Goal: Participate in discussion: Engage in conversation with other users on a specific topic

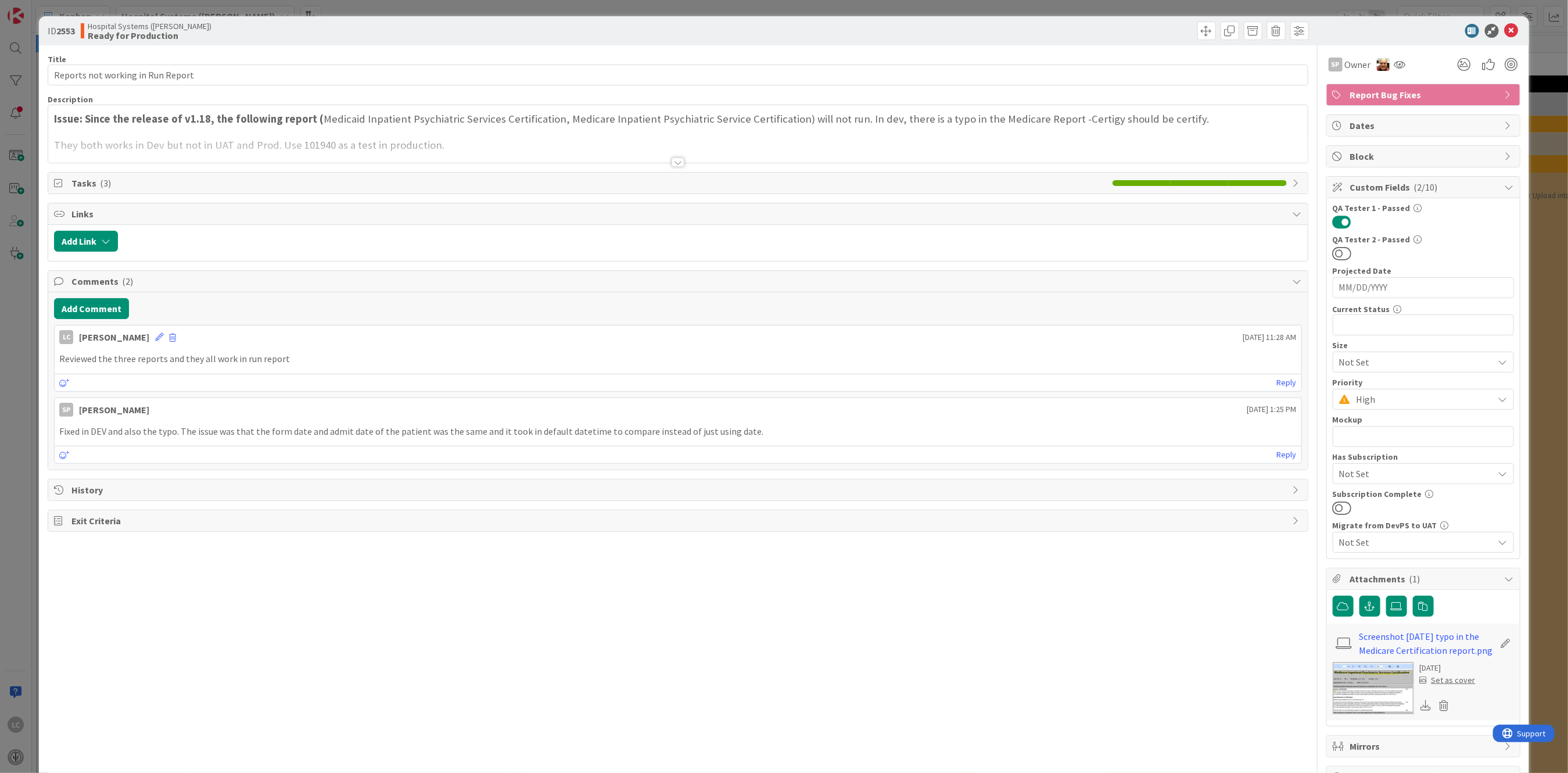
click at [1361, 685] on img at bounding box center [1374, 688] width 82 height 52
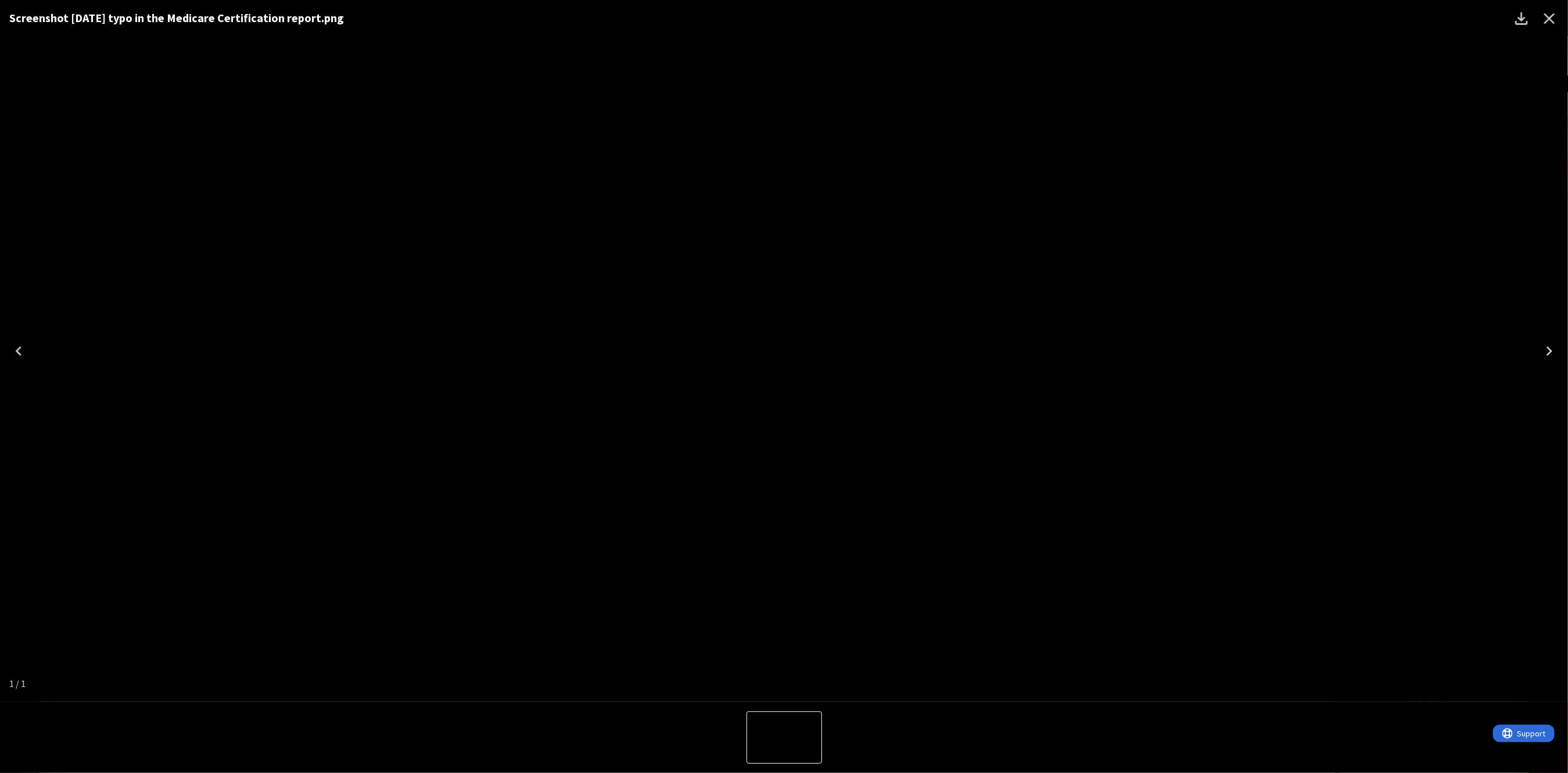
click at [1550, 18] on icon "Close" at bounding box center [1549, 19] width 11 height 11
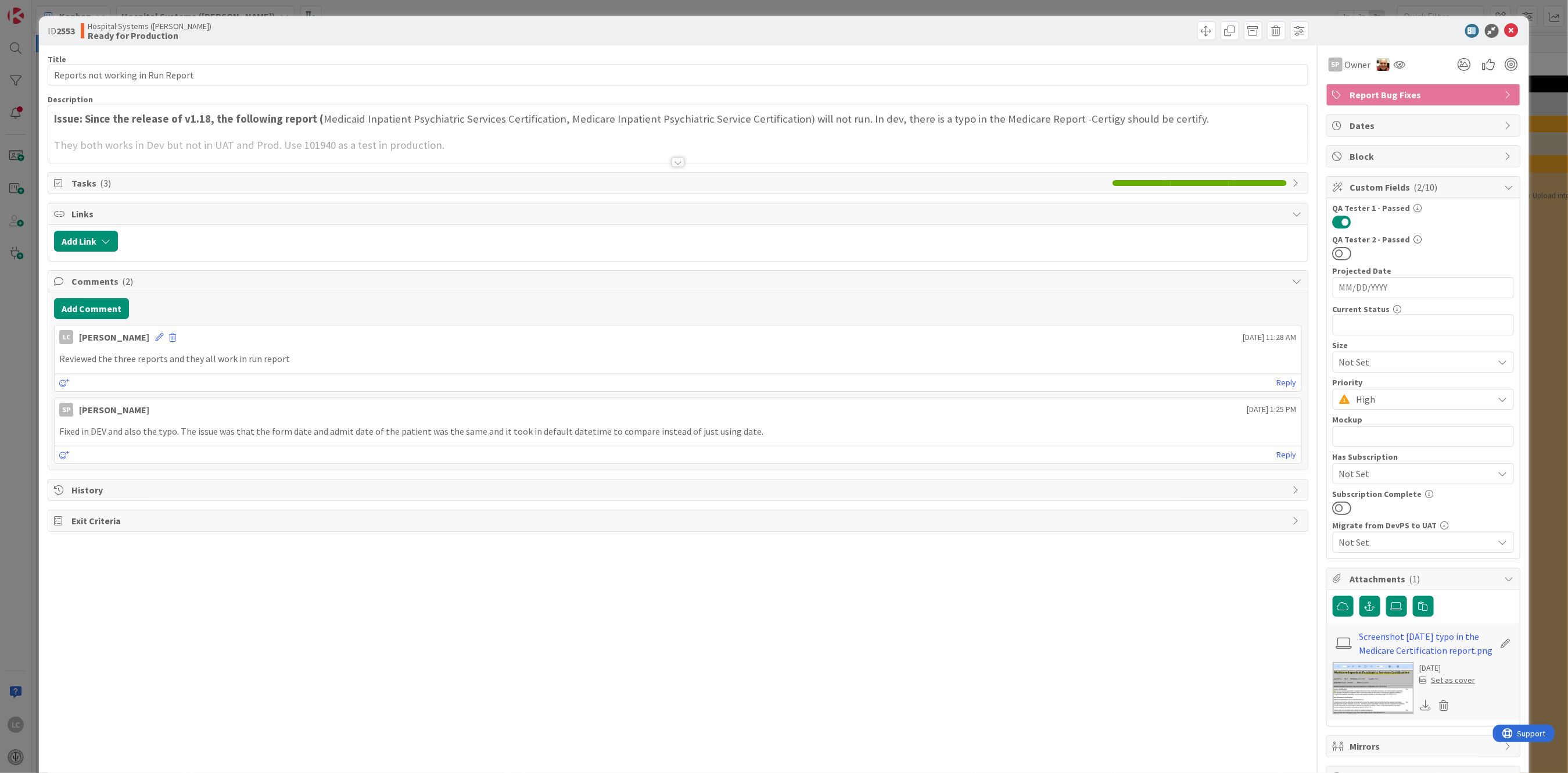
click at [1344, 671] on img at bounding box center [1374, 688] width 82 height 52
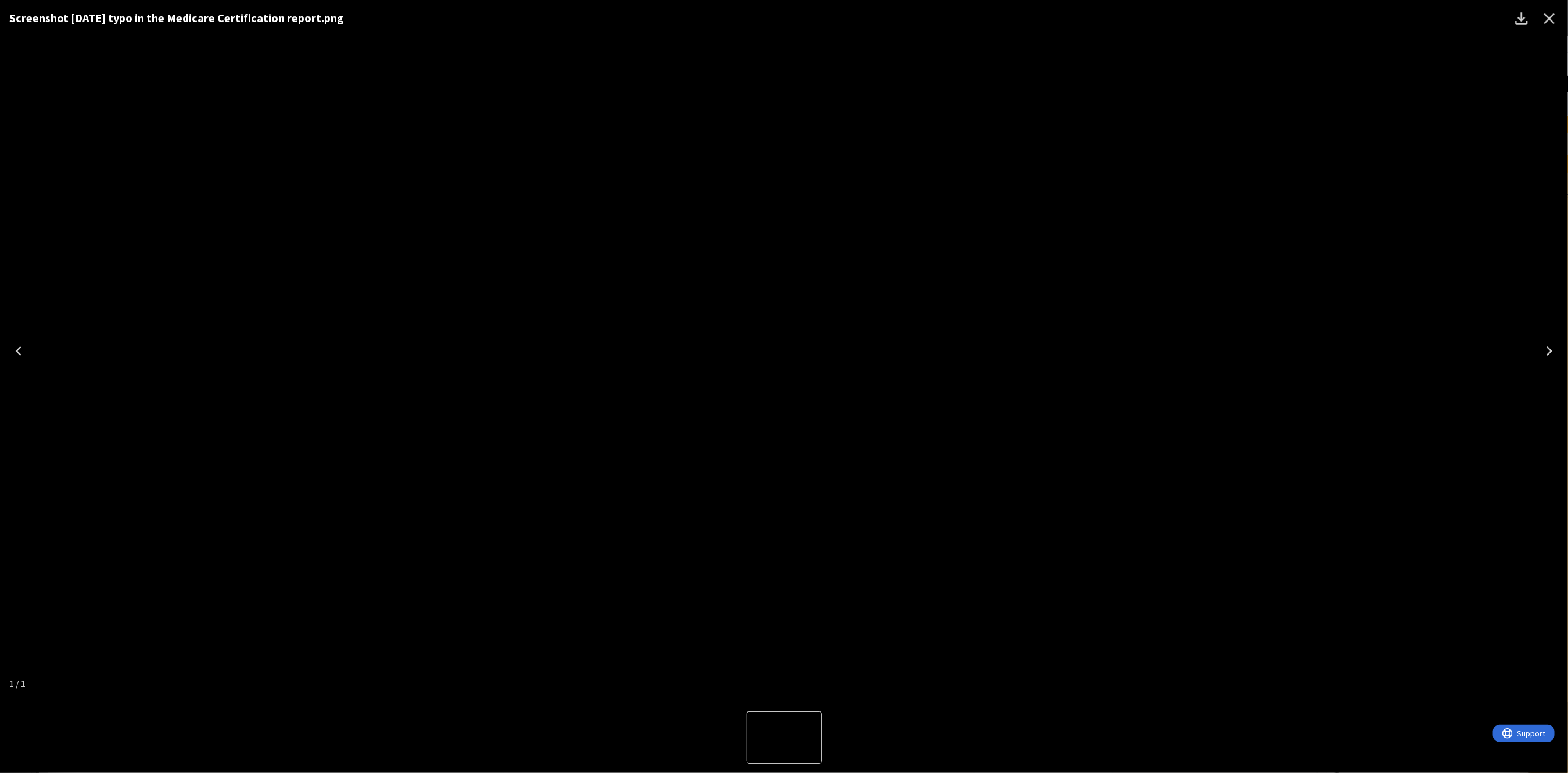
click at [1548, 7] on button "Close" at bounding box center [1549, 19] width 28 height 28
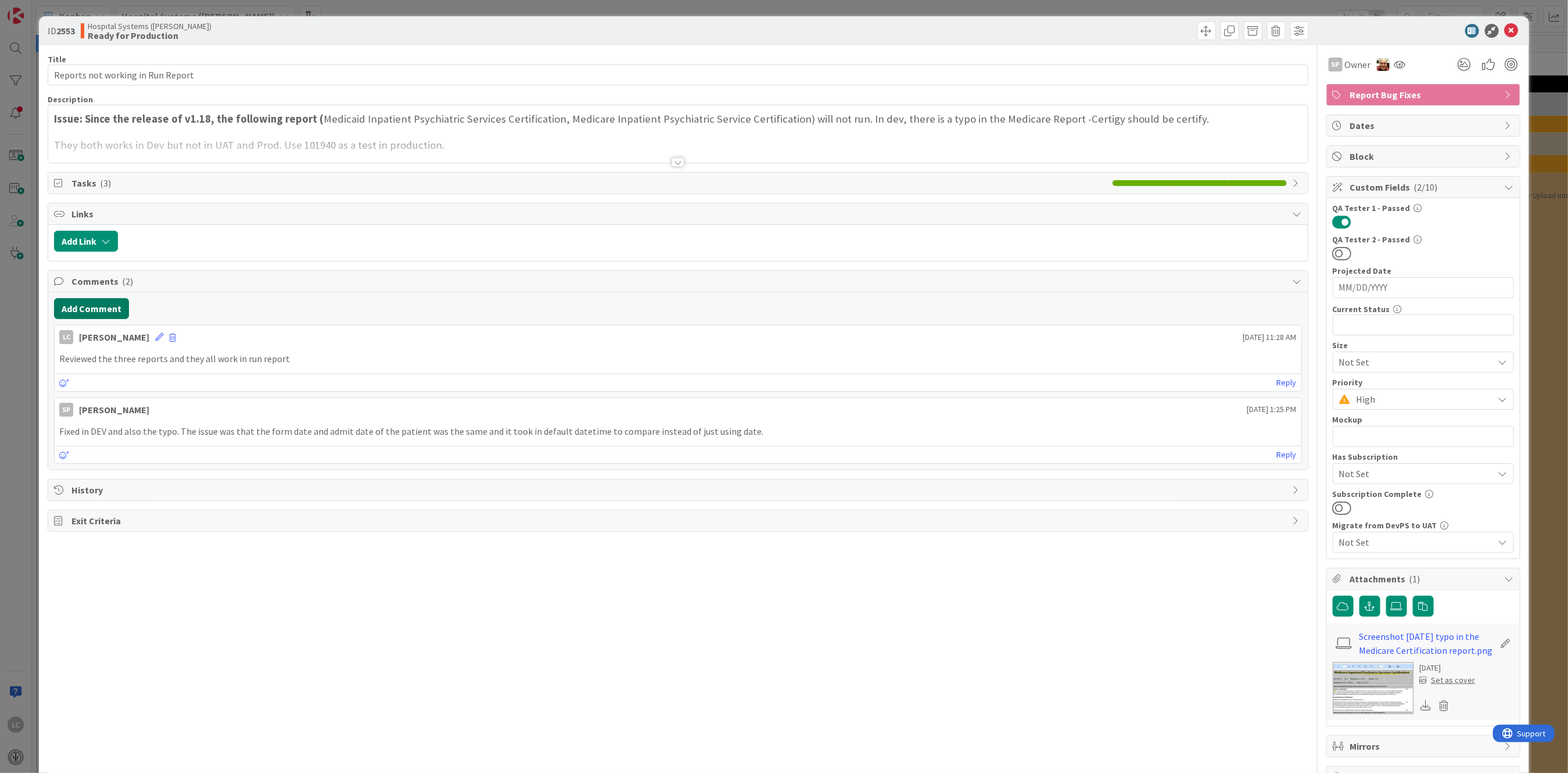
click at [82, 307] on button "Add Comment" at bounding box center [91, 309] width 75 height 21
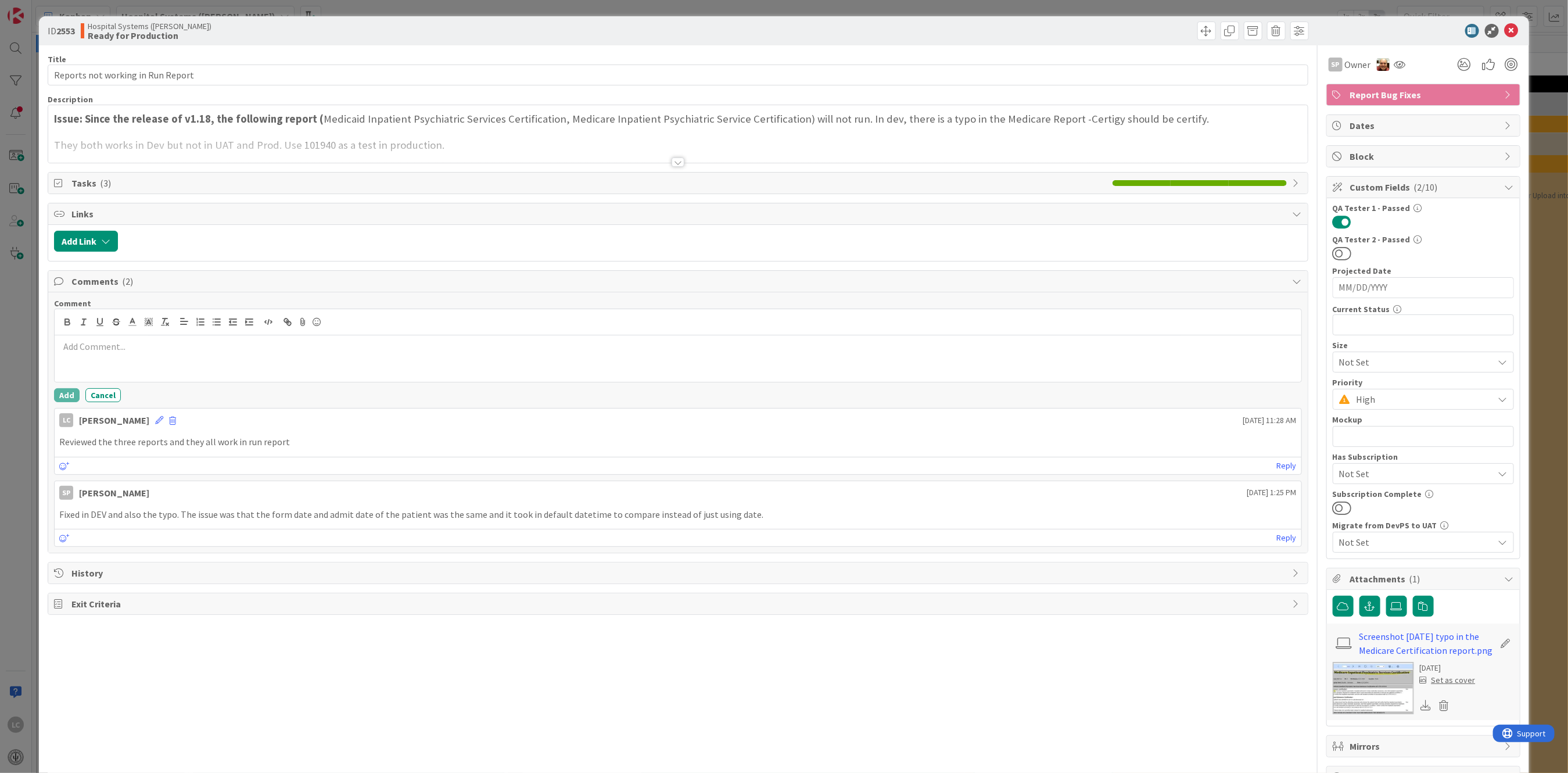
click at [69, 350] on p at bounding box center [678, 346] width 1237 height 13
click at [62, 398] on button "Add" at bounding box center [67, 395] width 25 height 14
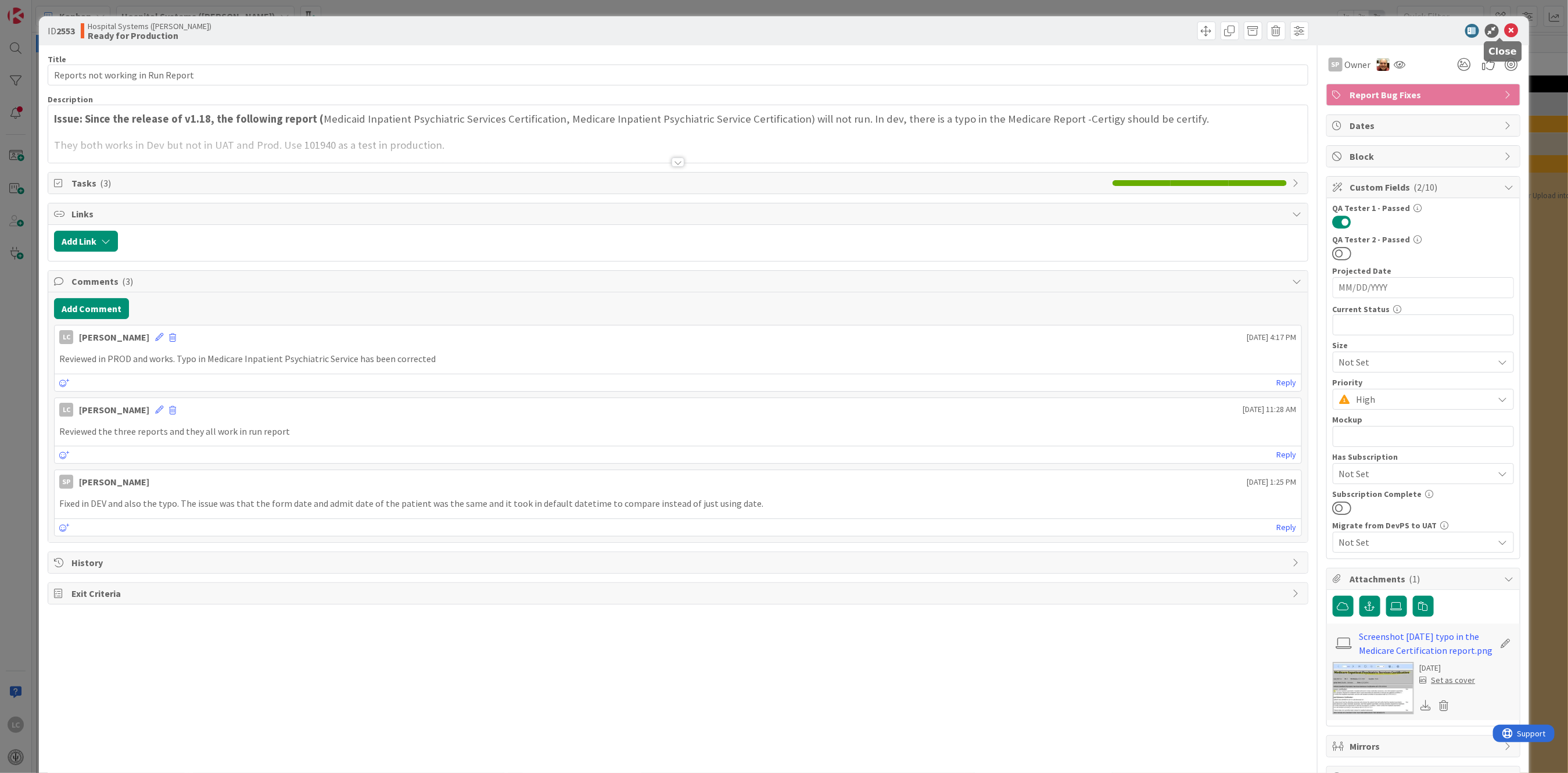
click at [1505, 30] on icon at bounding box center [1512, 30] width 14 height 14
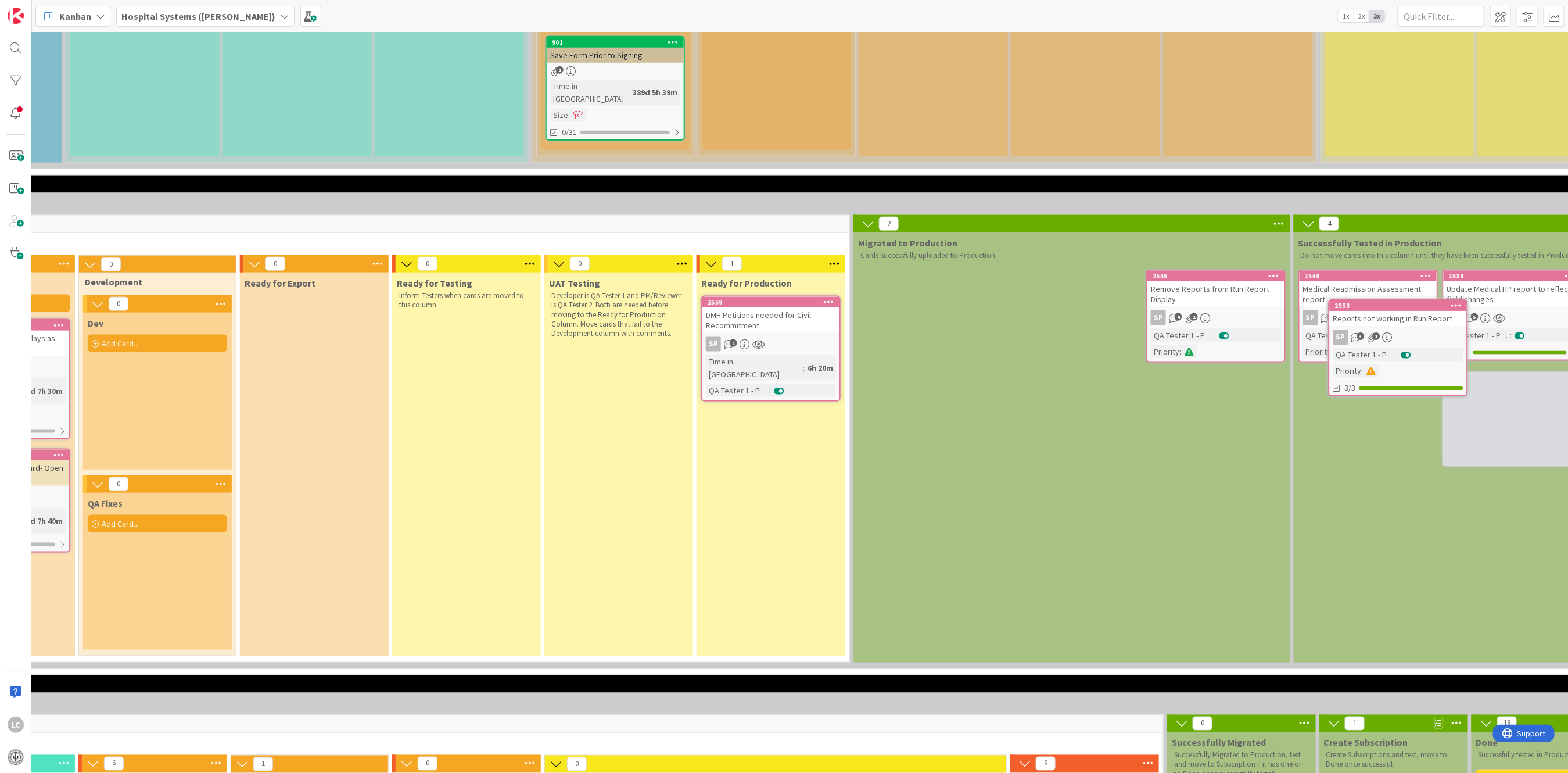
scroll to position [1007, 441]
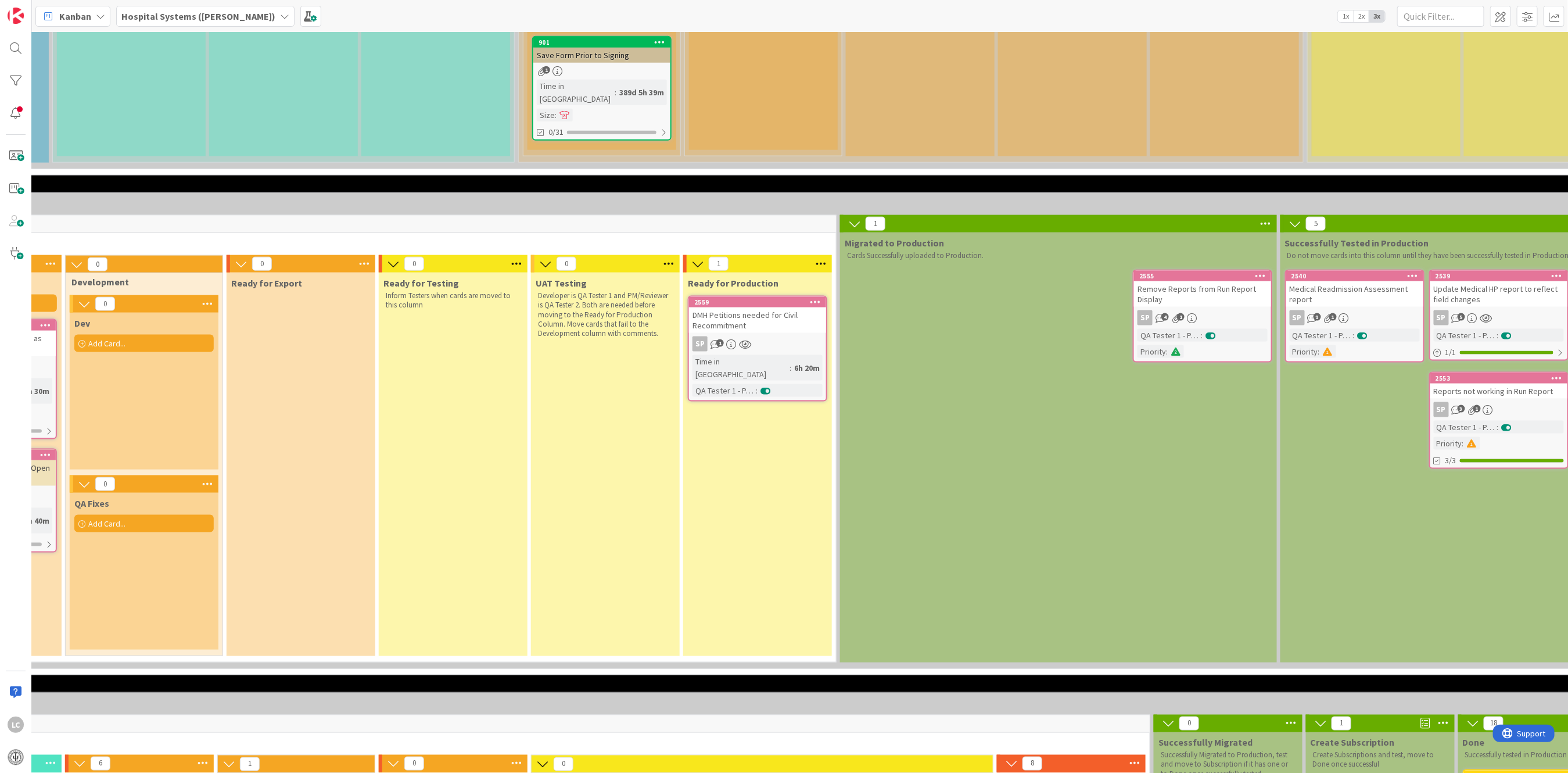
click at [741, 307] on div "DMH Petitions needed for Civil Recommitment" at bounding box center [757, 320] width 137 height 25
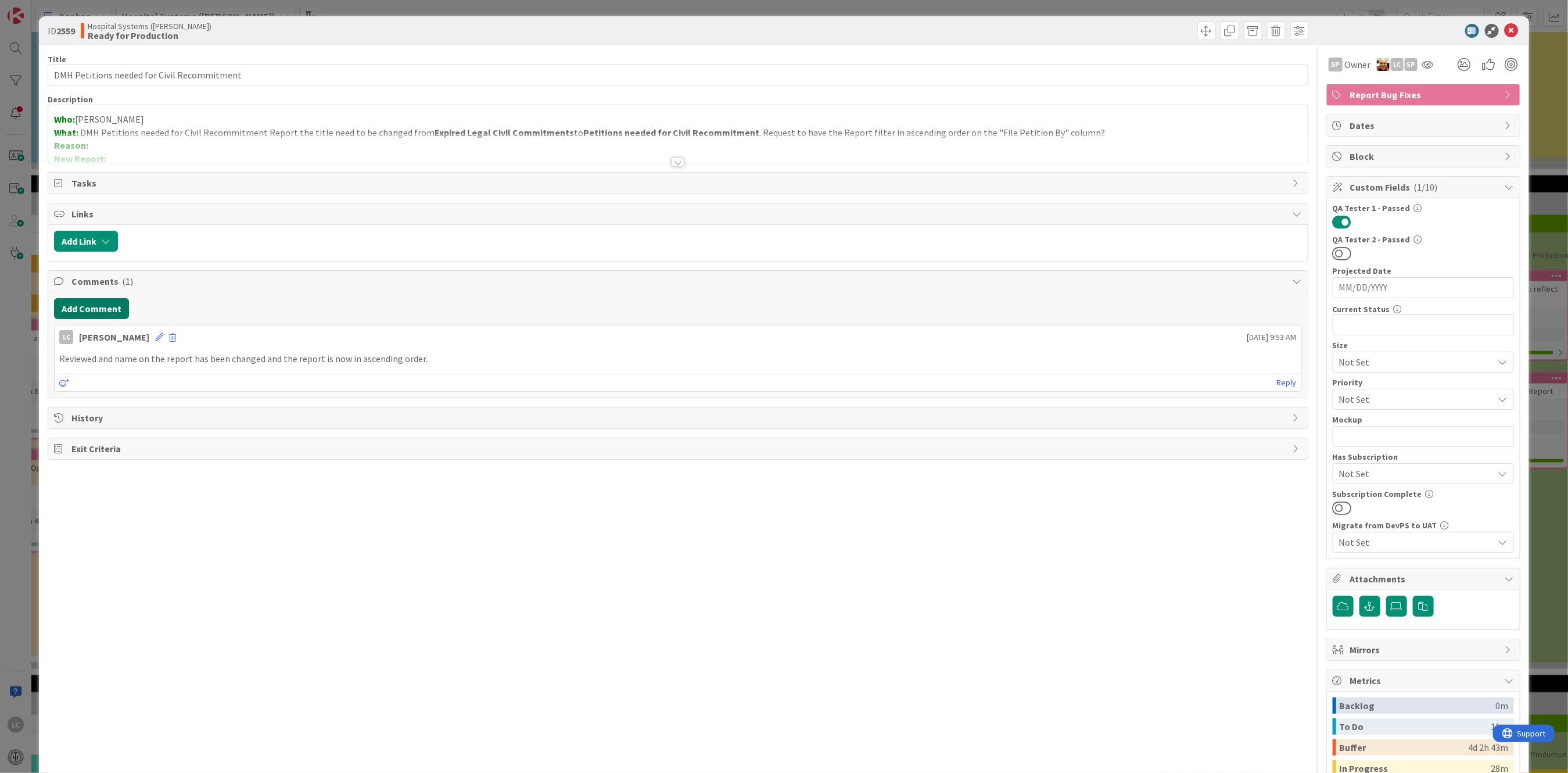
click at [79, 305] on button "Add Comment" at bounding box center [91, 309] width 75 height 21
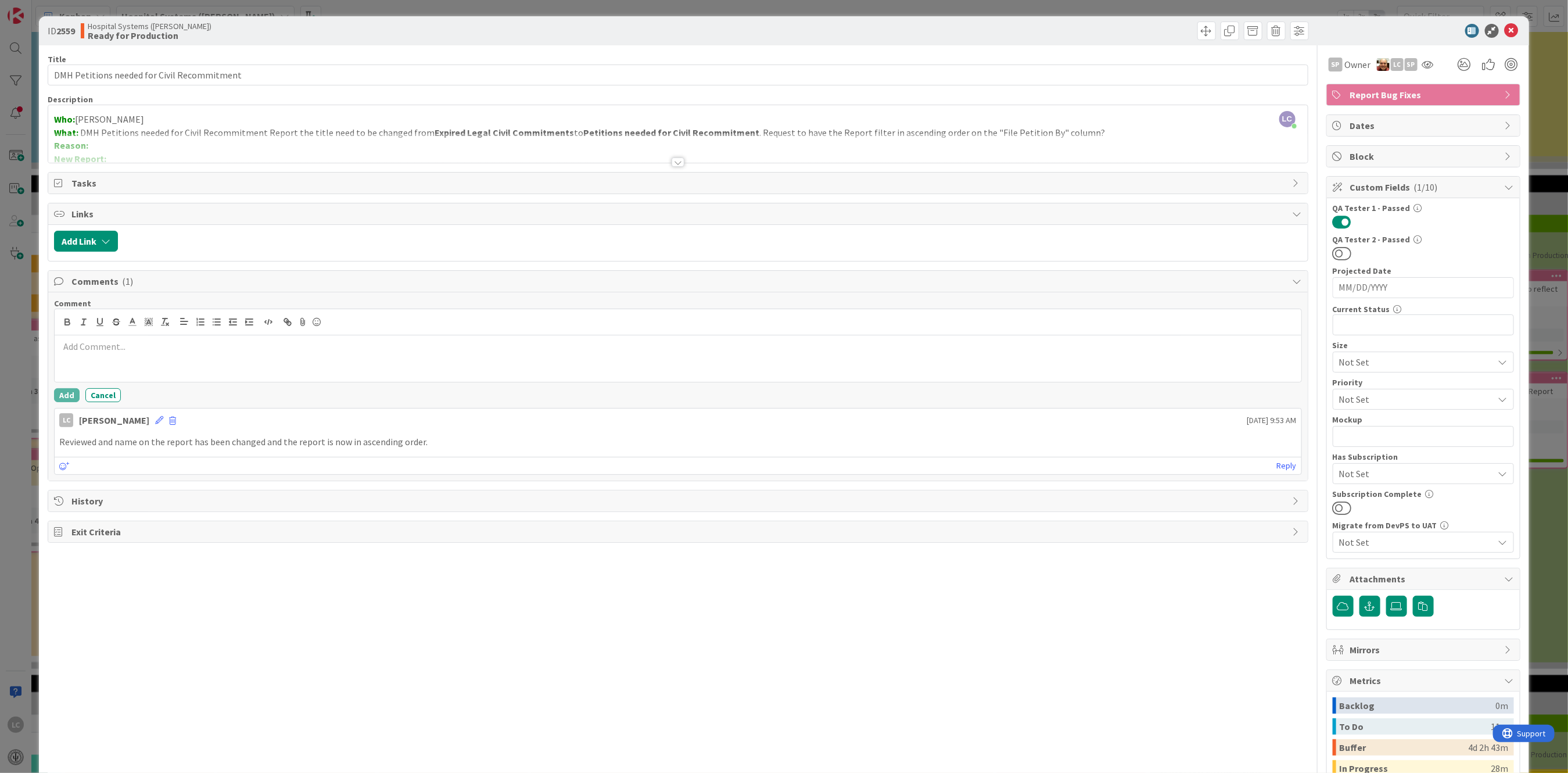
click at [73, 346] on p at bounding box center [678, 346] width 1237 height 13
click at [57, 393] on button "Add" at bounding box center [67, 395] width 25 height 14
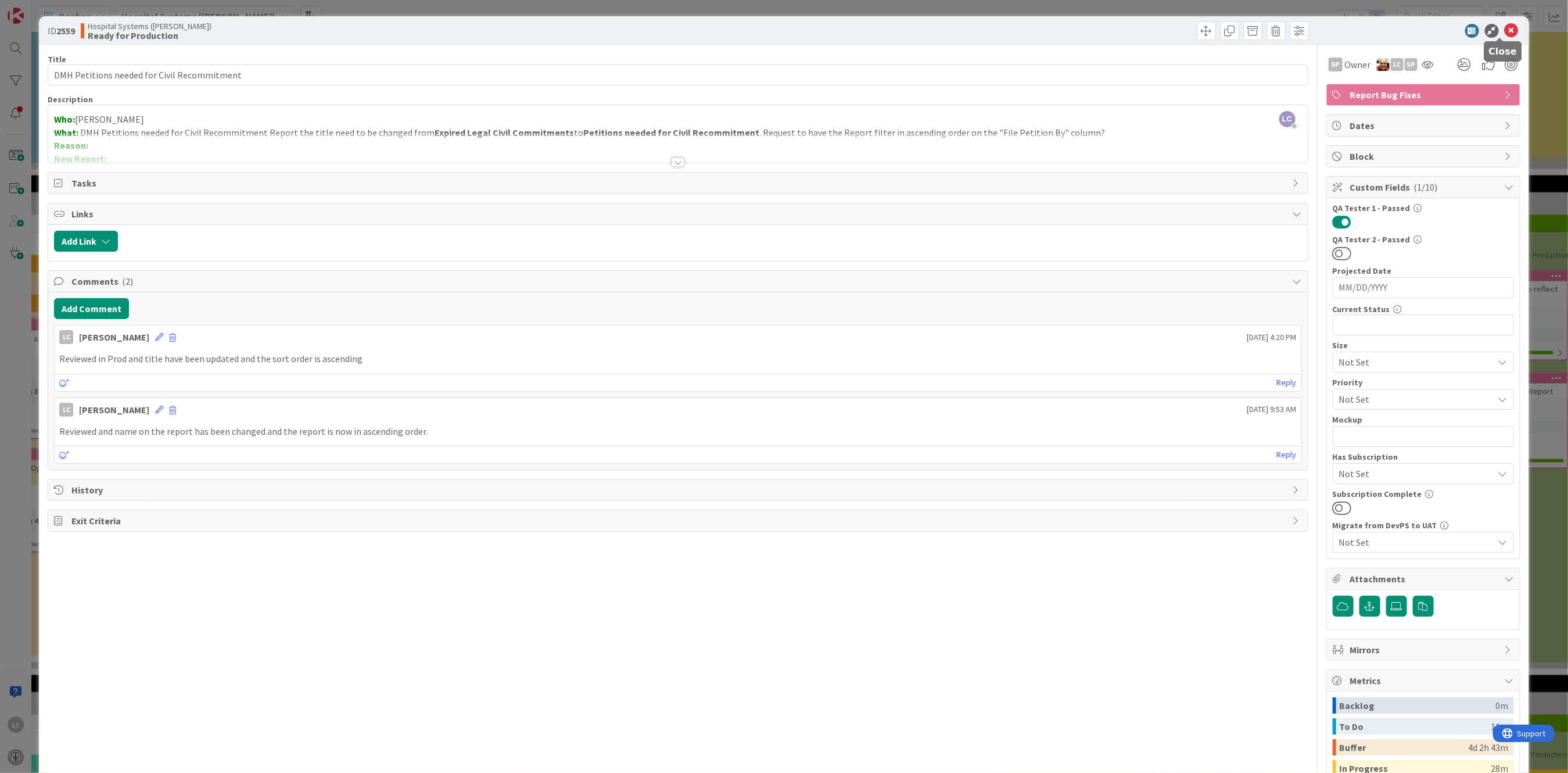
click at [1505, 33] on icon at bounding box center [1512, 30] width 14 height 14
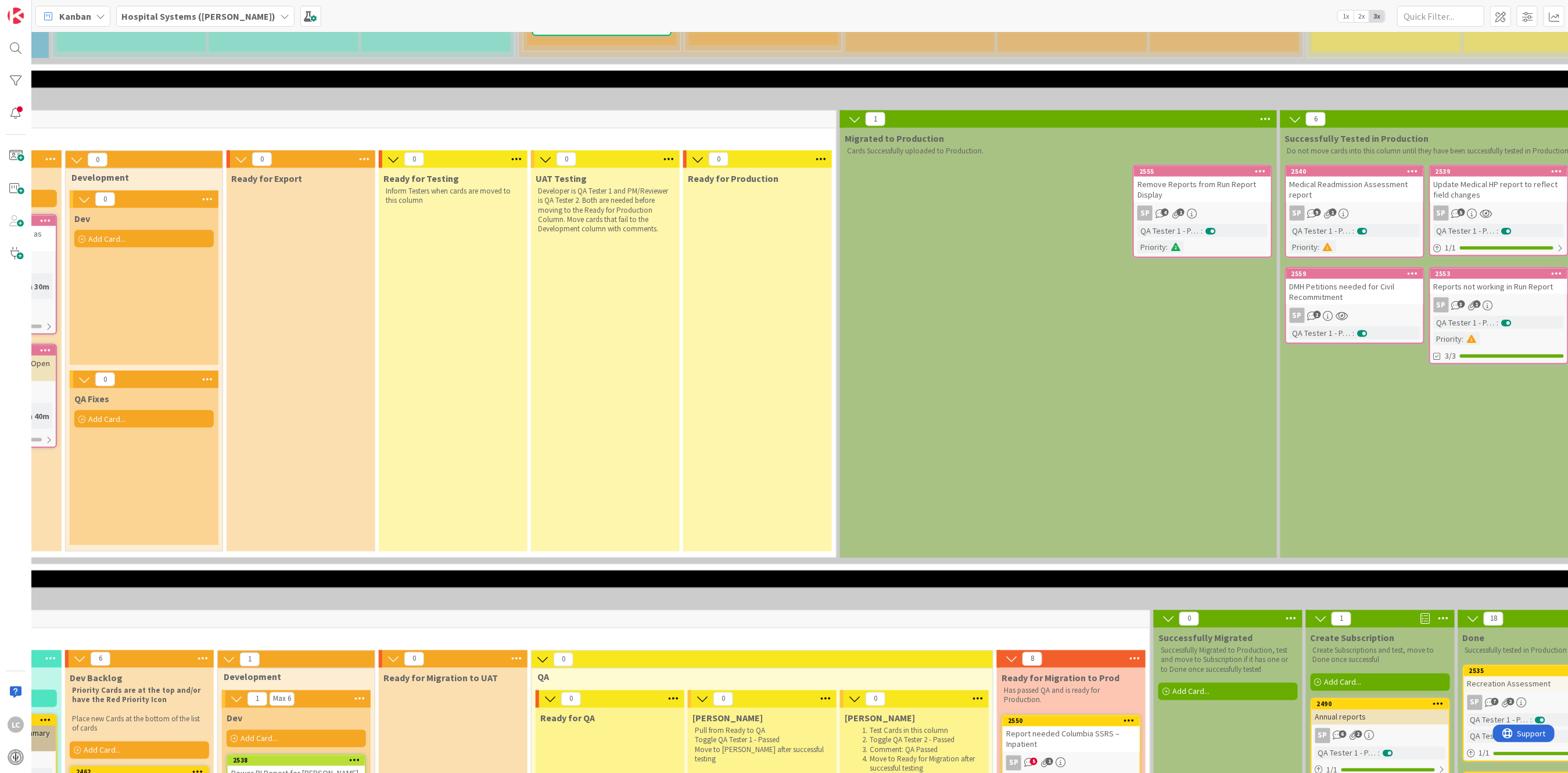
scroll to position [1085, 441]
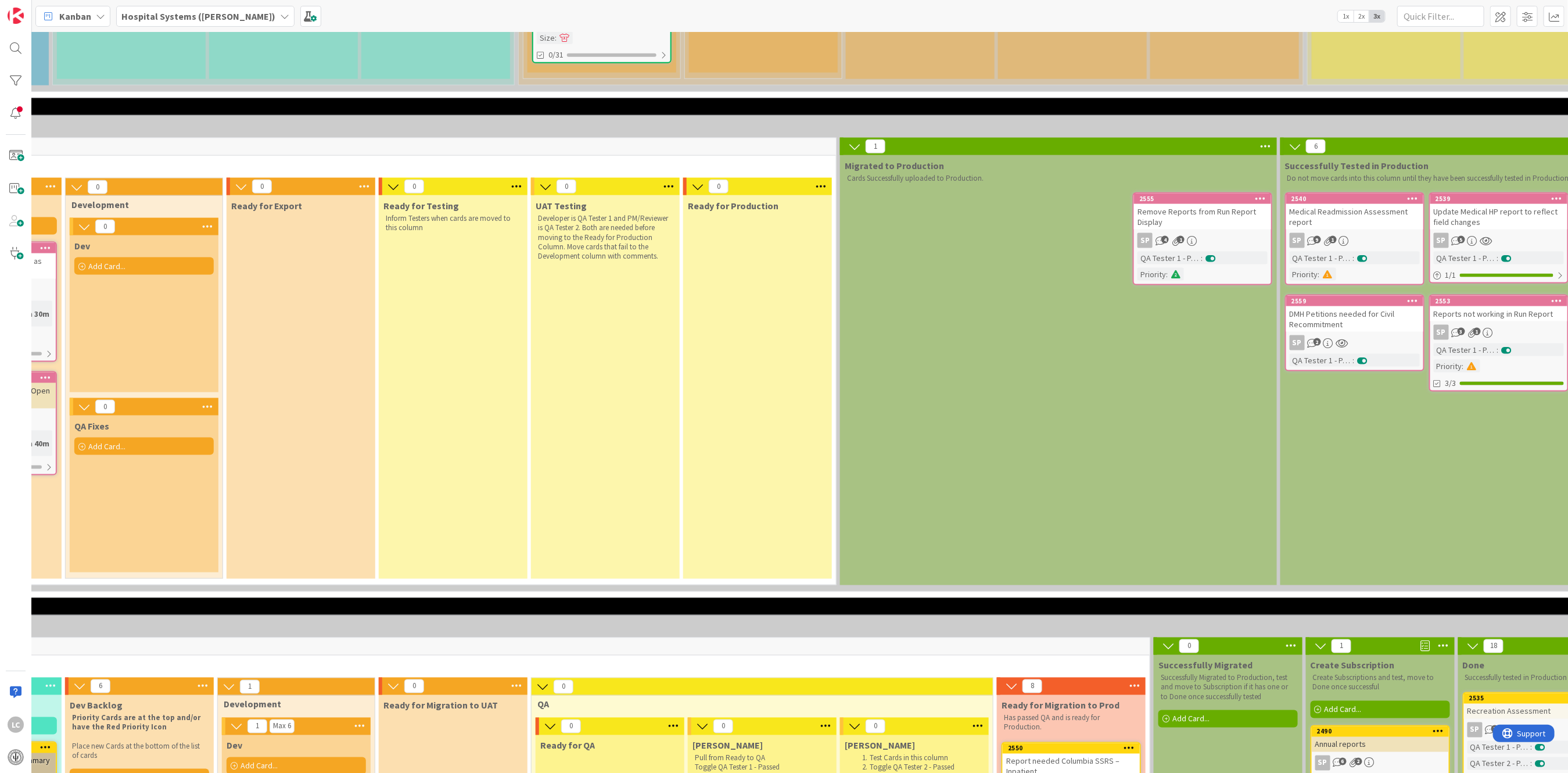
click at [1183, 204] on div "Remove Reports from Run Report Display" at bounding box center [1202, 217] width 137 height 25
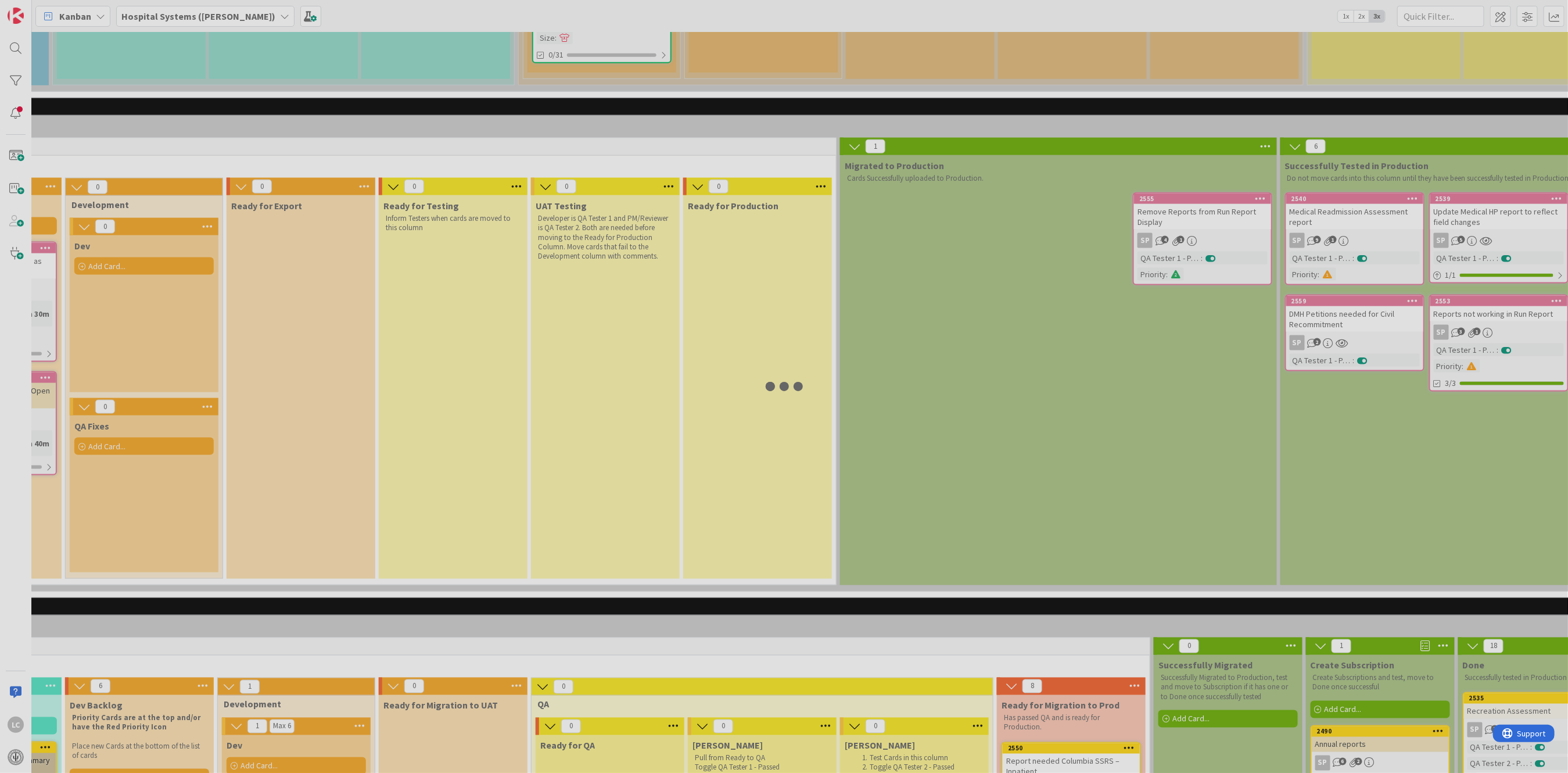
click at [1183, 133] on div at bounding box center [784, 386] width 1568 height 773
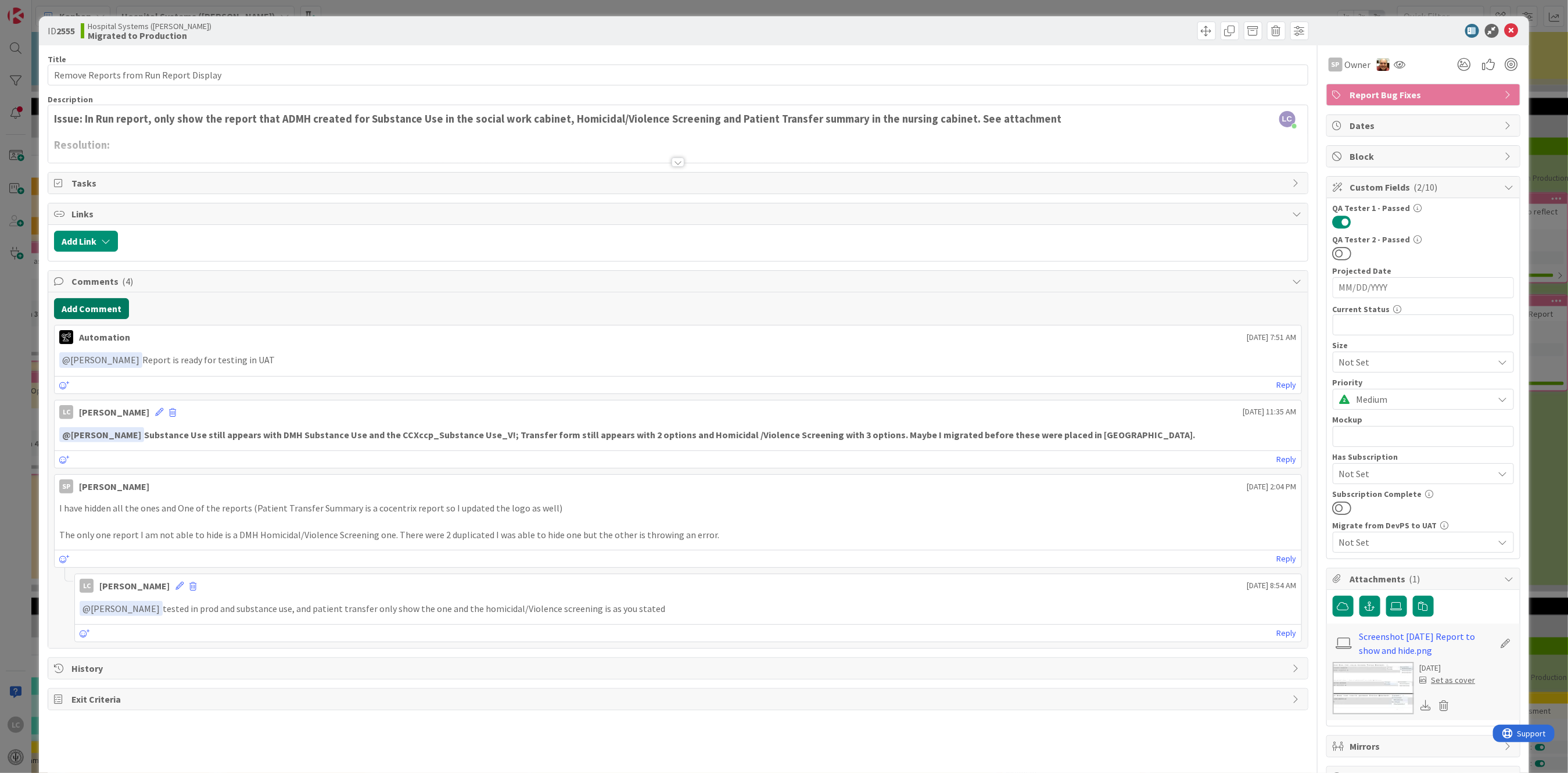
click at [82, 304] on button "Add Comment" at bounding box center [91, 309] width 75 height 21
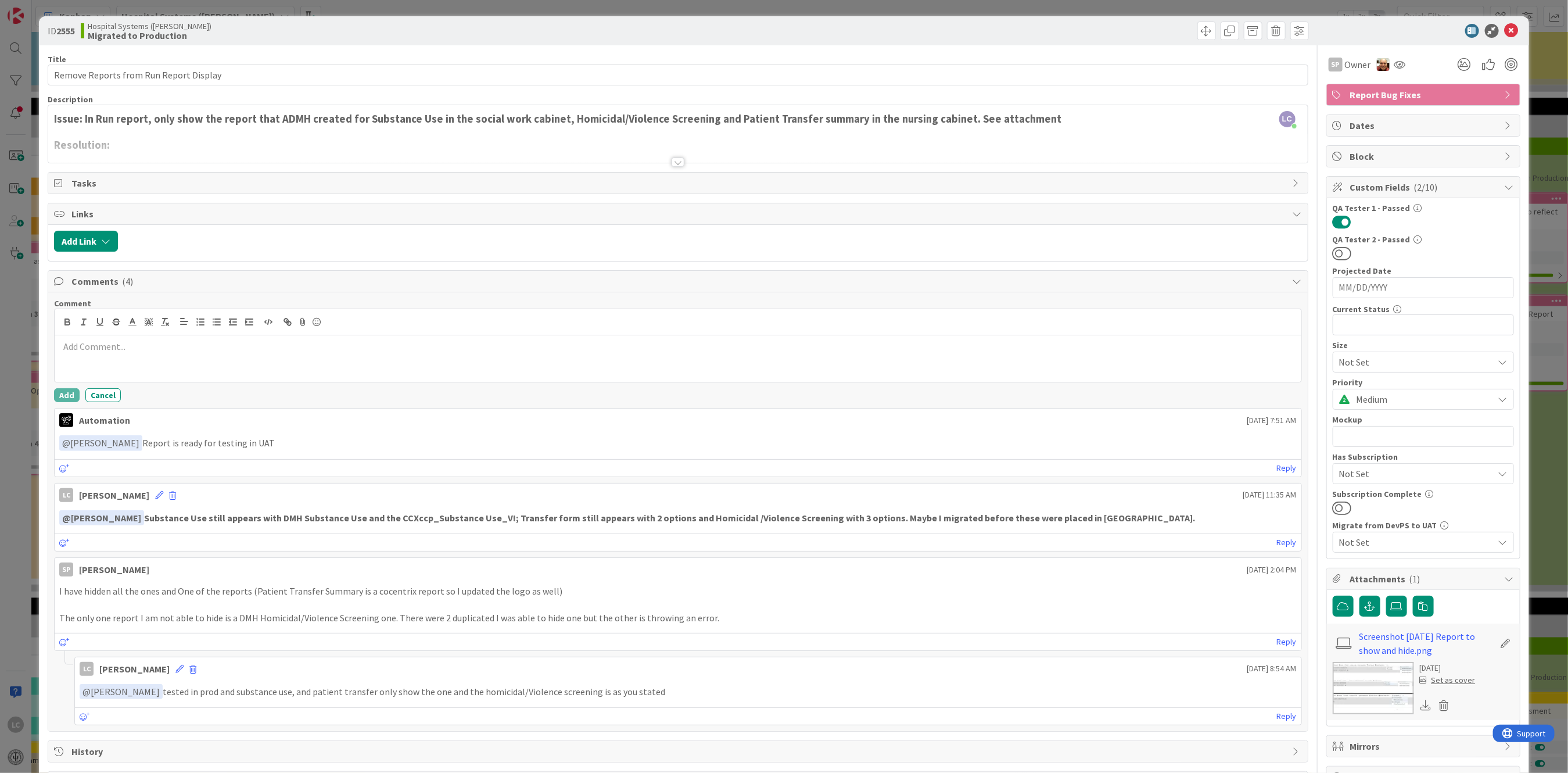
click at [81, 344] on p at bounding box center [678, 346] width 1237 height 13
click at [958, 45] on div "ID 2555 Hospital Systems ([PERSON_NAME]) Migrated to Production" at bounding box center [783, 30] width 1489 height 29
click at [160, 349] on p "tested in prod and" at bounding box center [678, 346] width 1237 height 13
click at [128, 346] on p "tested in prod and ubstance use, and patient transfer only show the one and the…" at bounding box center [678, 346] width 1237 height 13
click at [561, 344] on p "tested in prod and substance use, and patient transfer only show the one and th…" at bounding box center [678, 346] width 1237 height 13
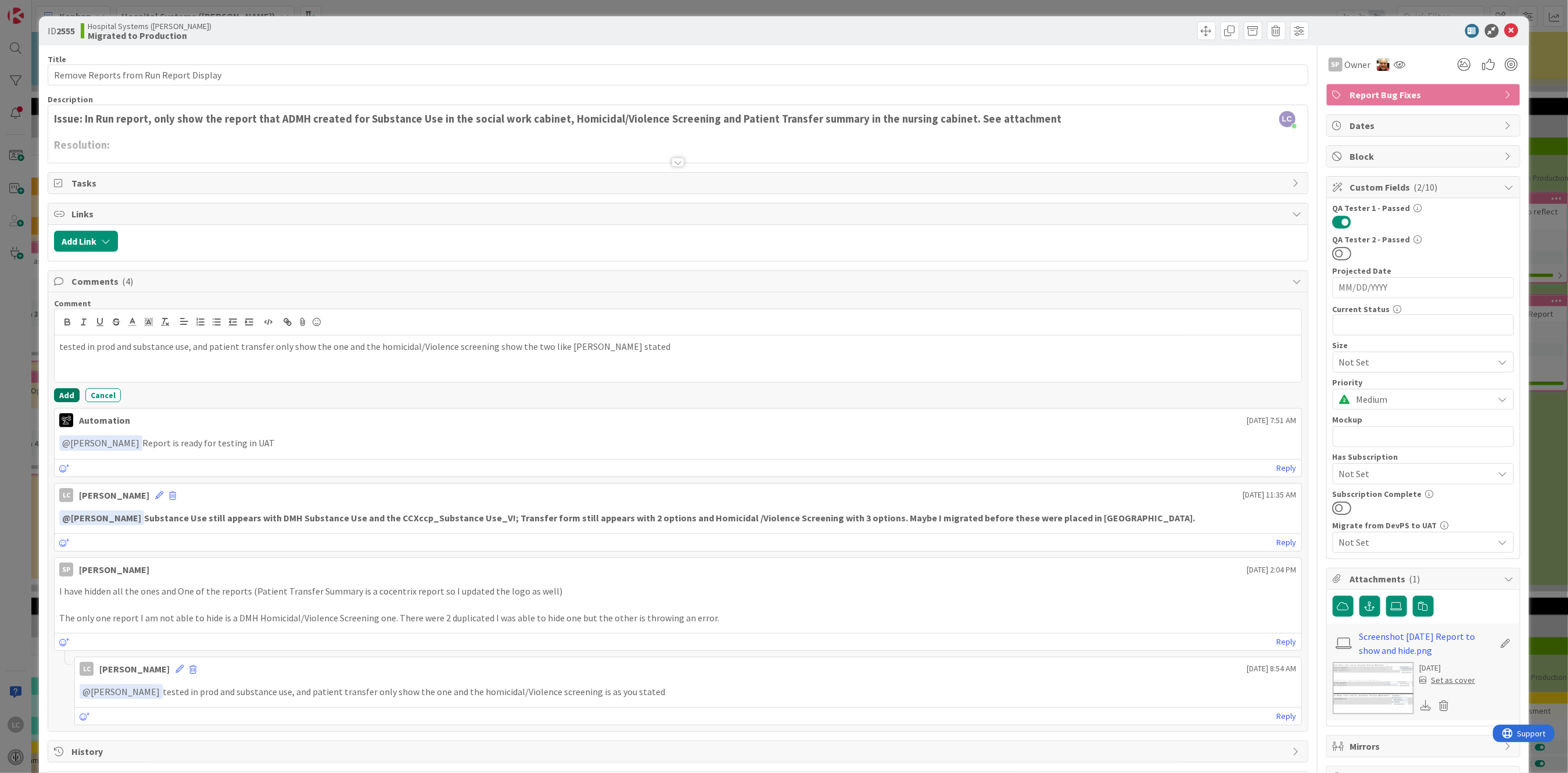
click at [63, 395] on button "Add" at bounding box center [67, 395] width 25 height 14
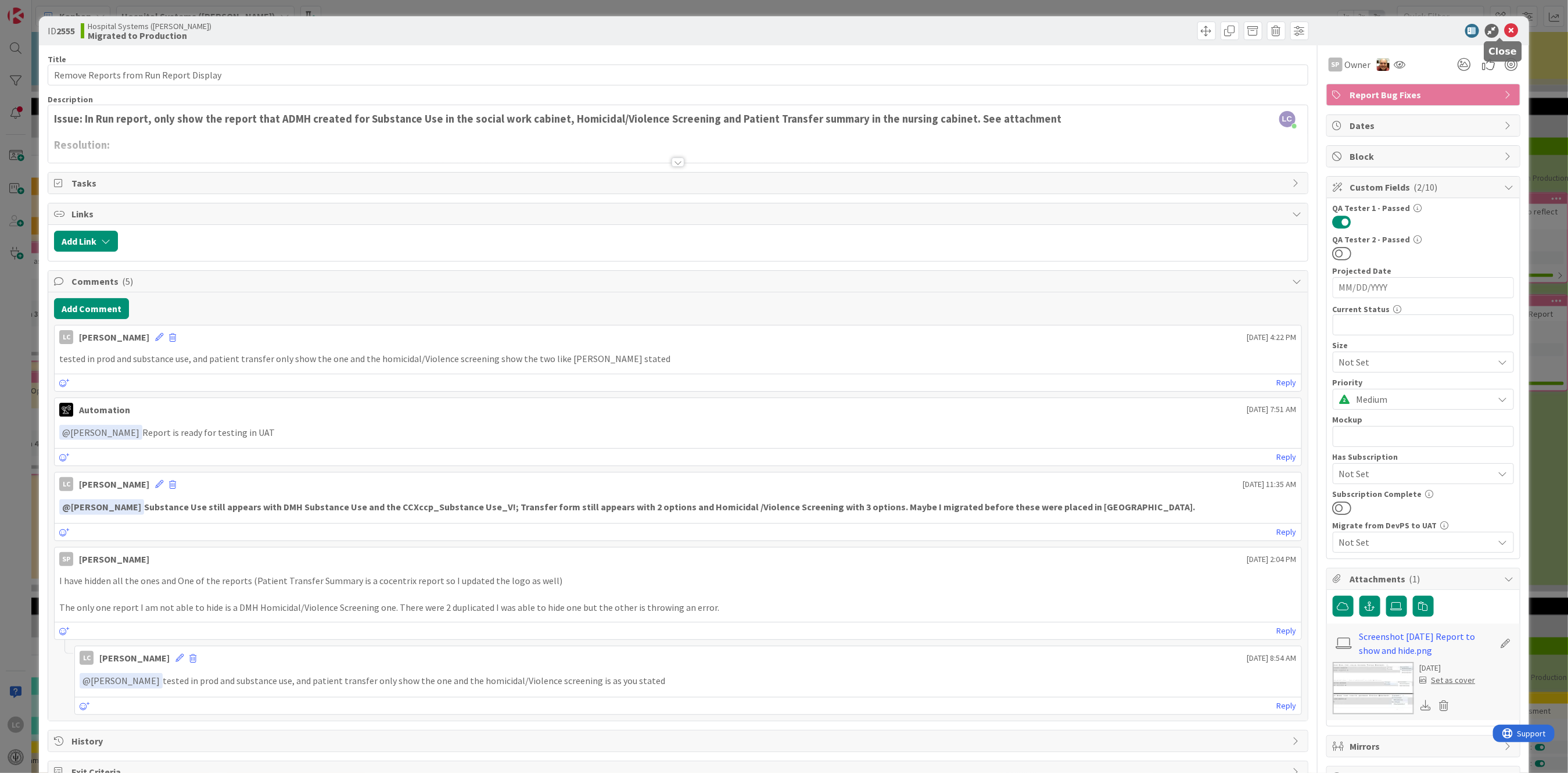
click at [1505, 25] on icon at bounding box center [1512, 30] width 14 height 14
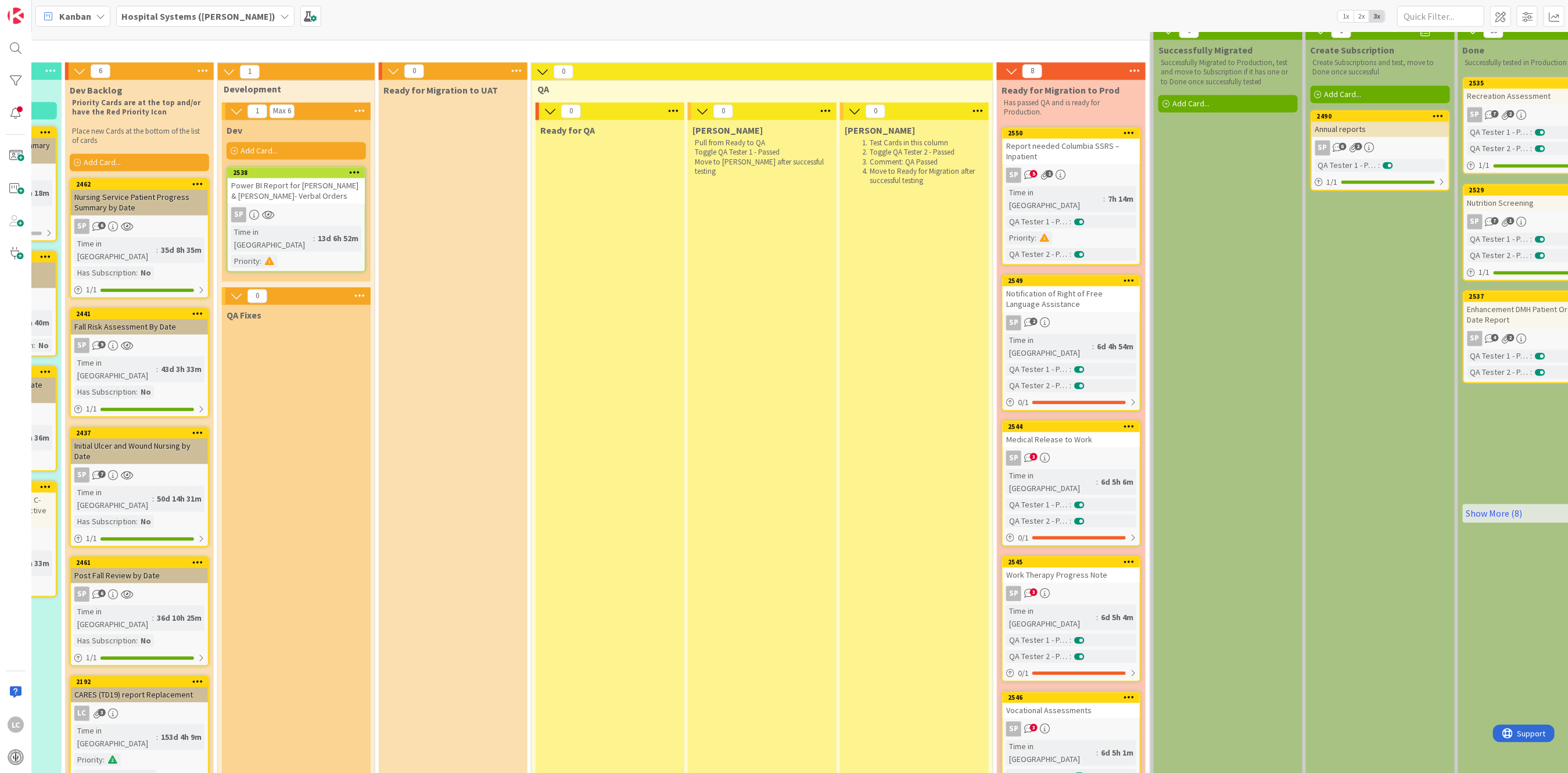
scroll to position [1622, 441]
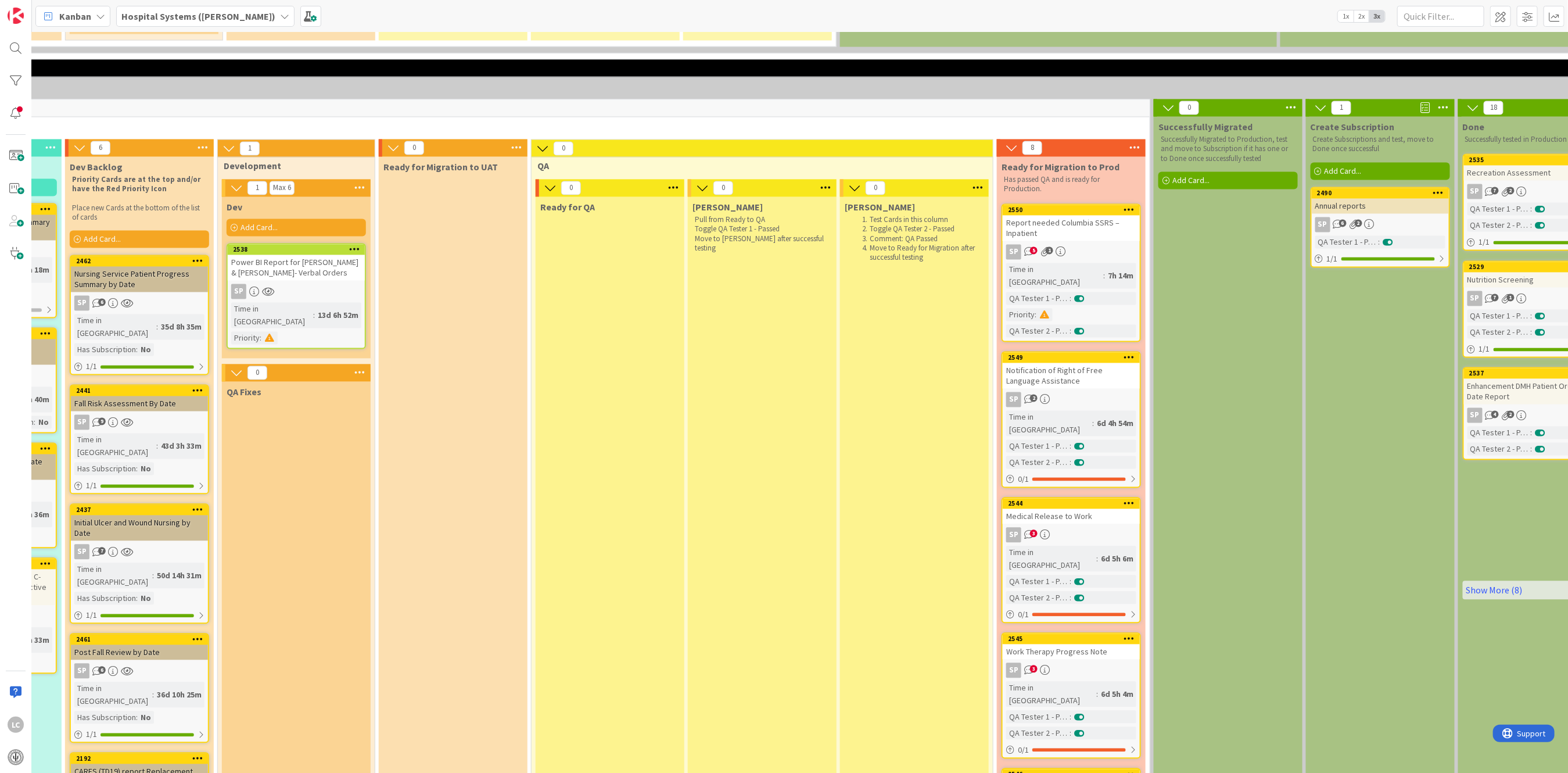
click at [1053, 245] on div "SP 5 1" at bounding box center [1071, 252] width 137 height 15
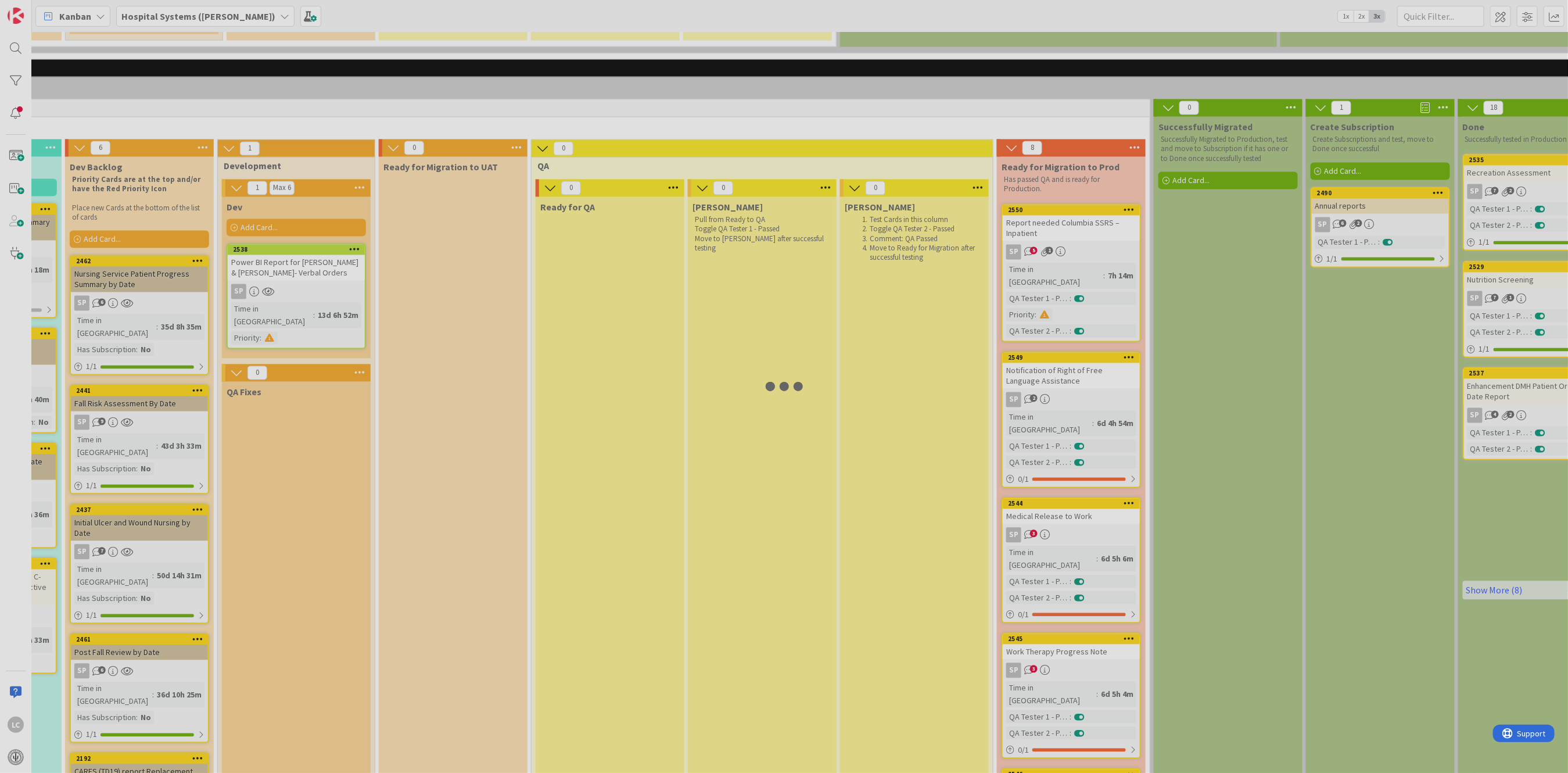
click at [1053, 151] on div at bounding box center [784, 386] width 1568 height 773
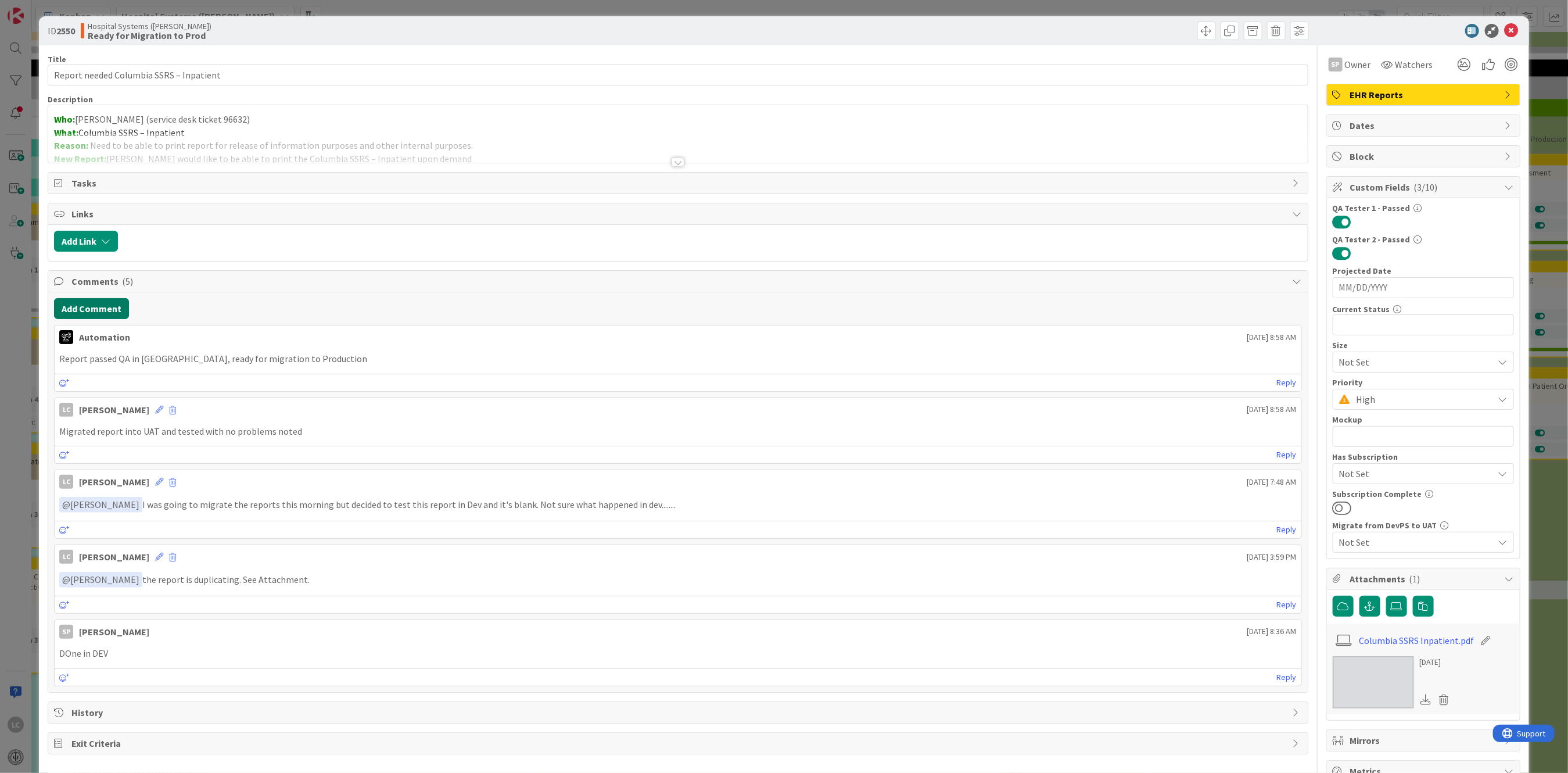
click at [86, 301] on button "Add Comment" at bounding box center [91, 309] width 75 height 21
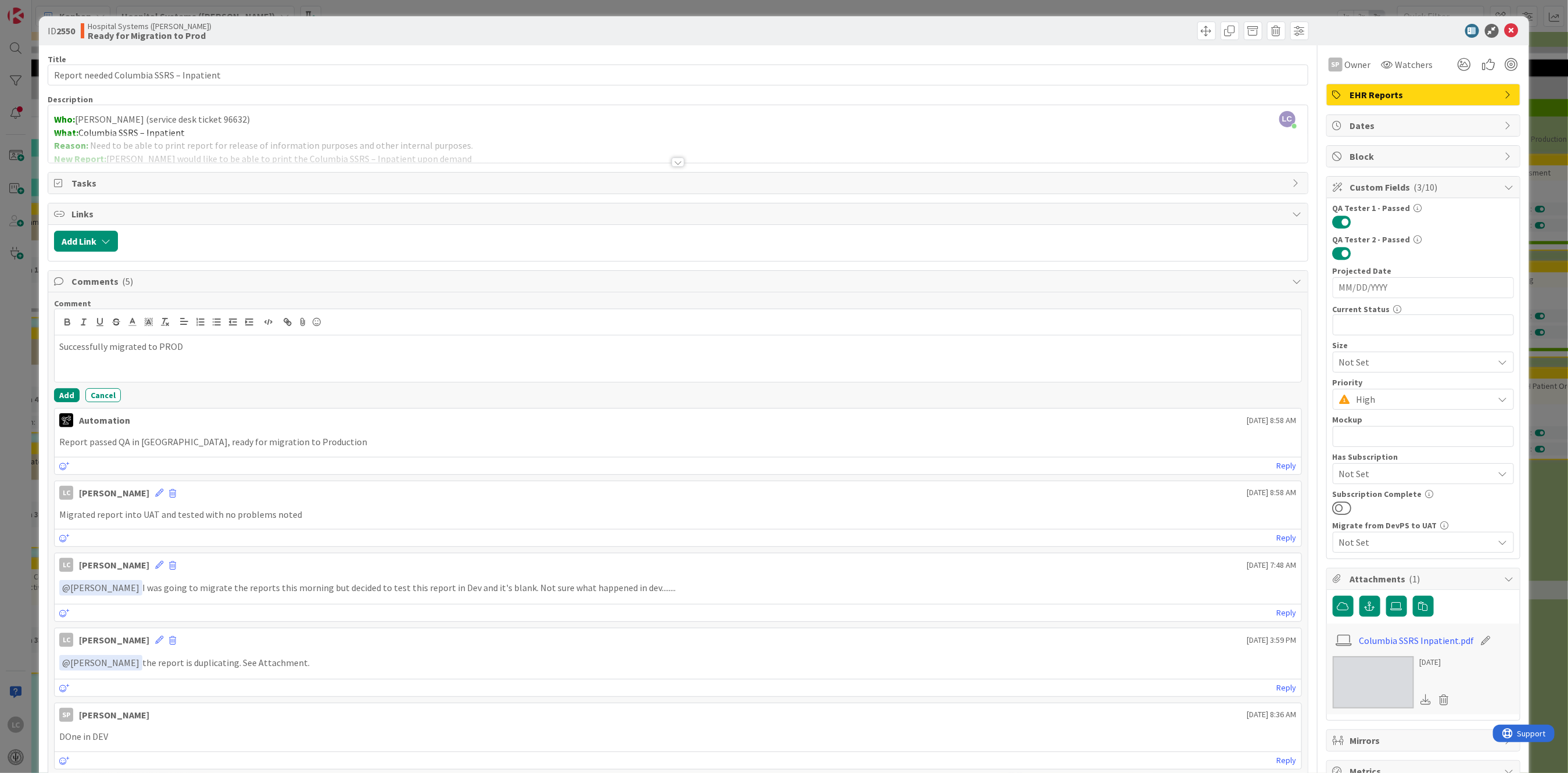
click at [58, 344] on div "Successfully migrated to PROD" at bounding box center [678, 358] width 1246 height 47
drag, startPoint x: 225, startPoint y: 347, endPoint x: 52, endPoint y: 342, distance: 173.1
click at [52, 342] on div "Comment tested and successfully migrated to PROD Add Cancel Automation [DATE] 8…" at bounding box center [677, 533] width 1259 height 483
copy p "tested and successfully migrated to PROD"
click at [65, 395] on button "Add" at bounding box center [67, 395] width 25 height 14
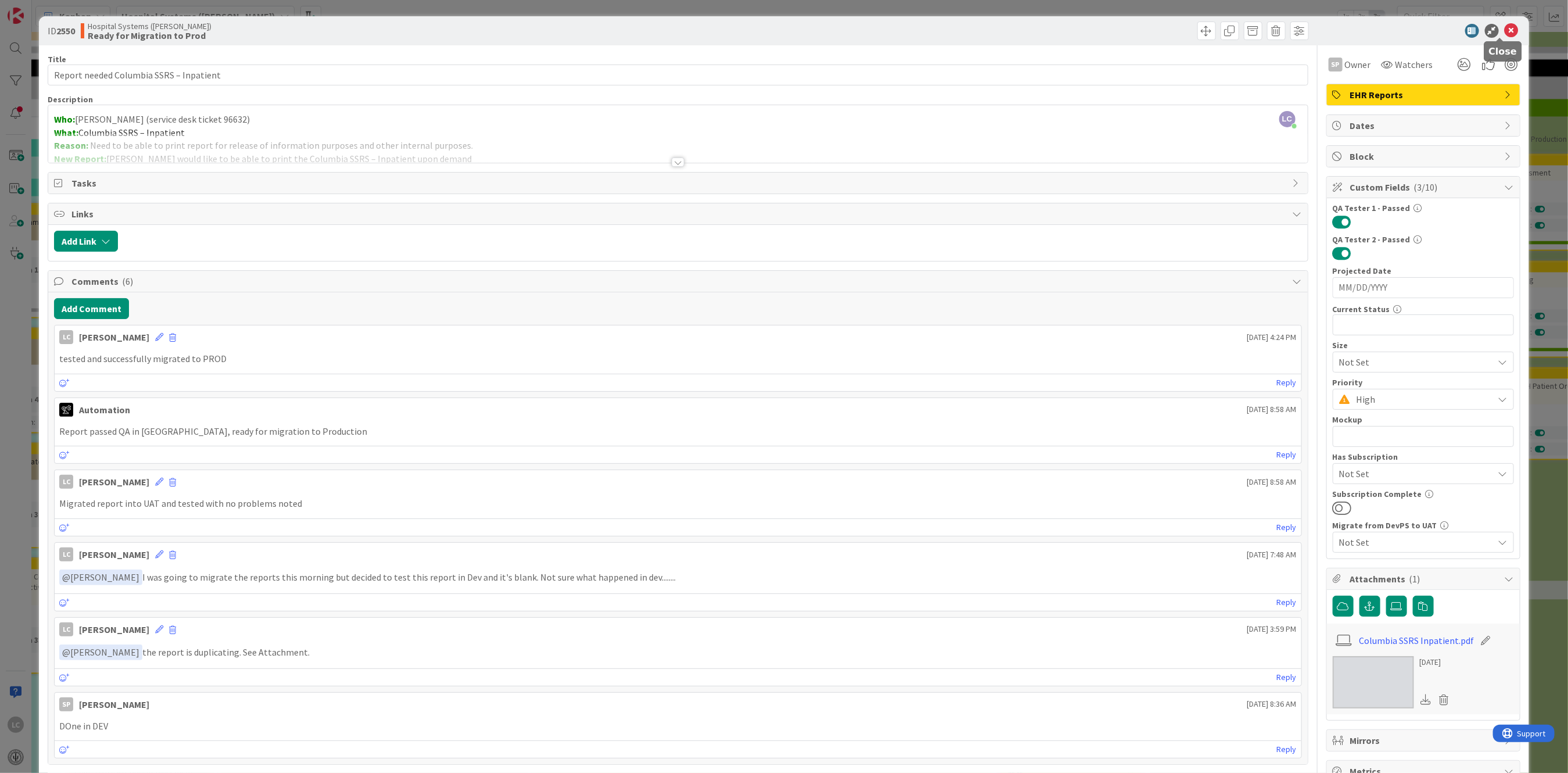
click at [1505, 28] on icon at bounding box center [1512, 30] width 14 height 14
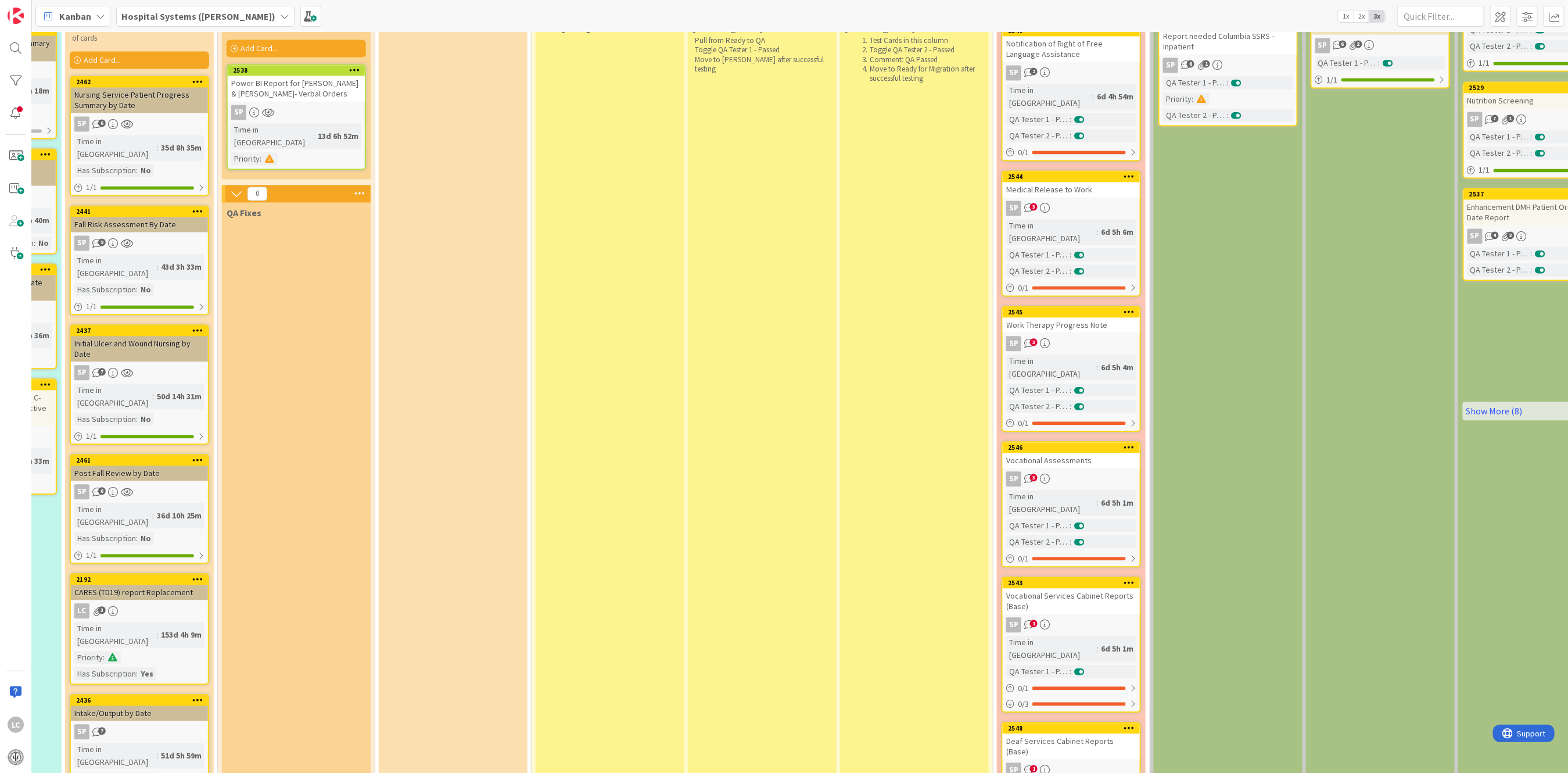
scroll to position [1578, 441]
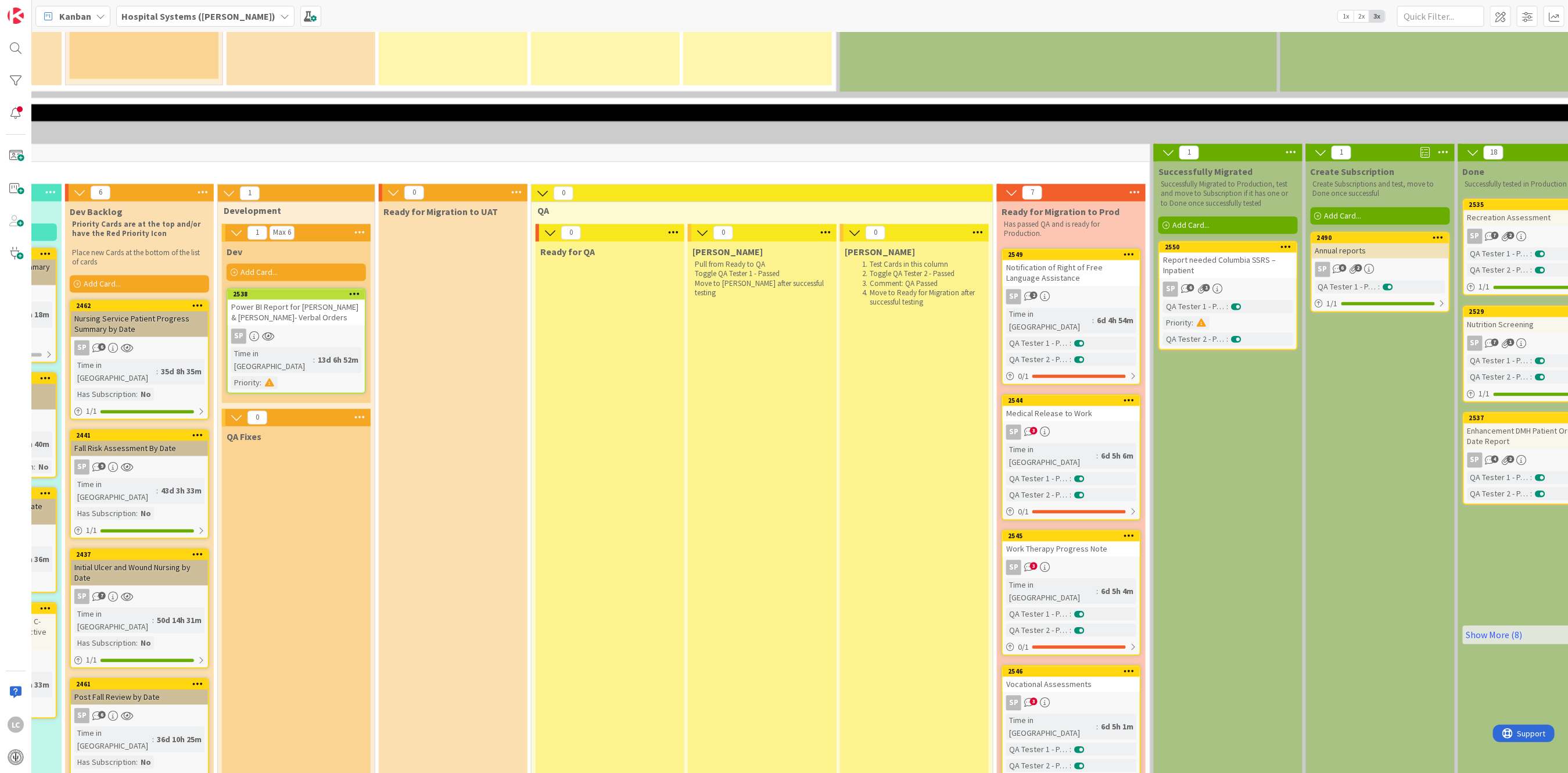
click at [1035, 260] on div "Notification of Right of Free Language Assistance" at bounding box center [1071, 273] width 137 height 25
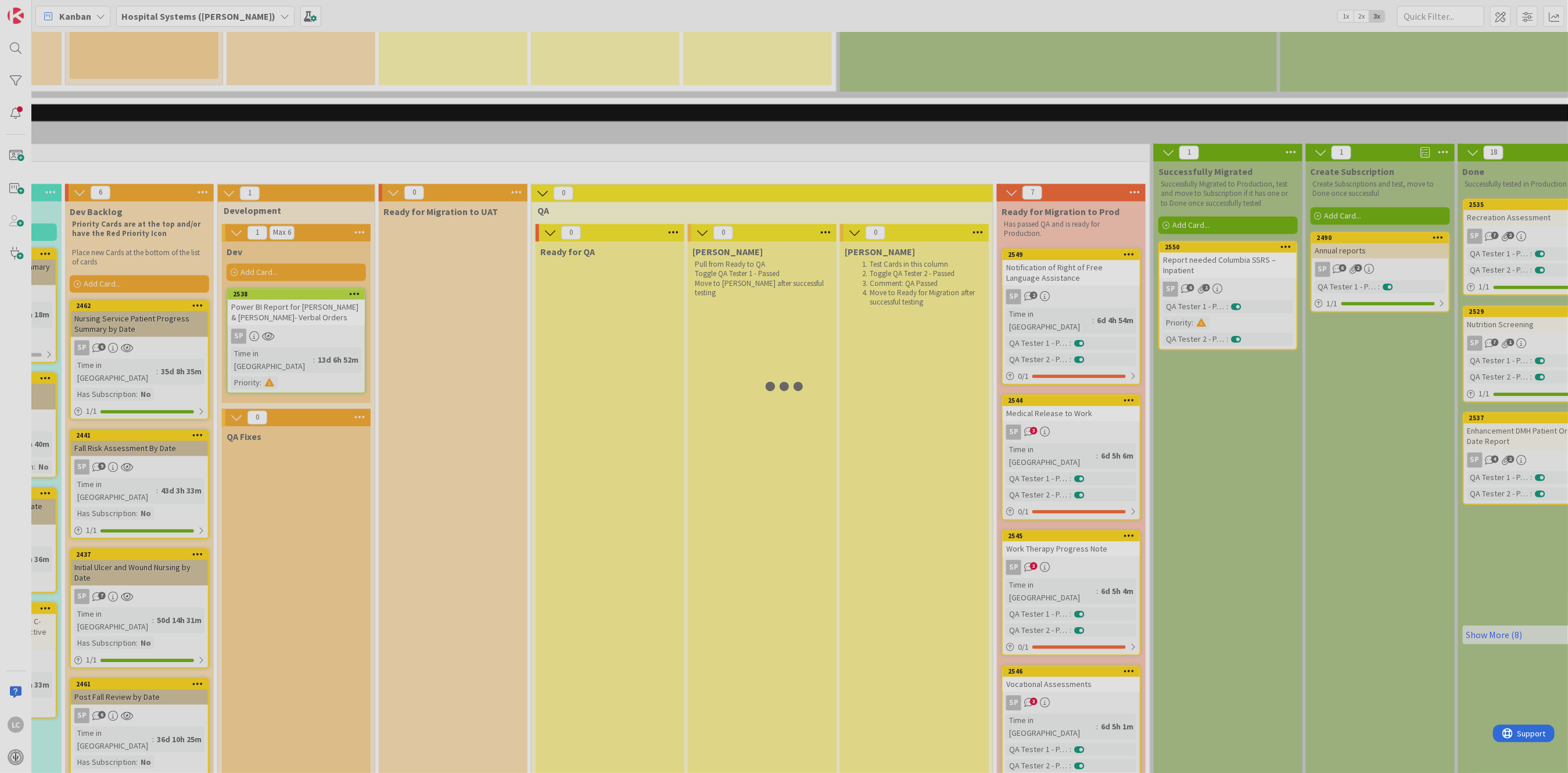
click at [1035, 182] on div at bounding box center [784, 386] width 1568 height 773
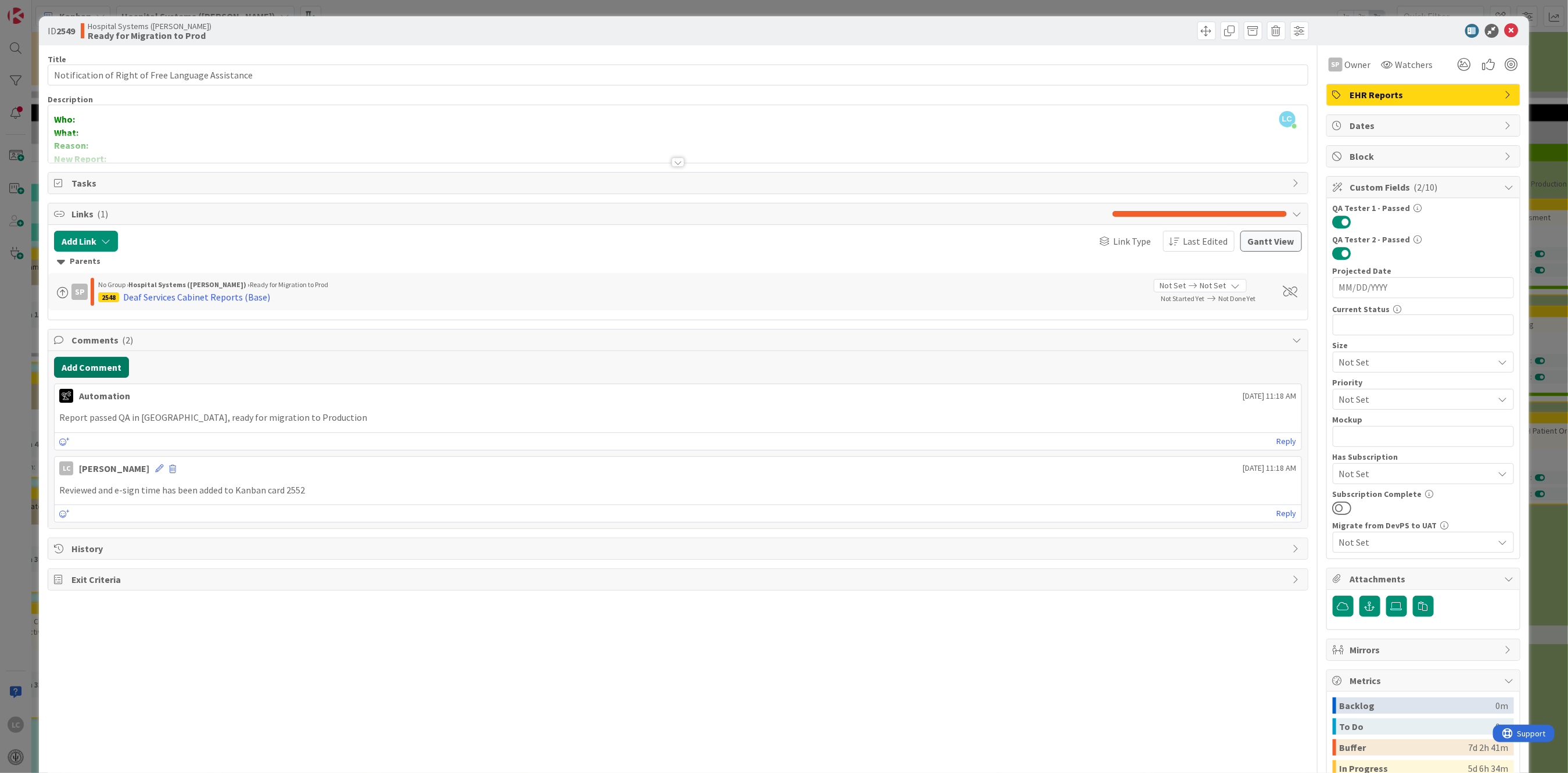
click at [78, 366] on button "Add Comment" at bounding box center [91, 367] width 75 height 21
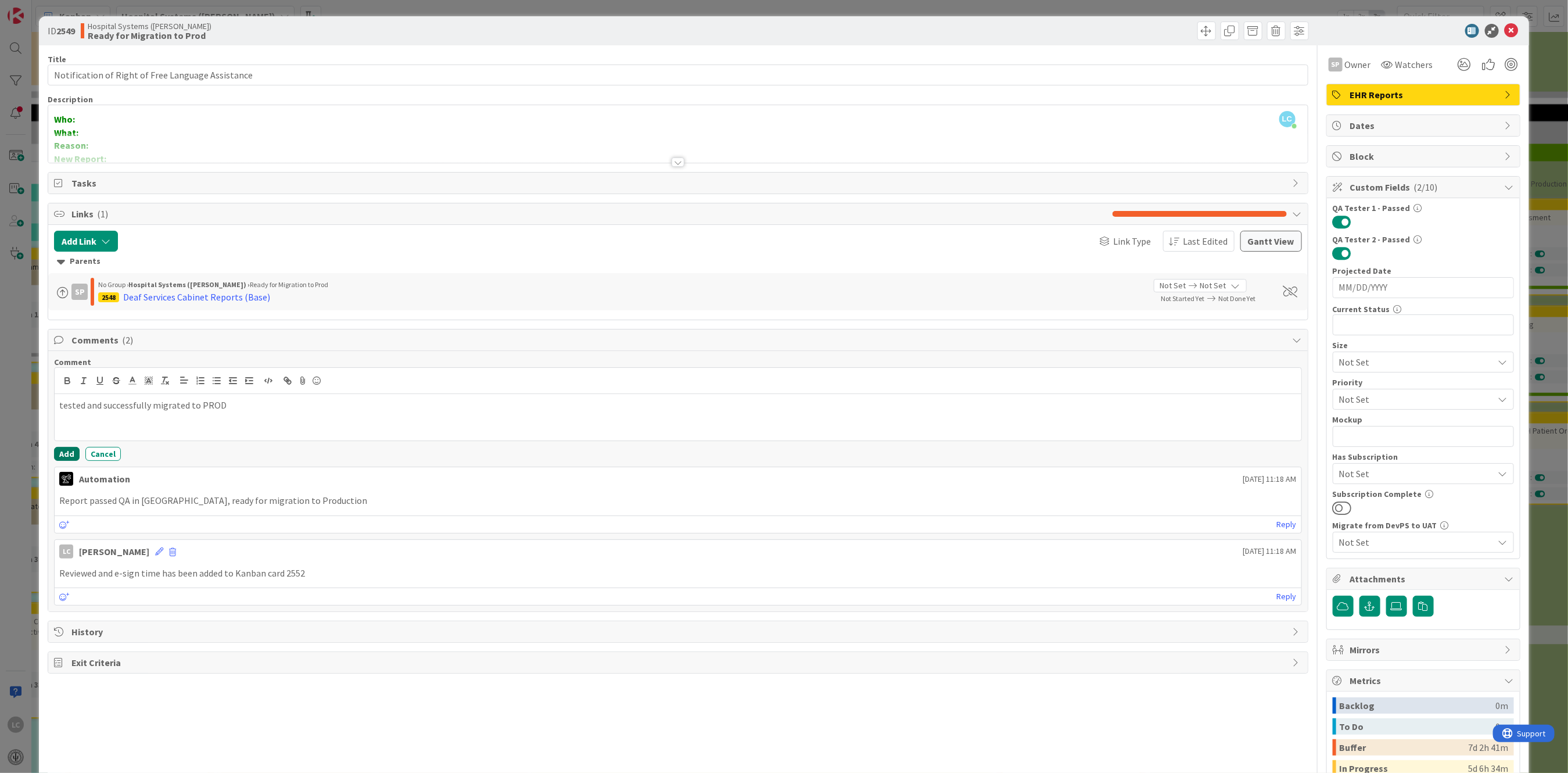
click at [66, 450] on button "Add" at bounding box center [67, 453] width 25 height 14
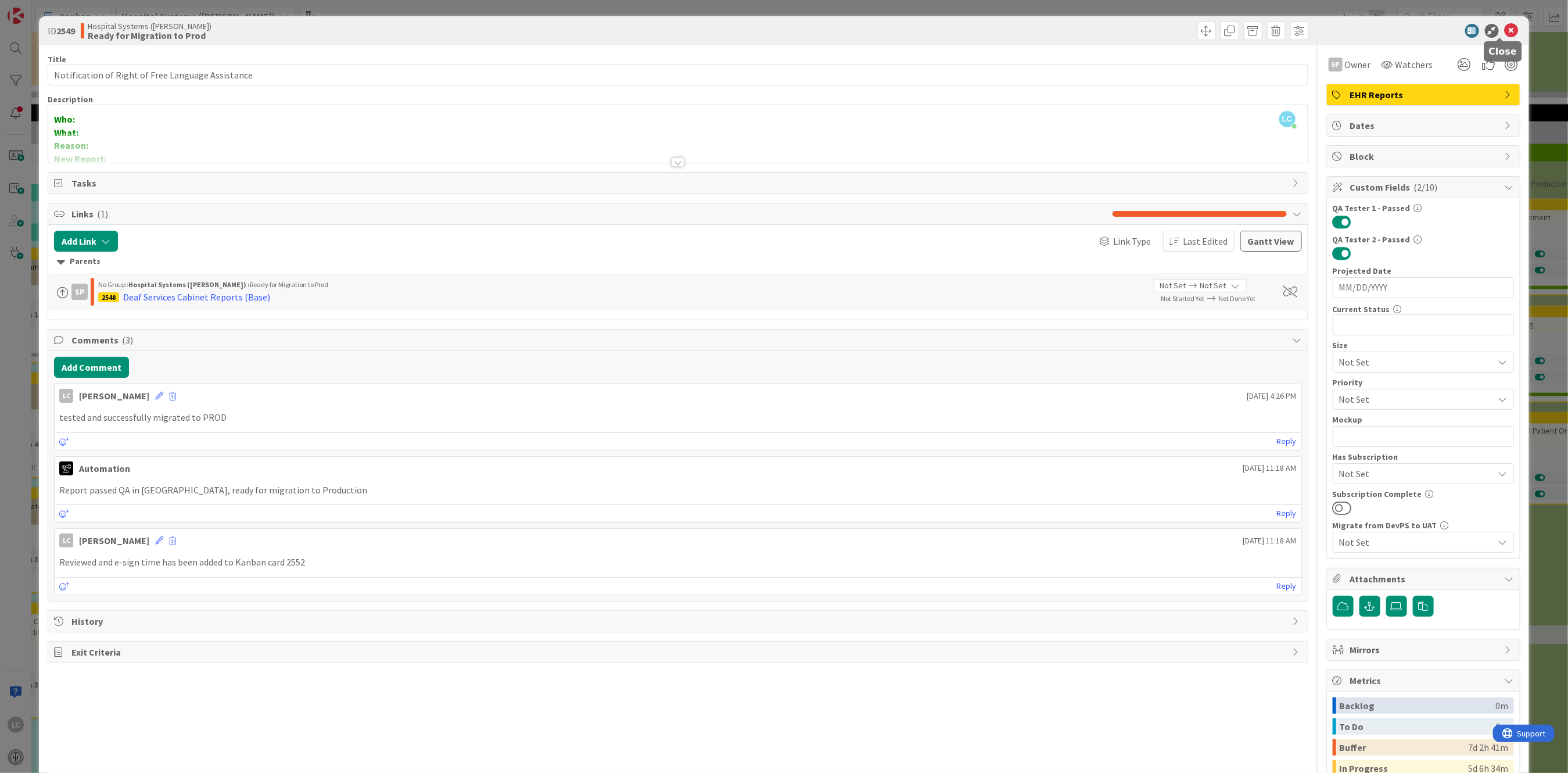
click at [1505, 25] on icon at bounding box center [1512, 30] width 14 height 14
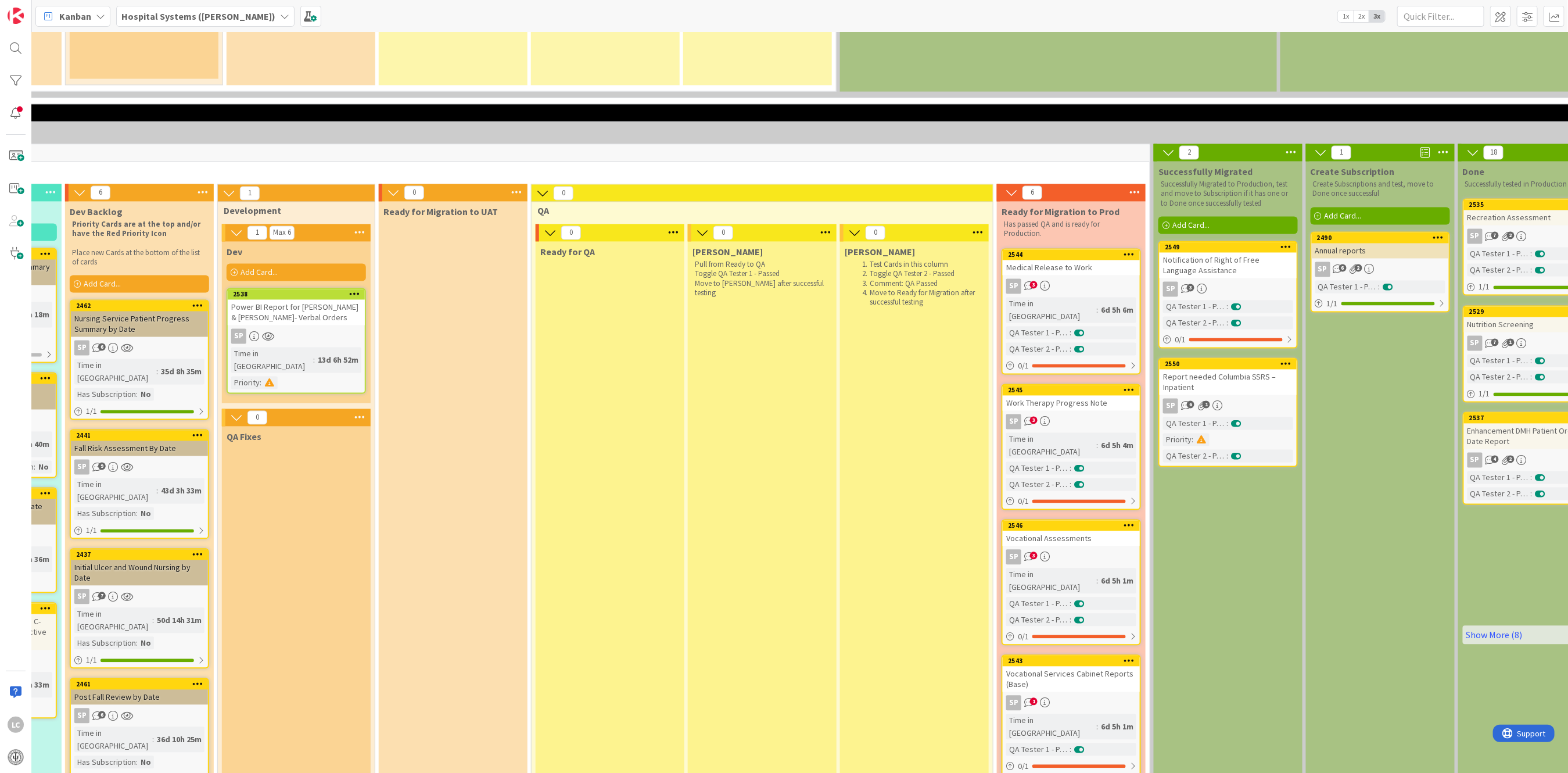
click at [1062, 260] on div "Medical Release to Work" at bounding box center [1071, 268] width 137 height 15
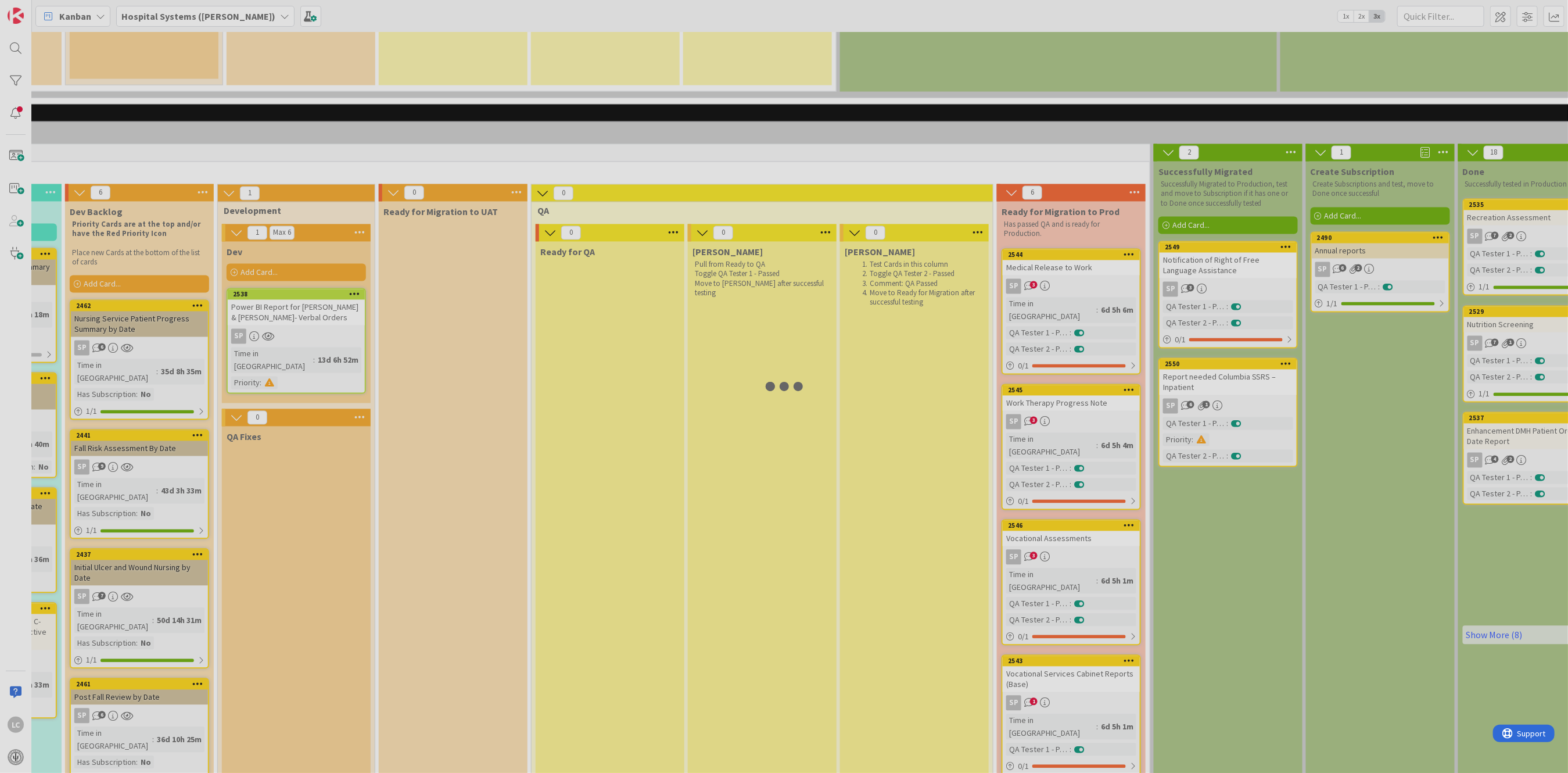
click at [1062, 179] on div at bounding box center [784, 386] width 1568 height 773
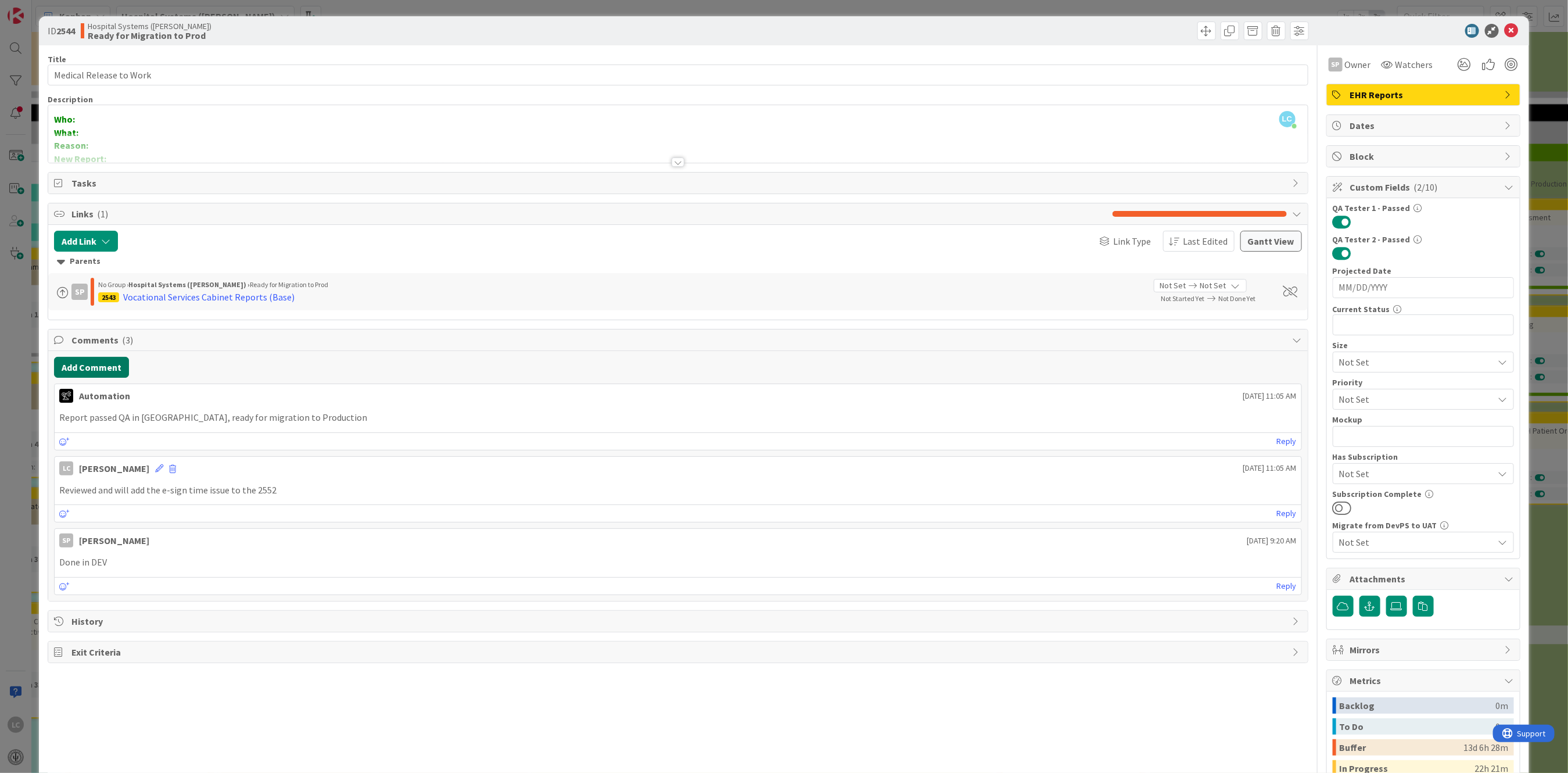
click at [71, 366] on button "Add Comment" at bounding box center [91, 367] width 75 height 21
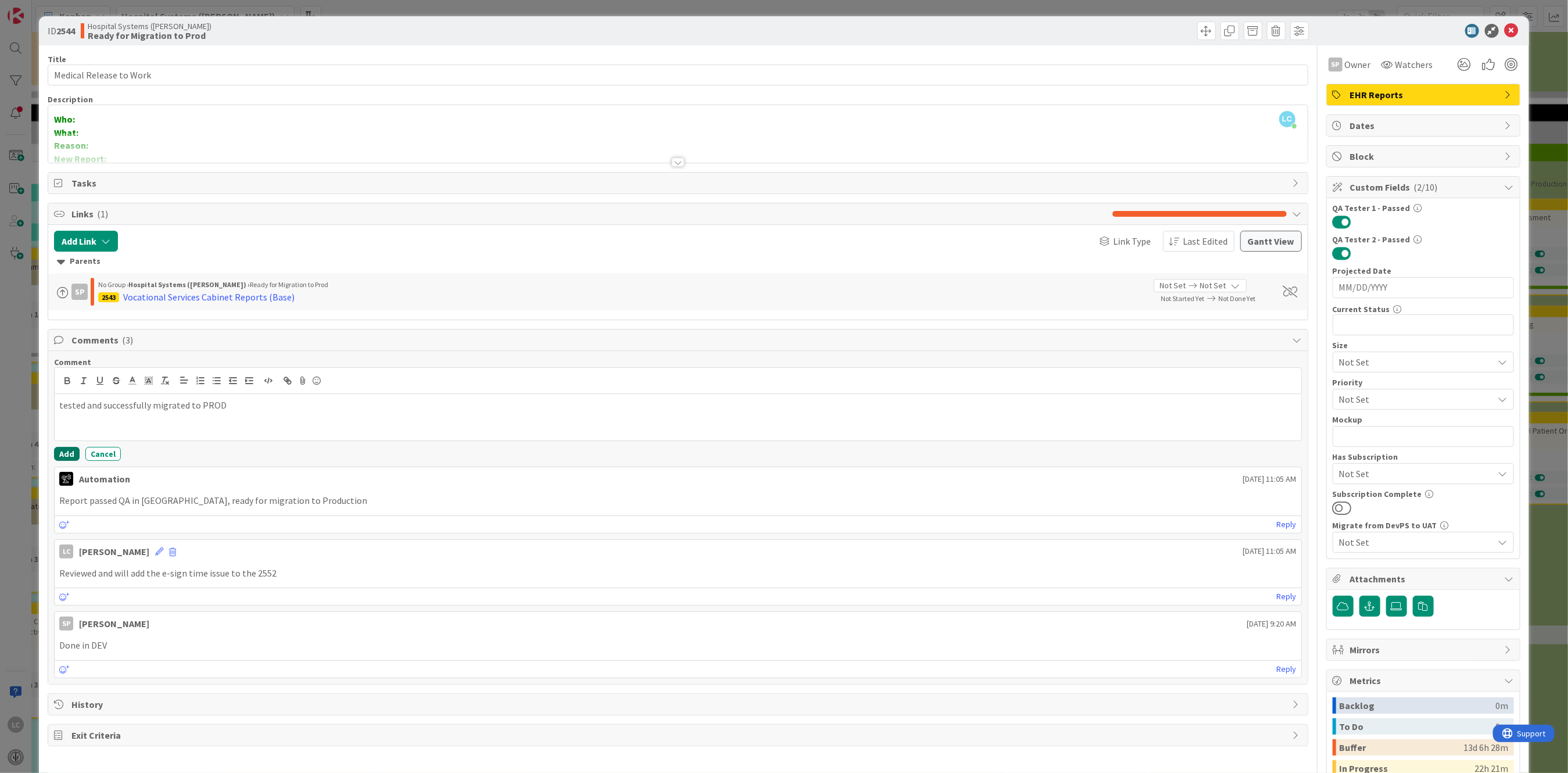
click at [66, 449] on button "Add" at bounding box center [67, 453] width 25 height 14
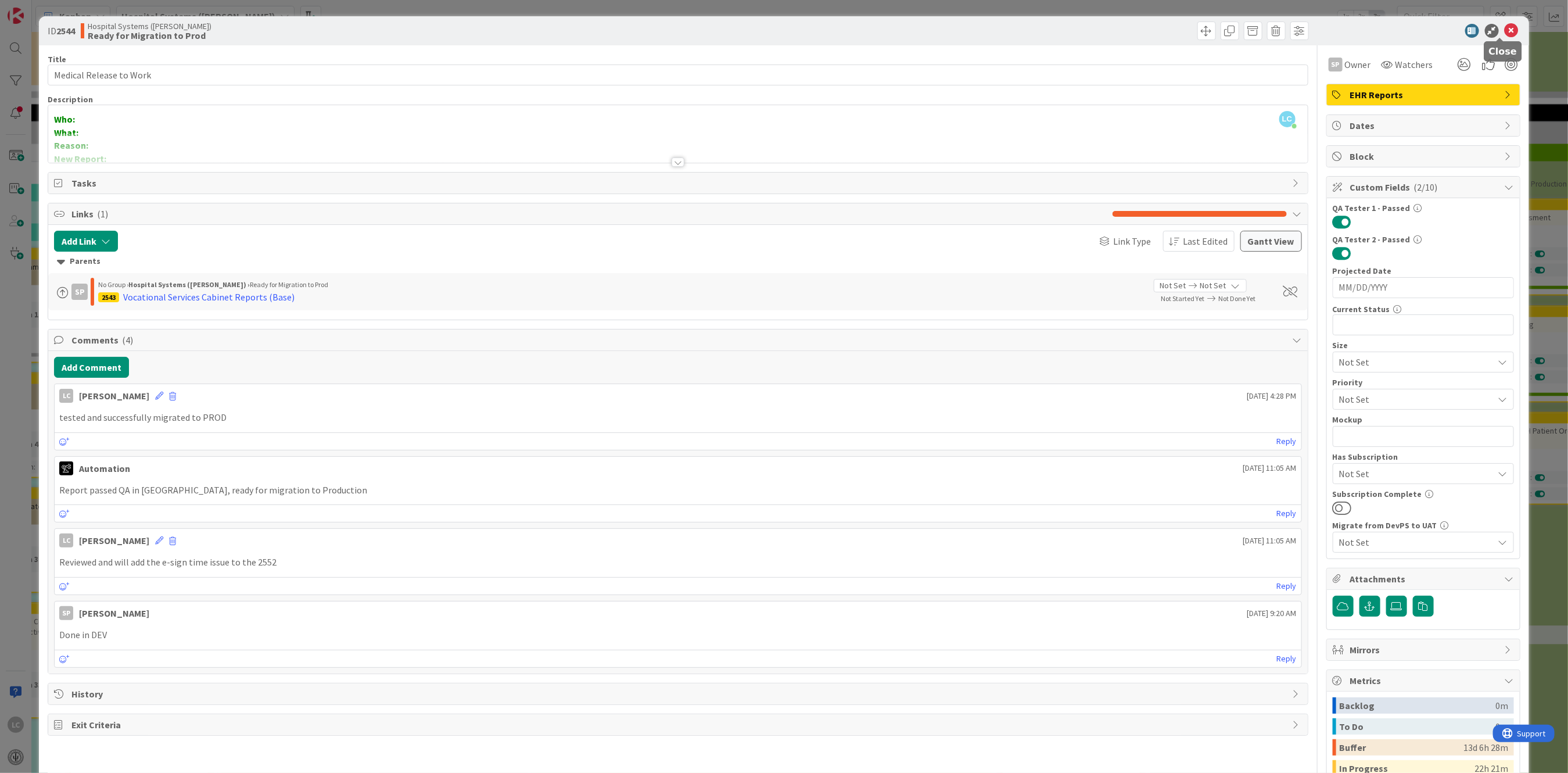
click at [1505, 28] on icon at bounding box center [1512, 30] width 14 height 14
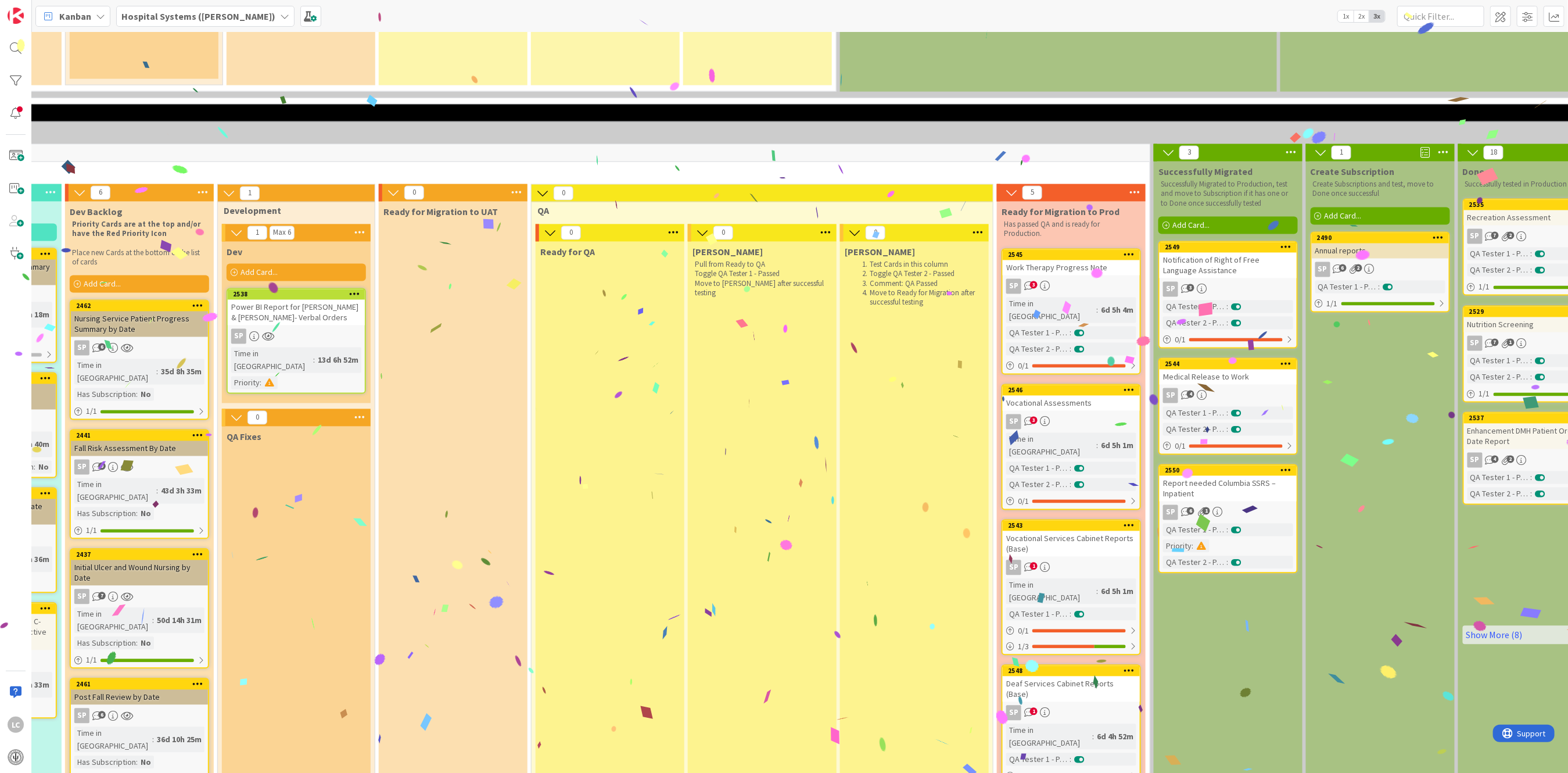
click at [1037, 260] on div "Work Therapy Progress Note" at bounding box center [1071, 268] width 137 height 15
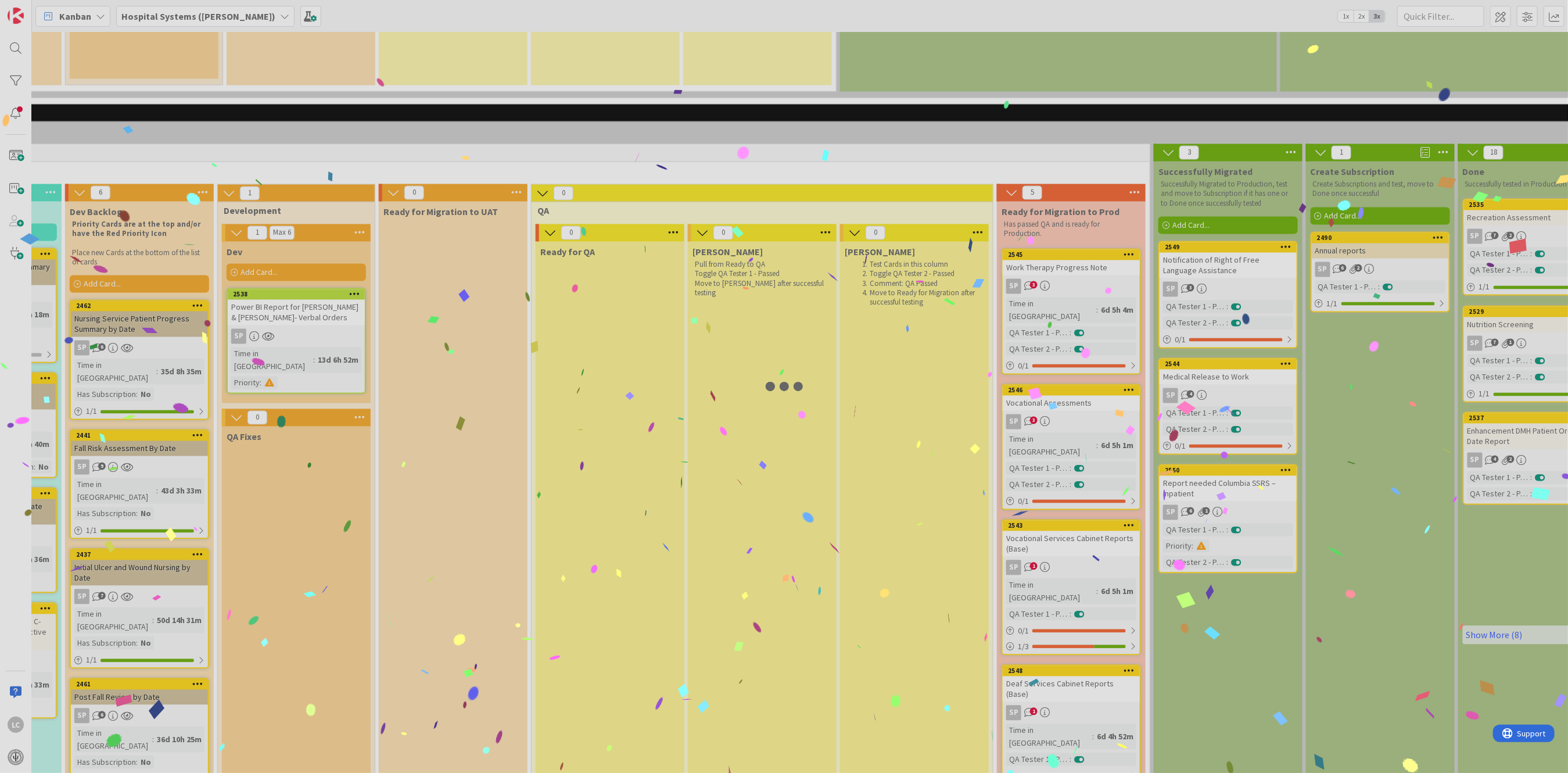
click at [1037, 176] on div at bounding box center [784, 386] width 1568 height 773
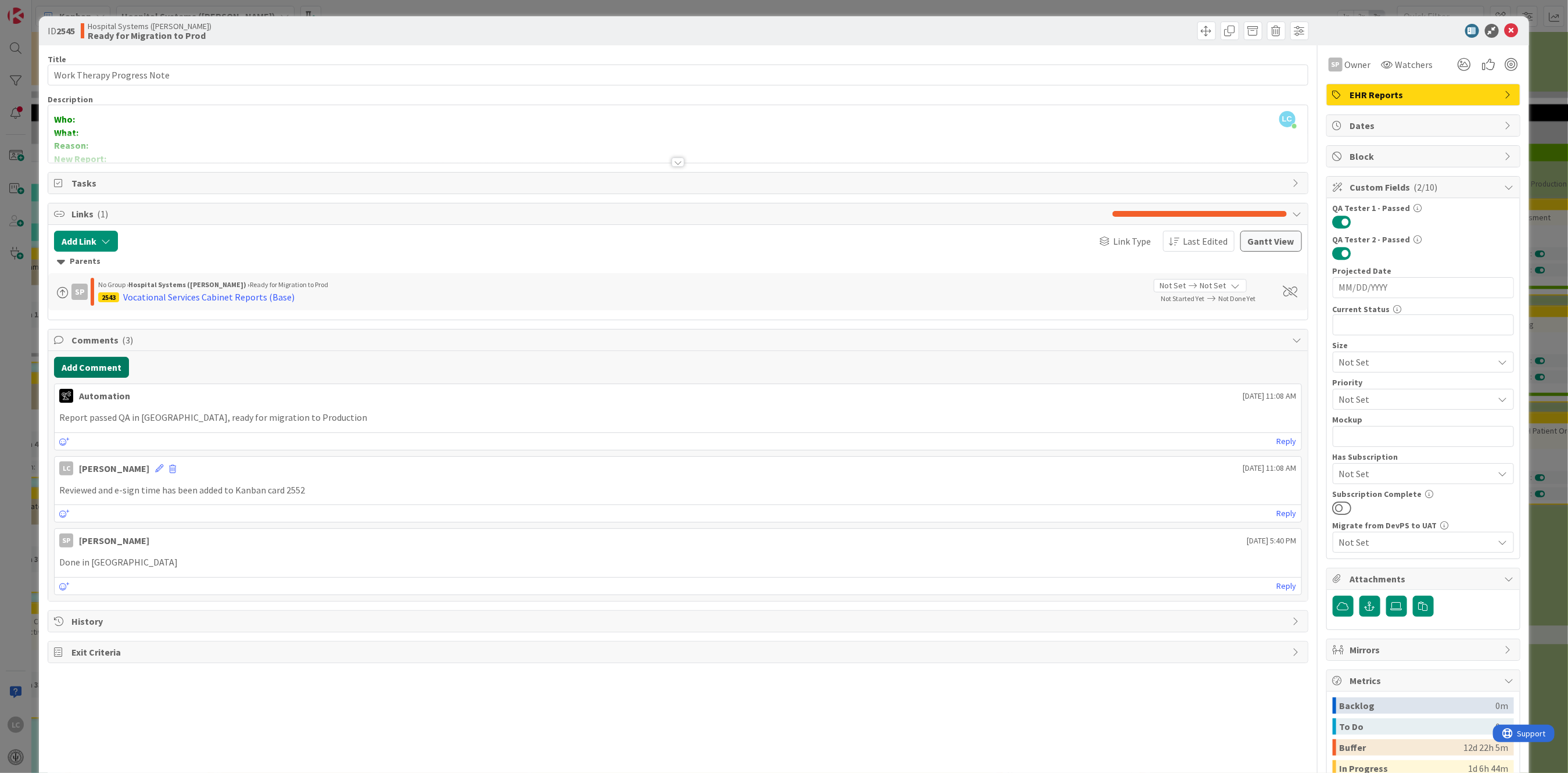
click at [77, 366] on button "Add Comment" at bounding box center [91, 367] width 75 height 21
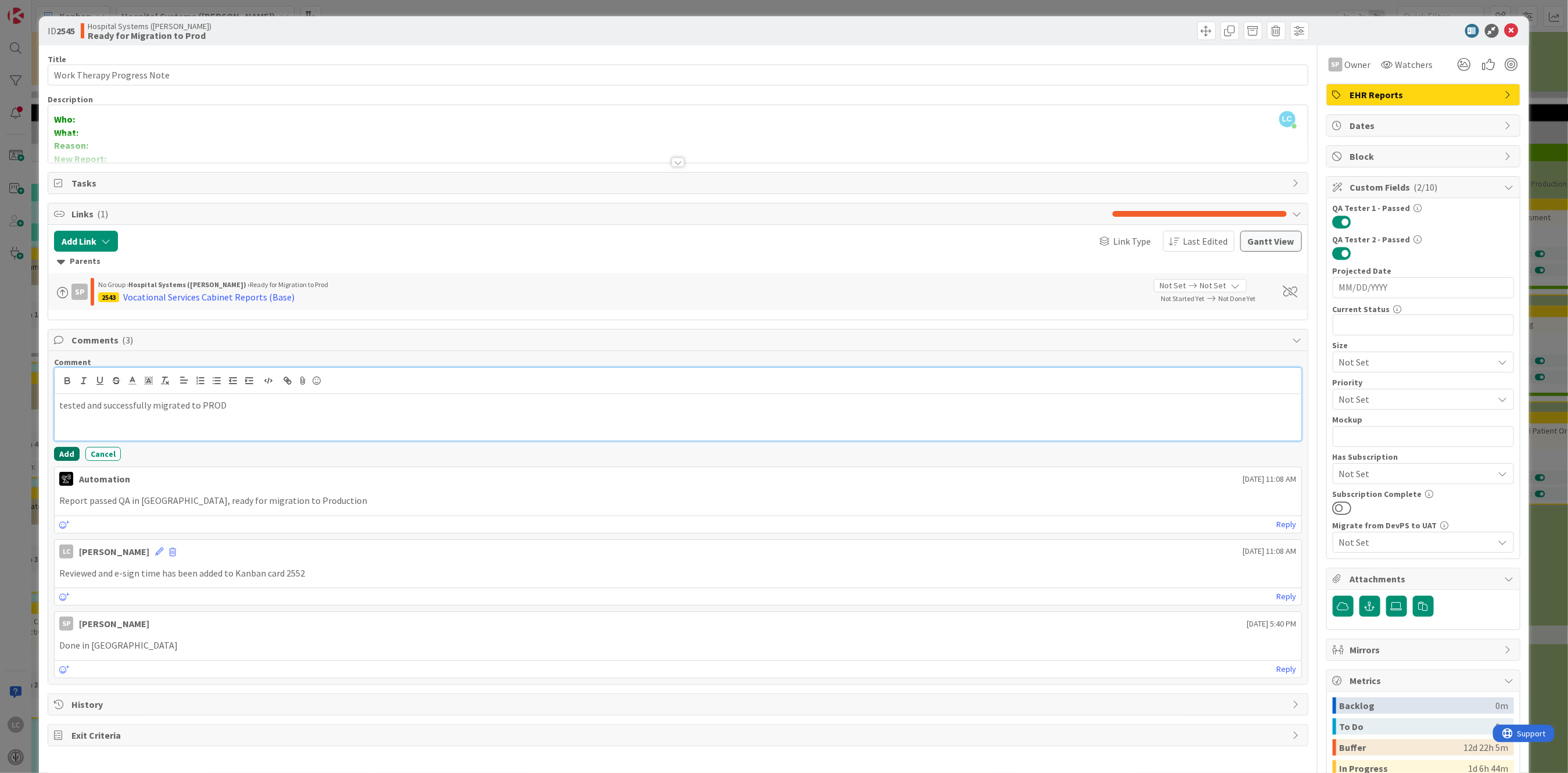
click at [62, 449] on button "Add" at bounding box center [67, 453] width 25 height 14
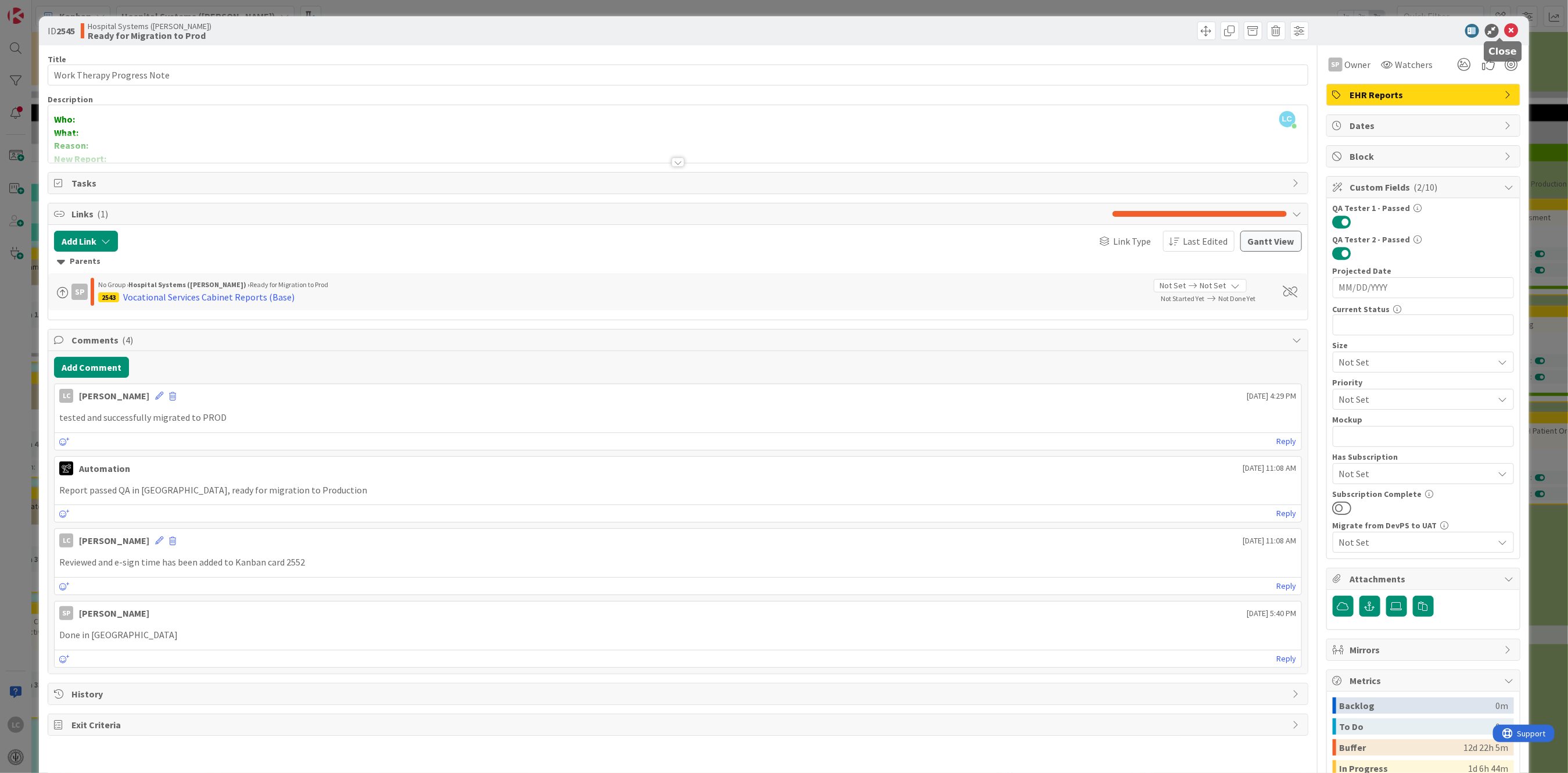
click at [1505, 30] on icon at bounding box center [1512, 30] width 14 height 14
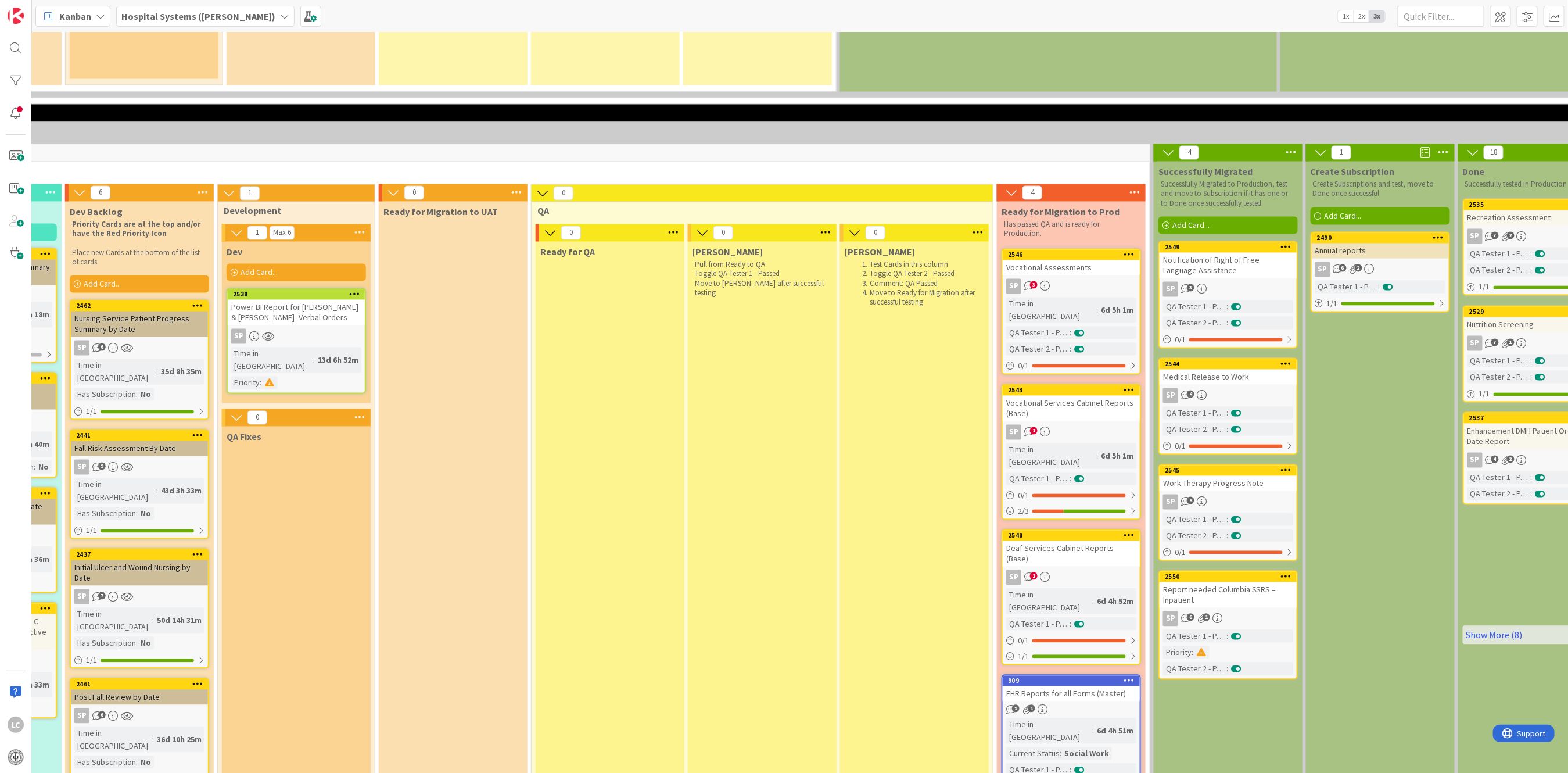
click at [1024, 249] on link "2546 Vocational Assessments SP 3 Time in [GEOGRAPHIC_DATA] : 6d 5h 1m QA Tester…" at bounding box center [1071, 312] width 139 height 126
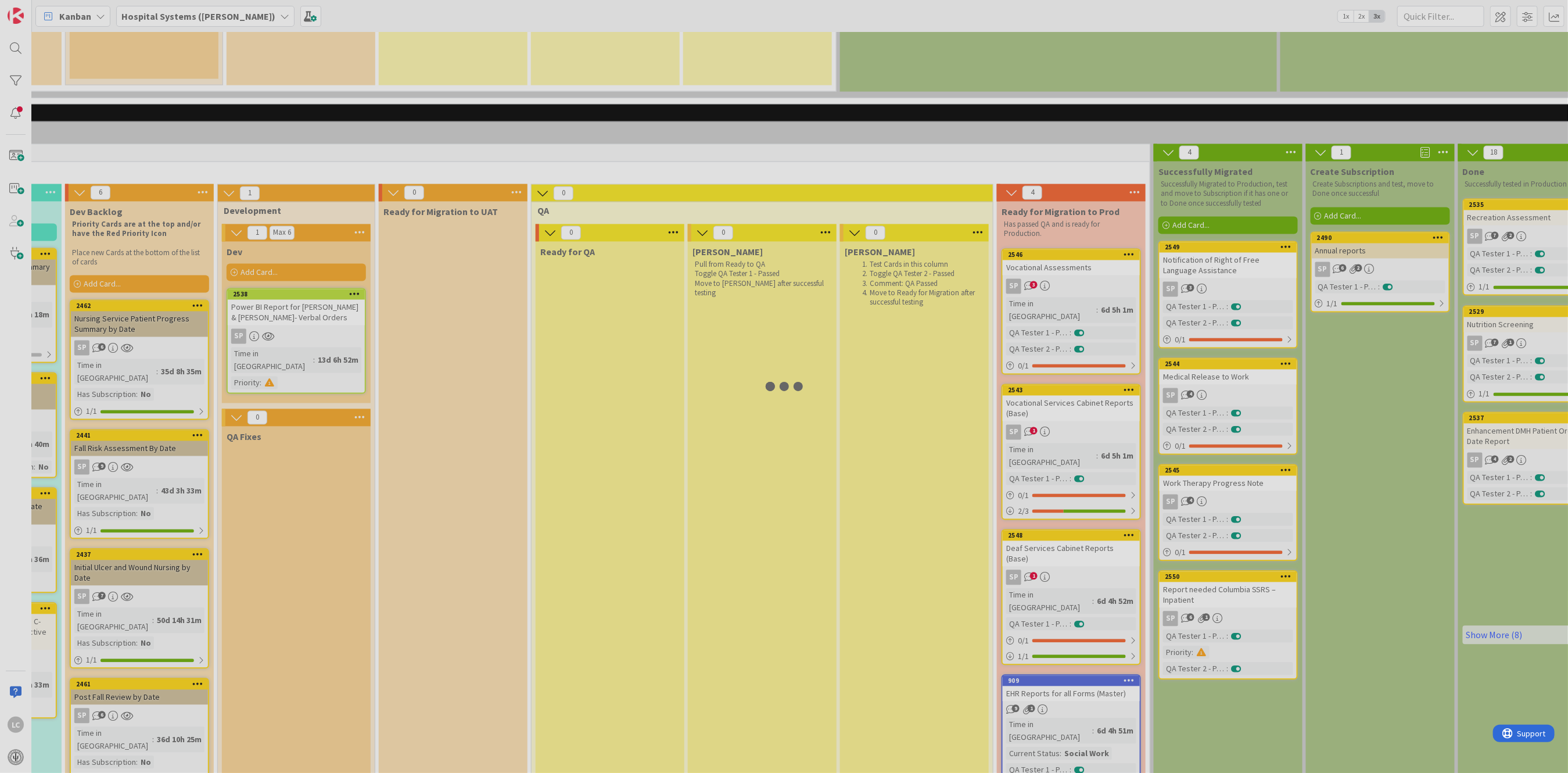
click at [1024, 182] on div at bounding box center [784, 386] width 1568 height 773
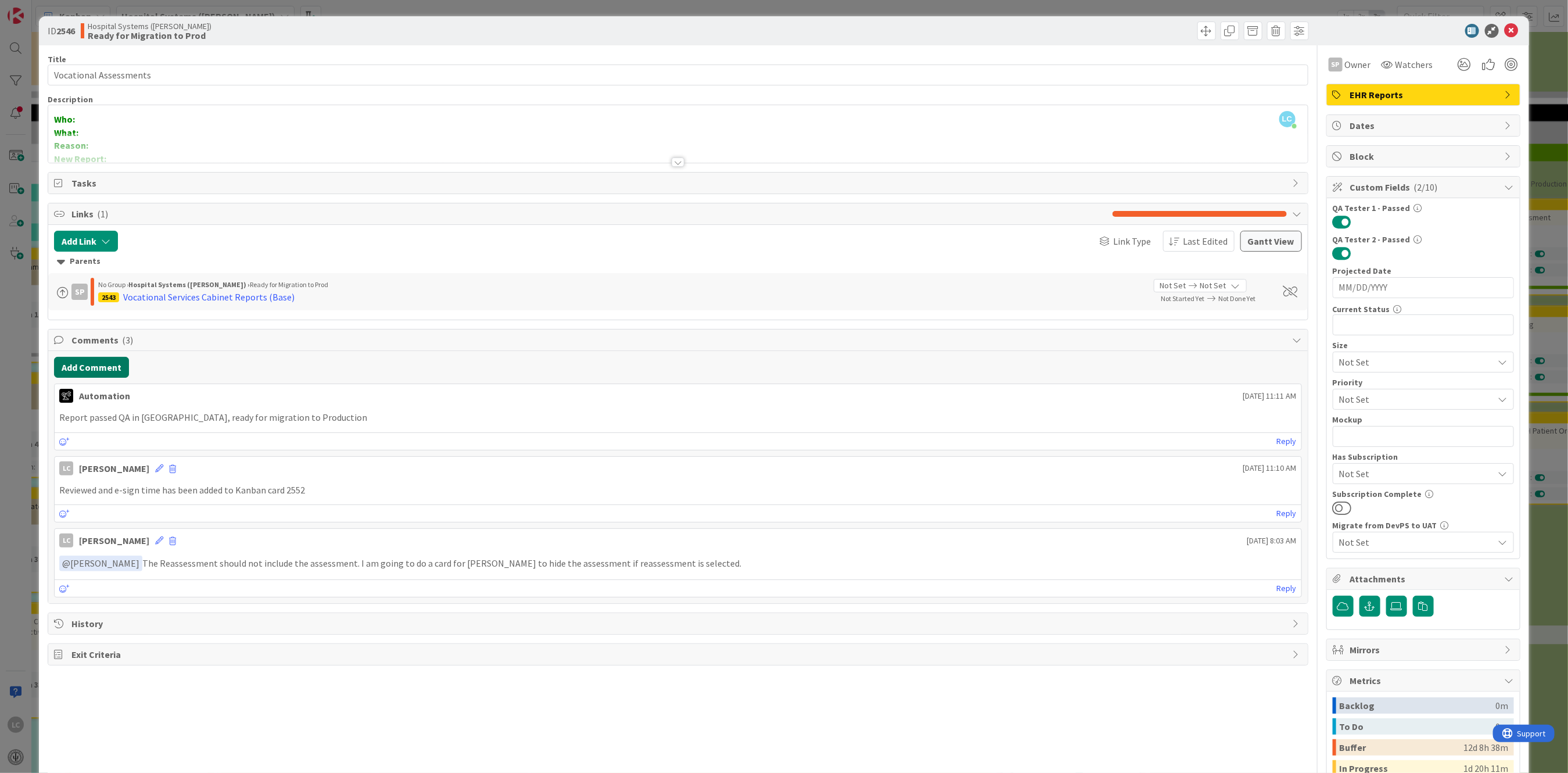
click at [66, 364] on button "Add Comment" at bounding box center [91, 367] width 75 height 21
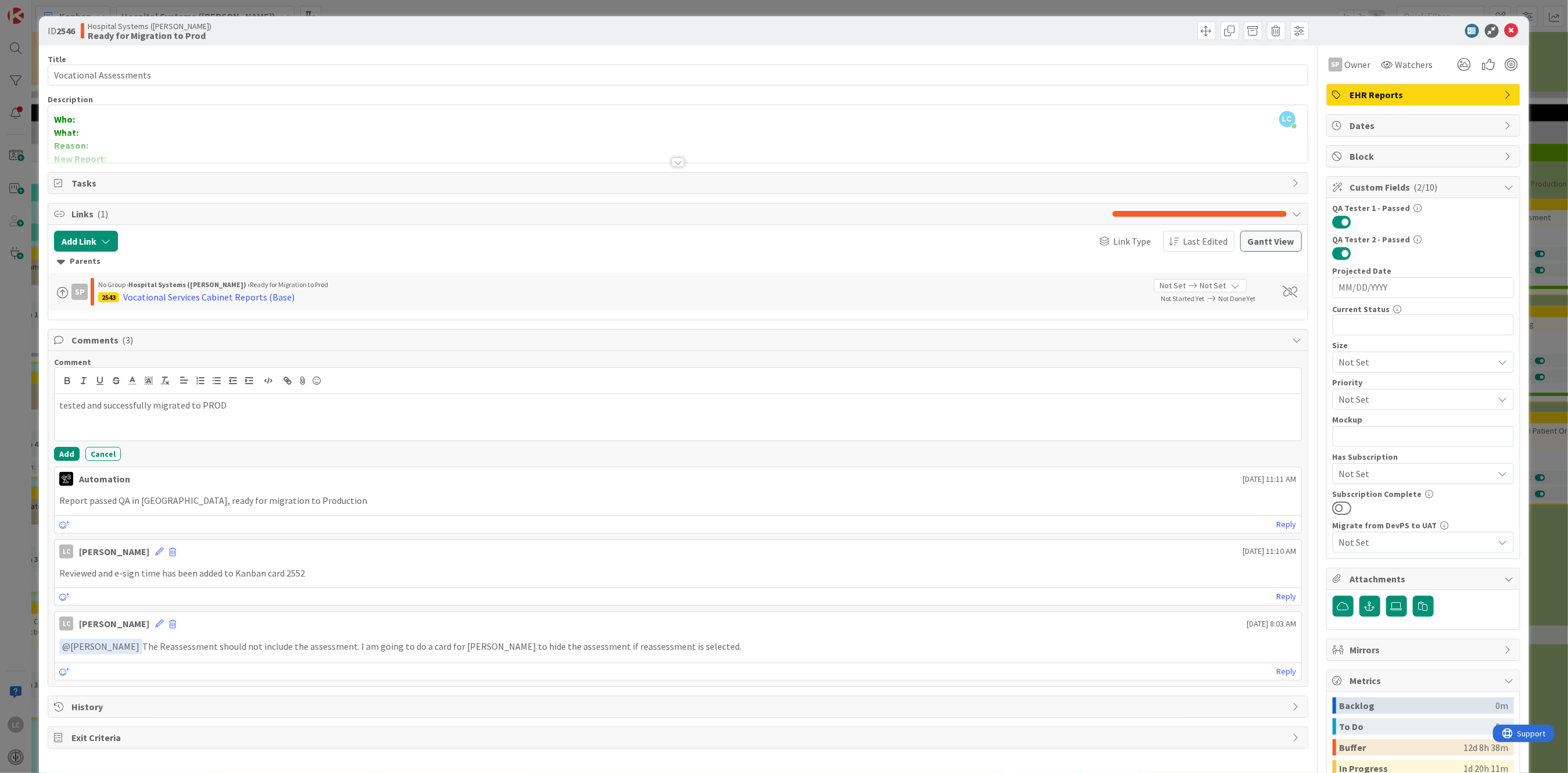
click at [59, 401] on p "tested and successfully migrated to PROD" at bounding box center [678, 405] width 1237 height 13
drag, startPoint x: 62, startPoint y: 453, endPoint x: 68, endPoint y: 446, distance: 9.2
click at [65, 453] on button "Add" at bounding box center [67, 453] width 25 height 14
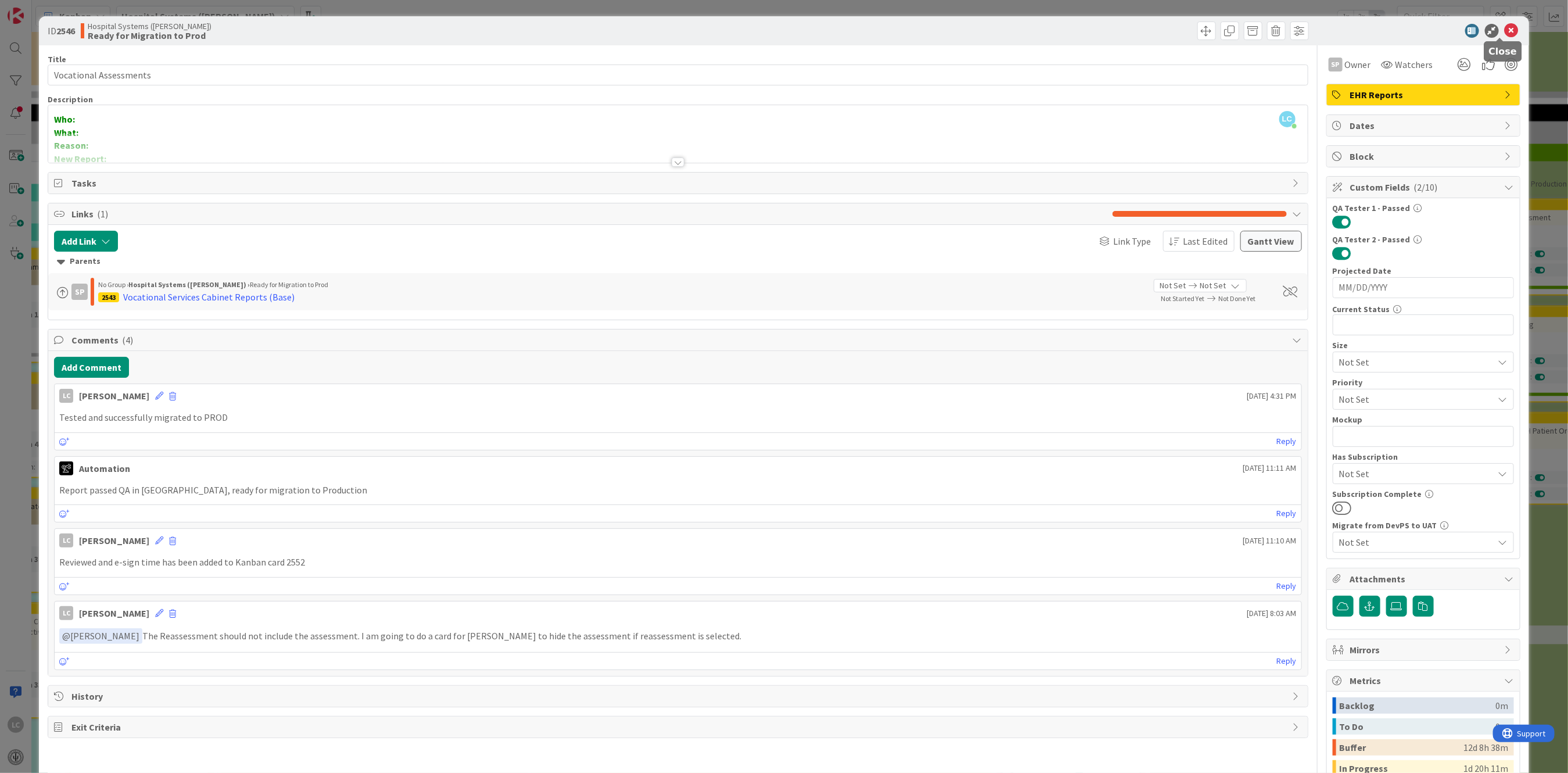
click at [1505, 24] on icon at bounding box center [1512, 30] width 14 height 14
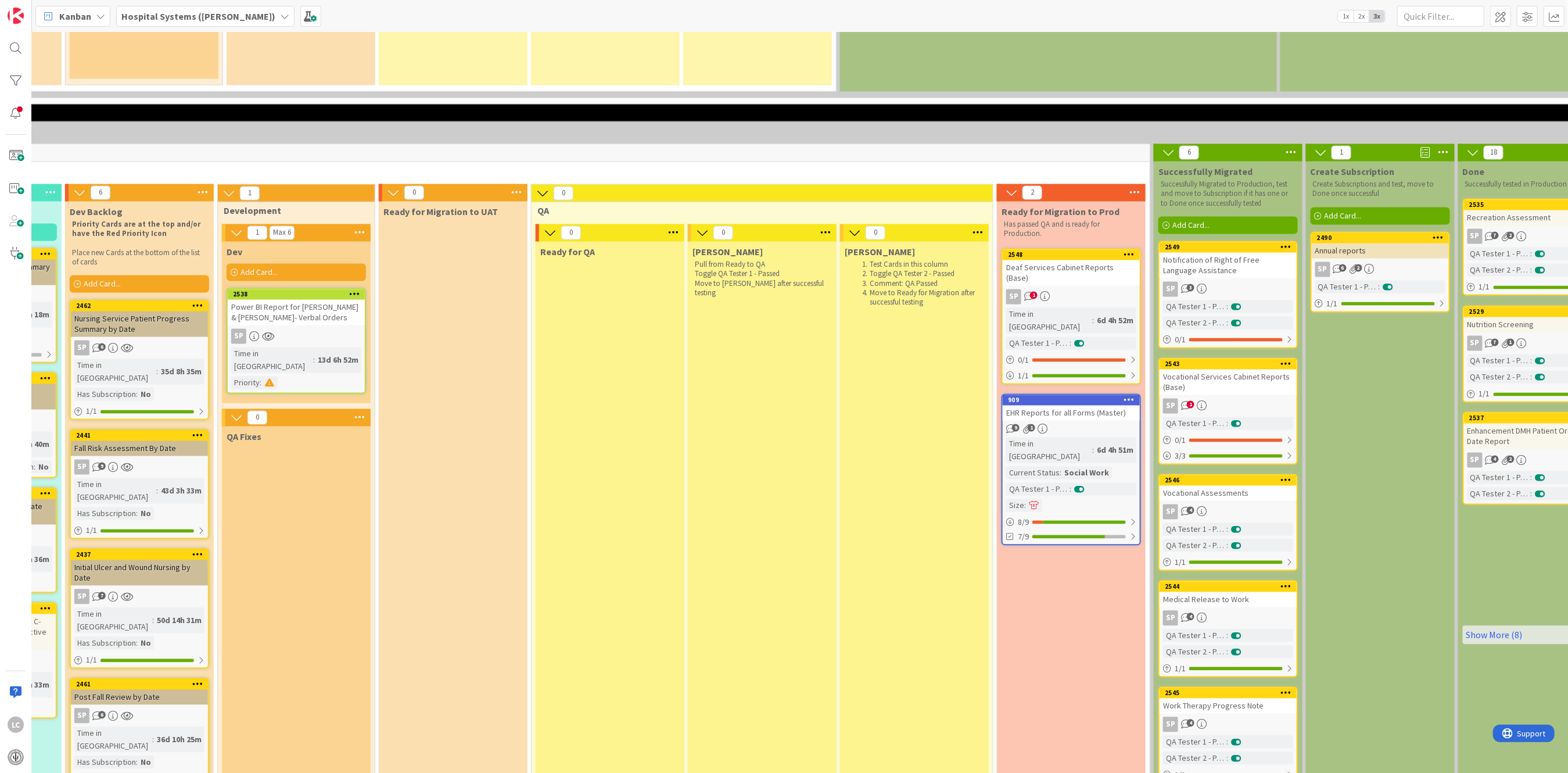
click at [1030, 249] on link "2548 Deaf Services Cabinet Reports (Base) SP 1 Time in Column : 6d 4h 52m QA Te…" at bounding box center [1071, 316] width 139 height 136
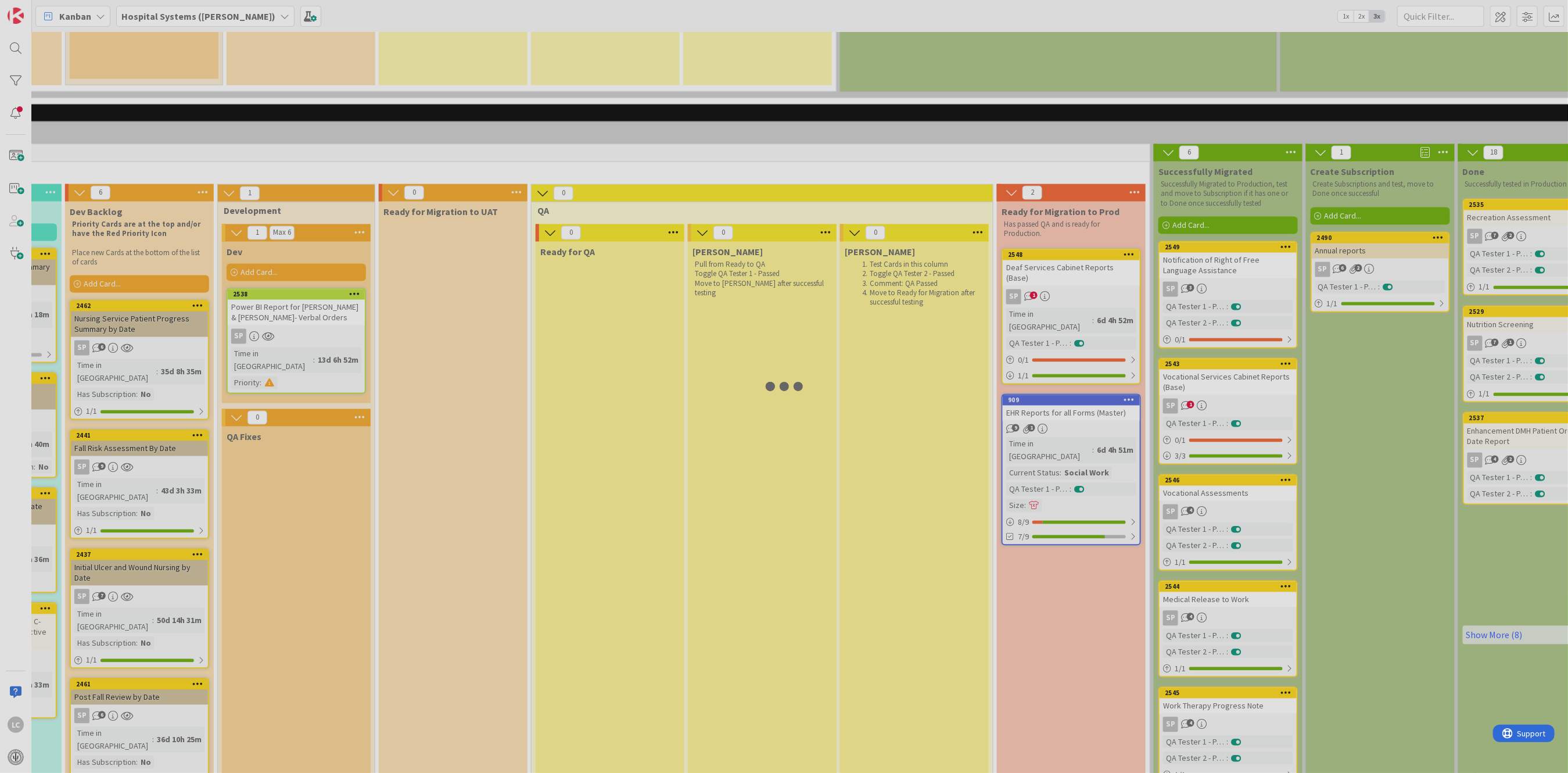
click at [1030, 202] on div at bounding box center [784, 386] width 1568 height 773
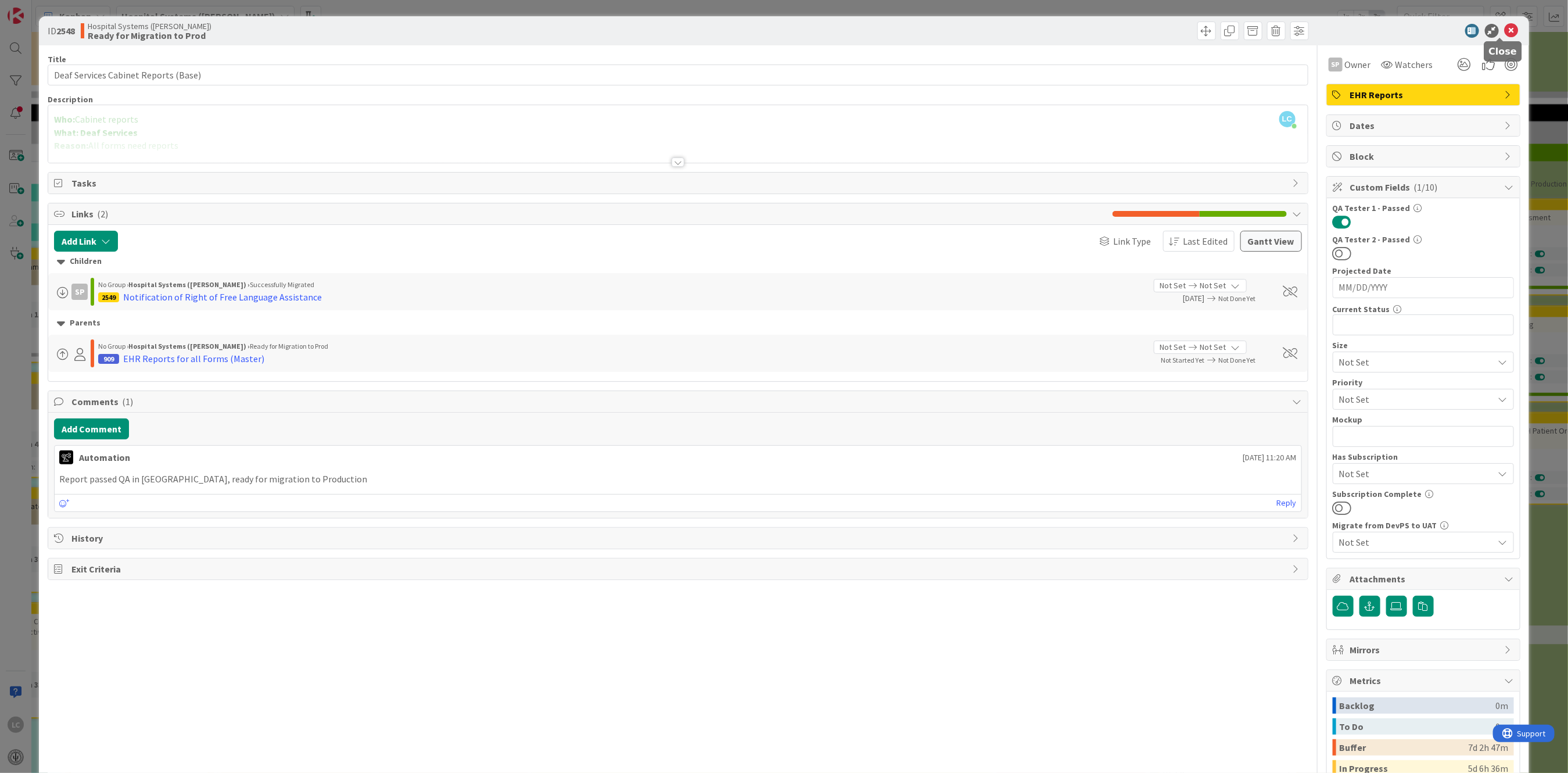
click at [1505, 28] on icon at bounding box center [1512, 30] width 14 height 14
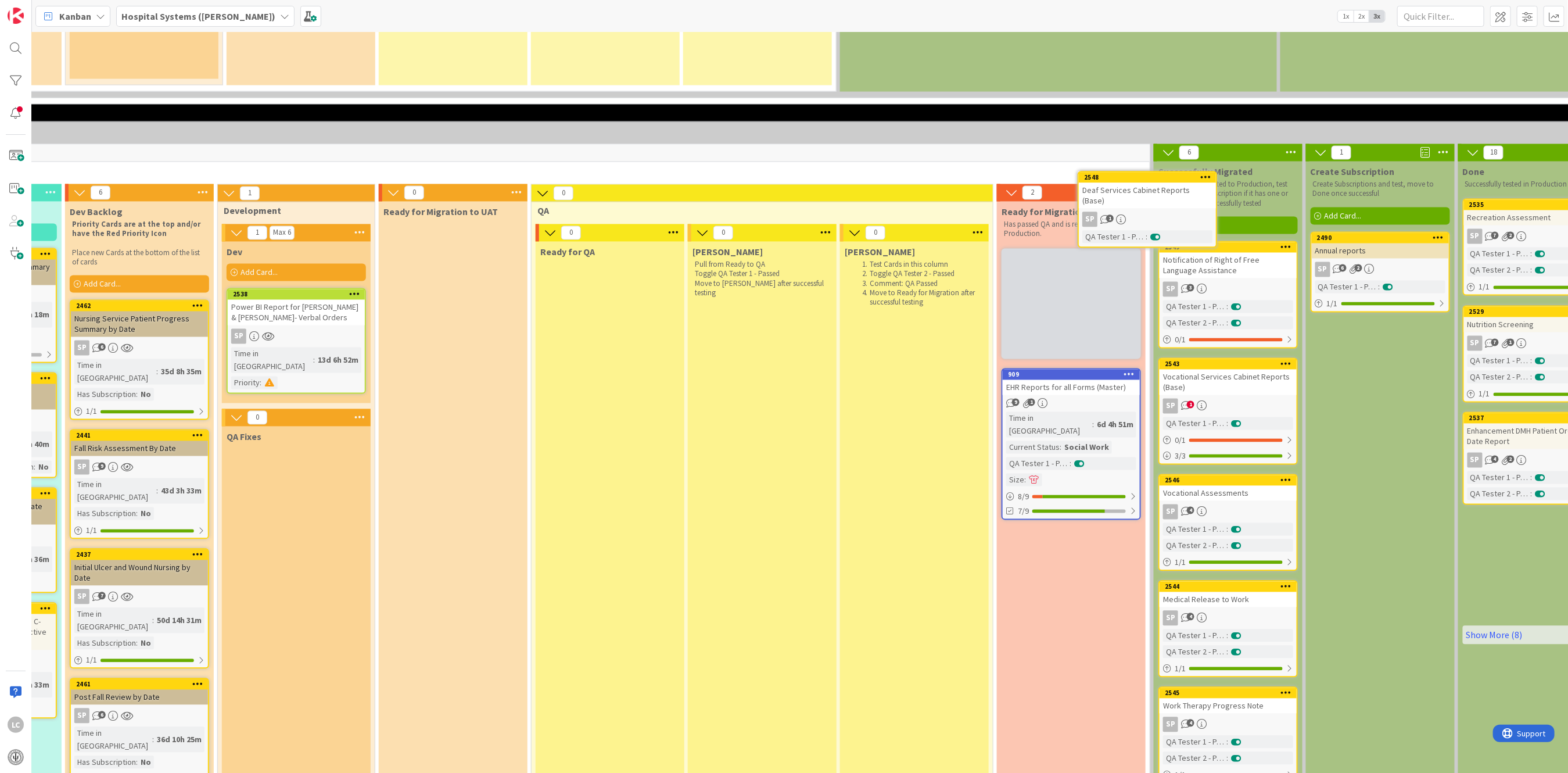
scroll to position [1573, 441]
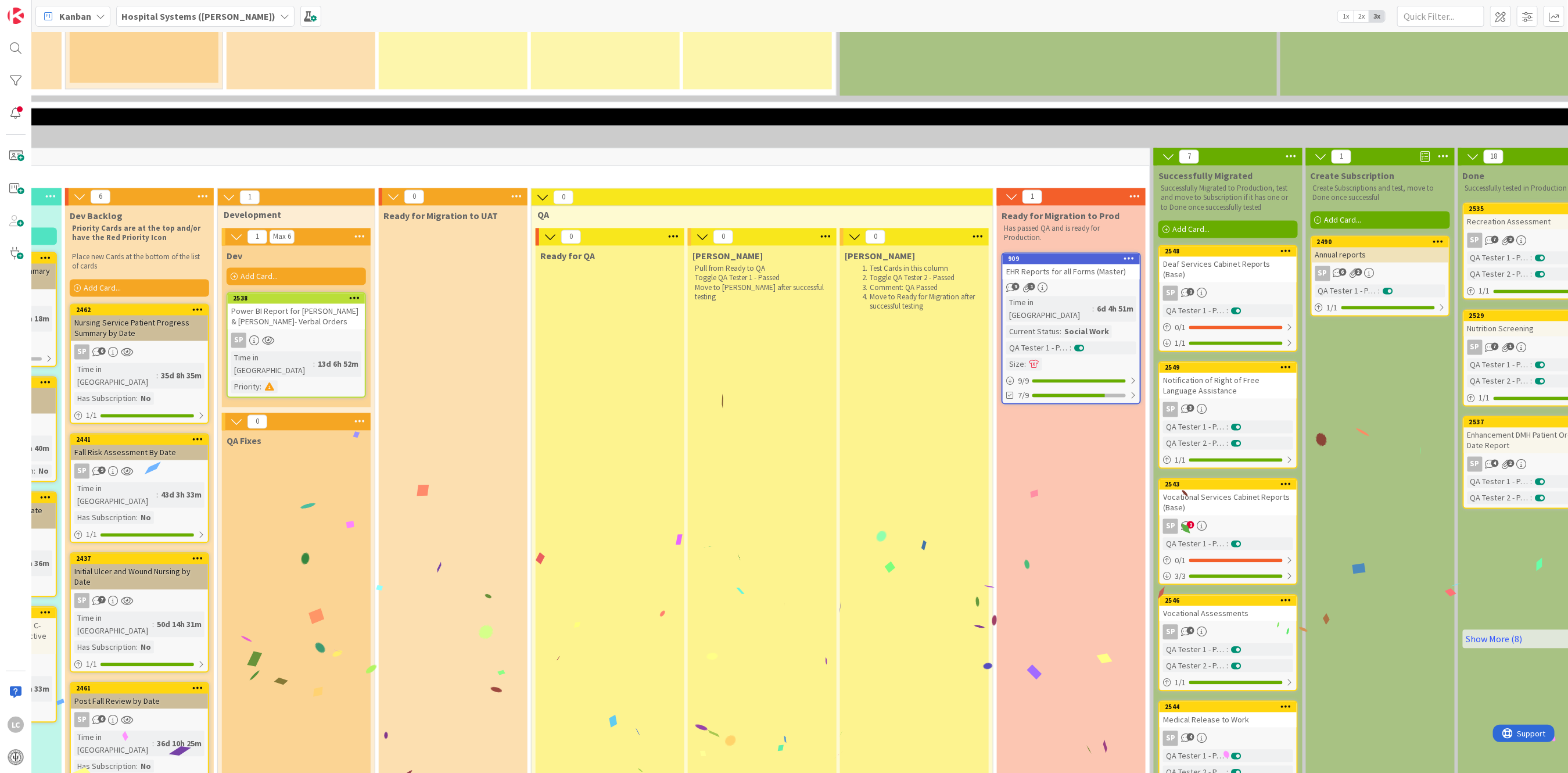
click at [1050, 342] on div "QA Tester 1 - Passed" at bounding box center [1038, 348] width 63 height 13
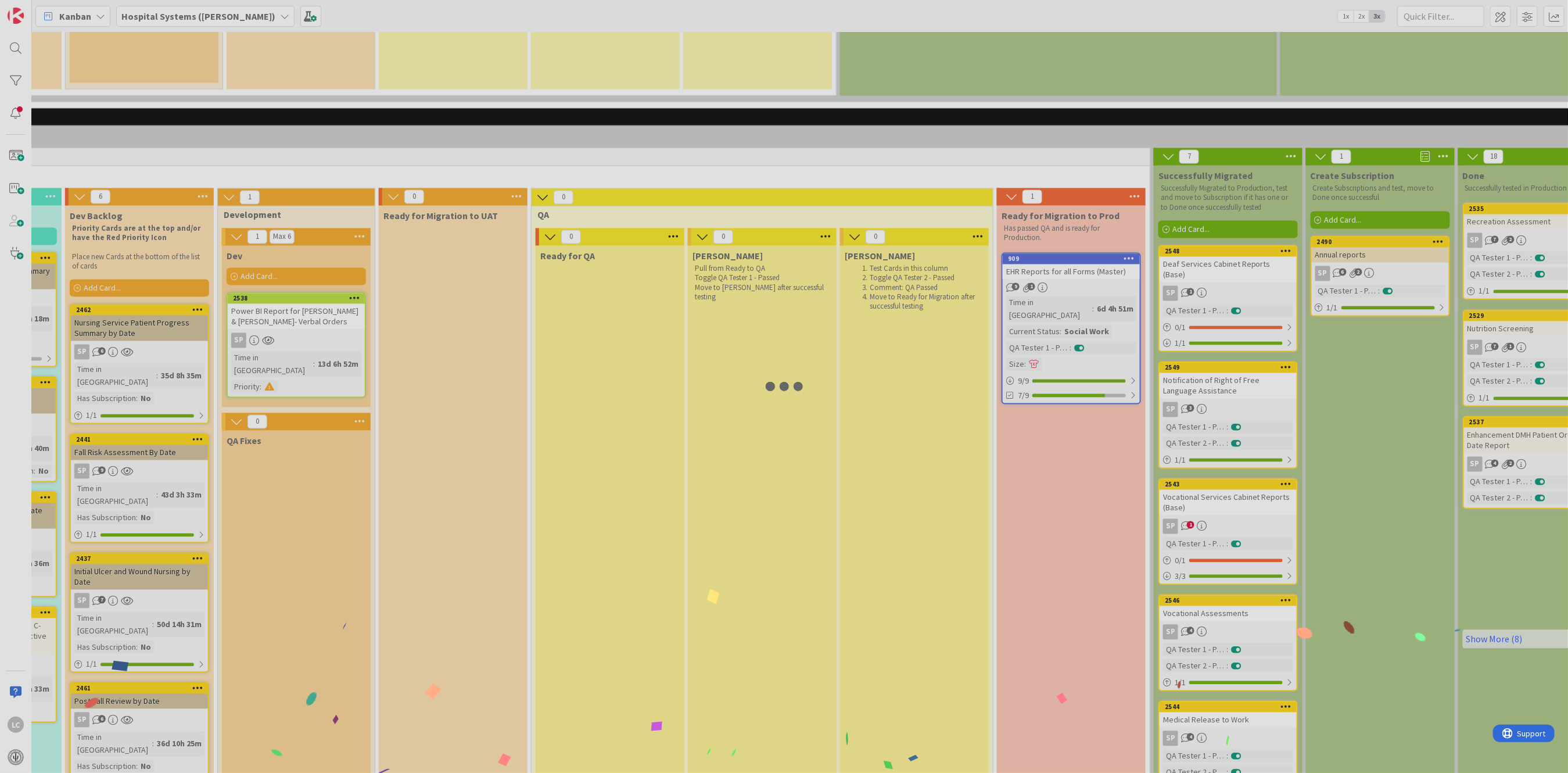
click at [1050, 238] on div at bounding box center [784, 386] width 1568 height 773
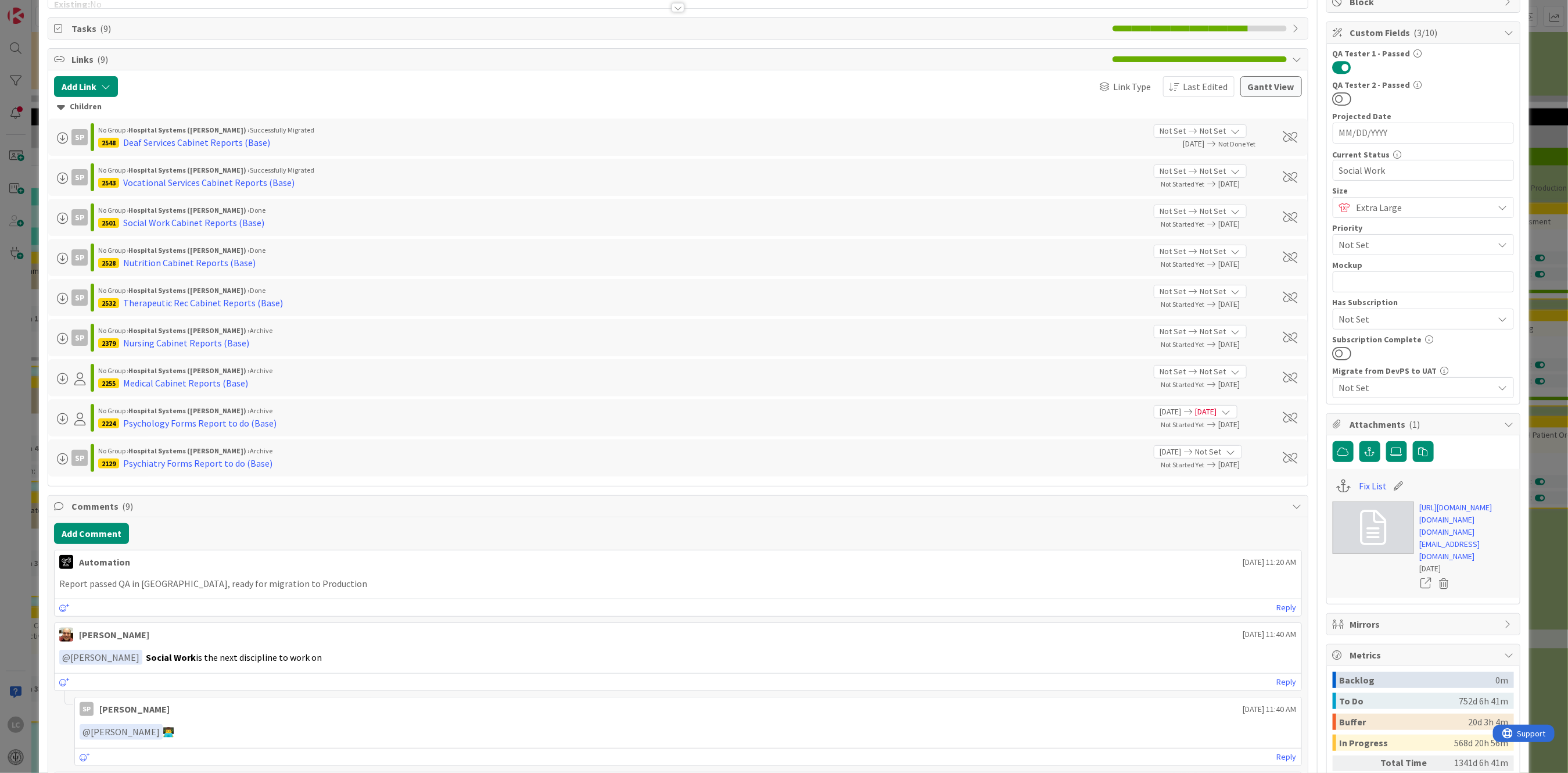
scroll to position [77, 0]
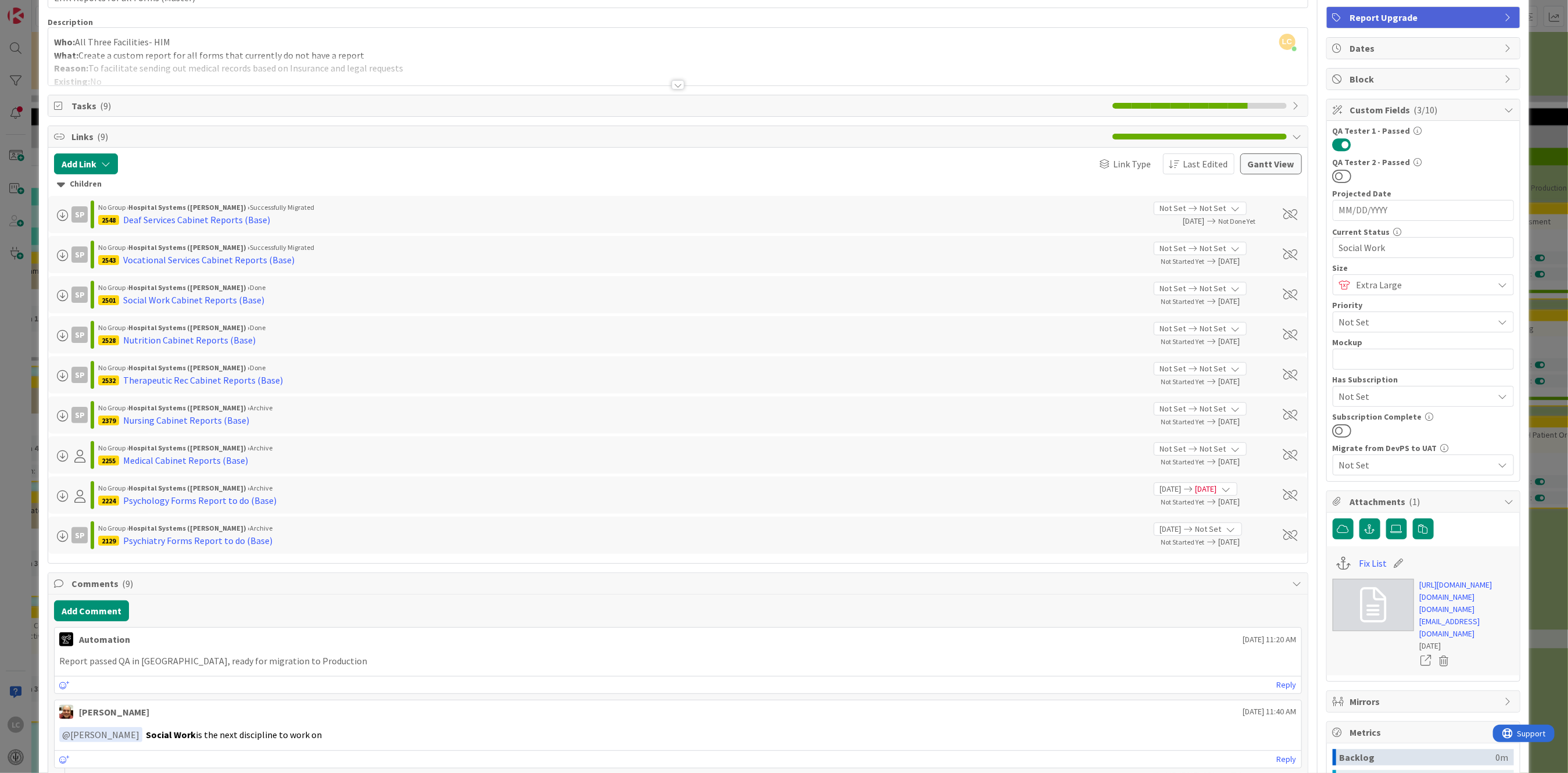
click at [673, 88] on div at bounding box center [677, 85] width 13 height 10
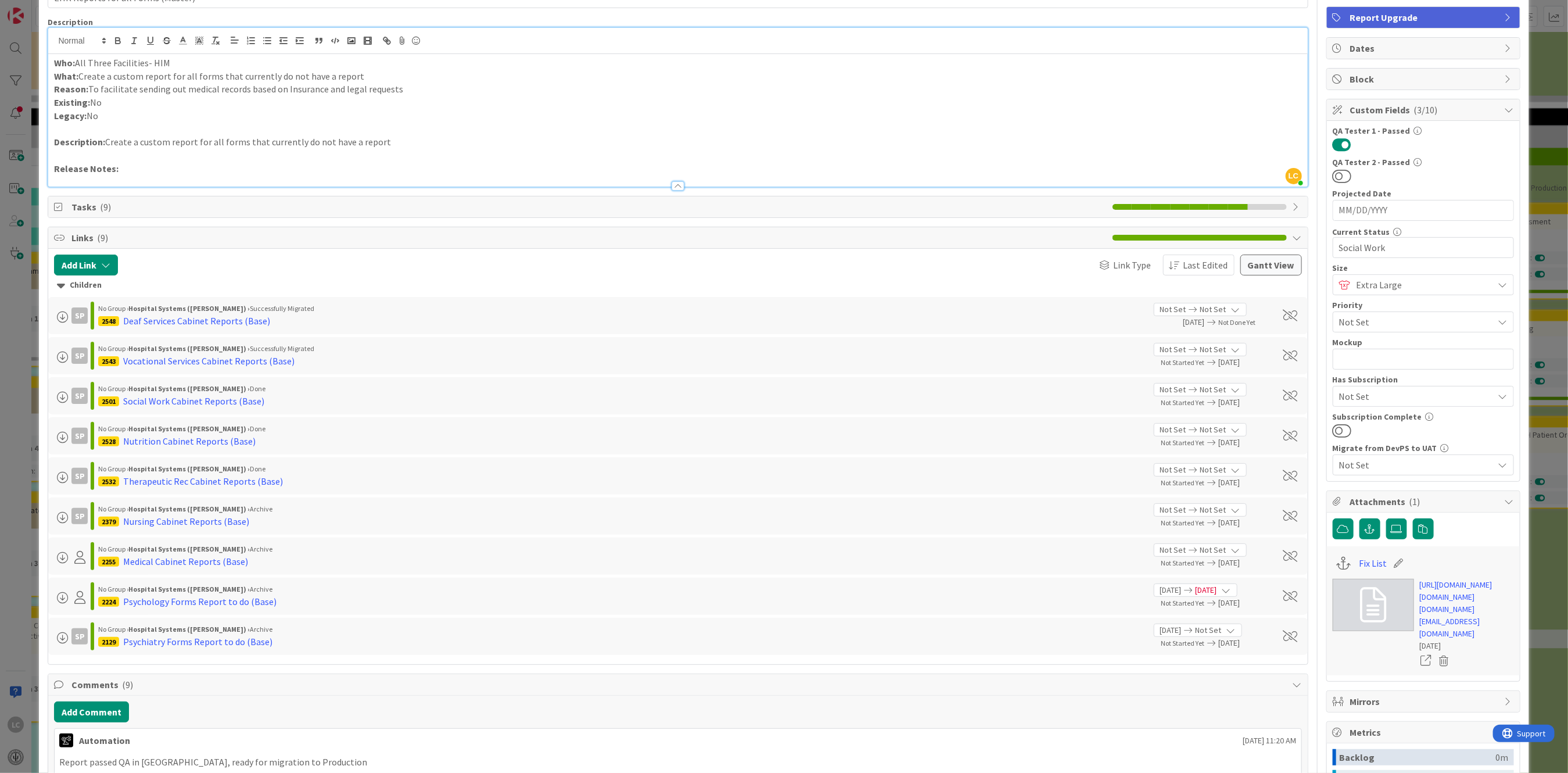
click at [675, 187] on div at bounding box center [677, 185] width 13 height 10
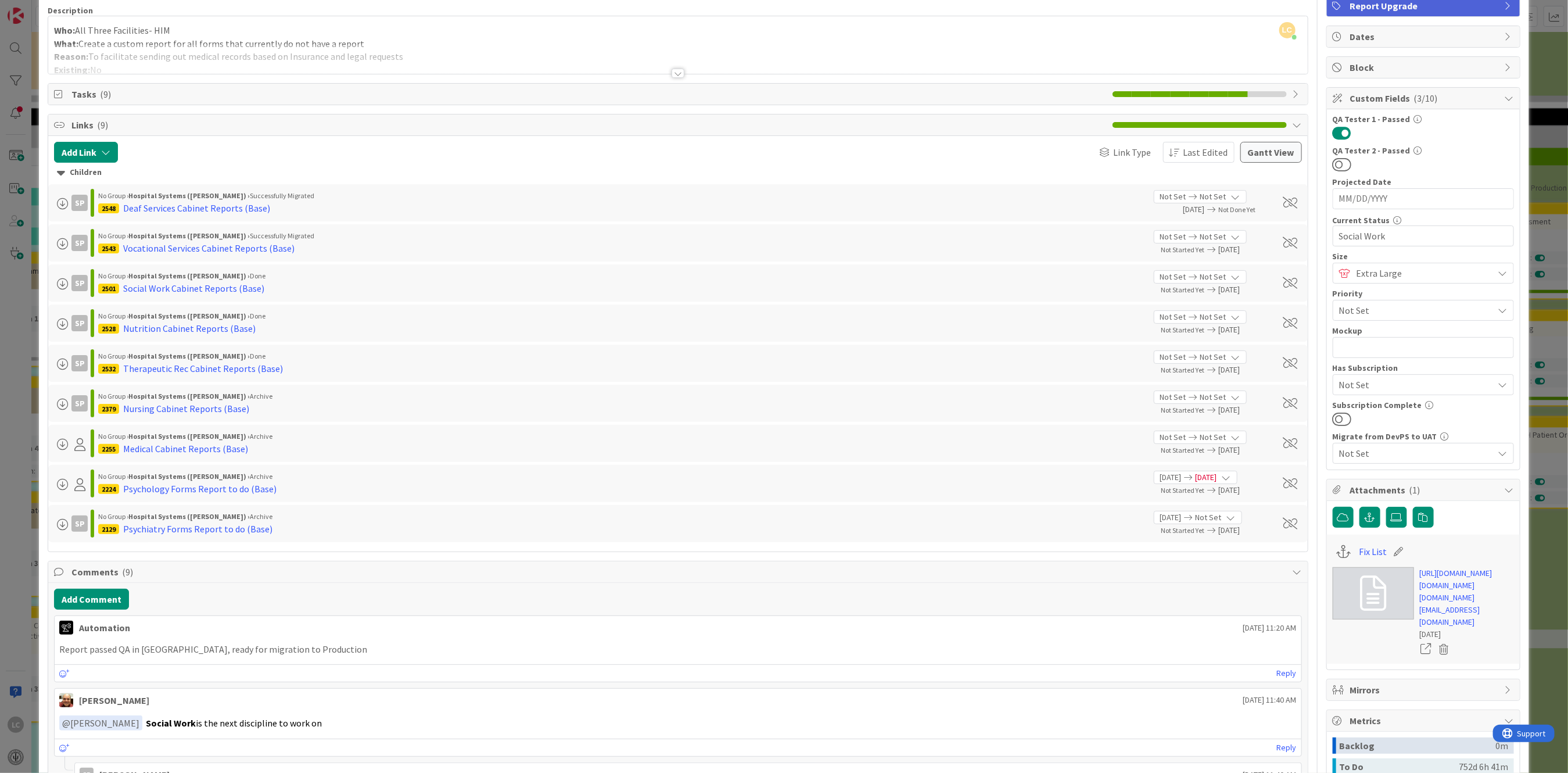
scroll to position [0, 0]
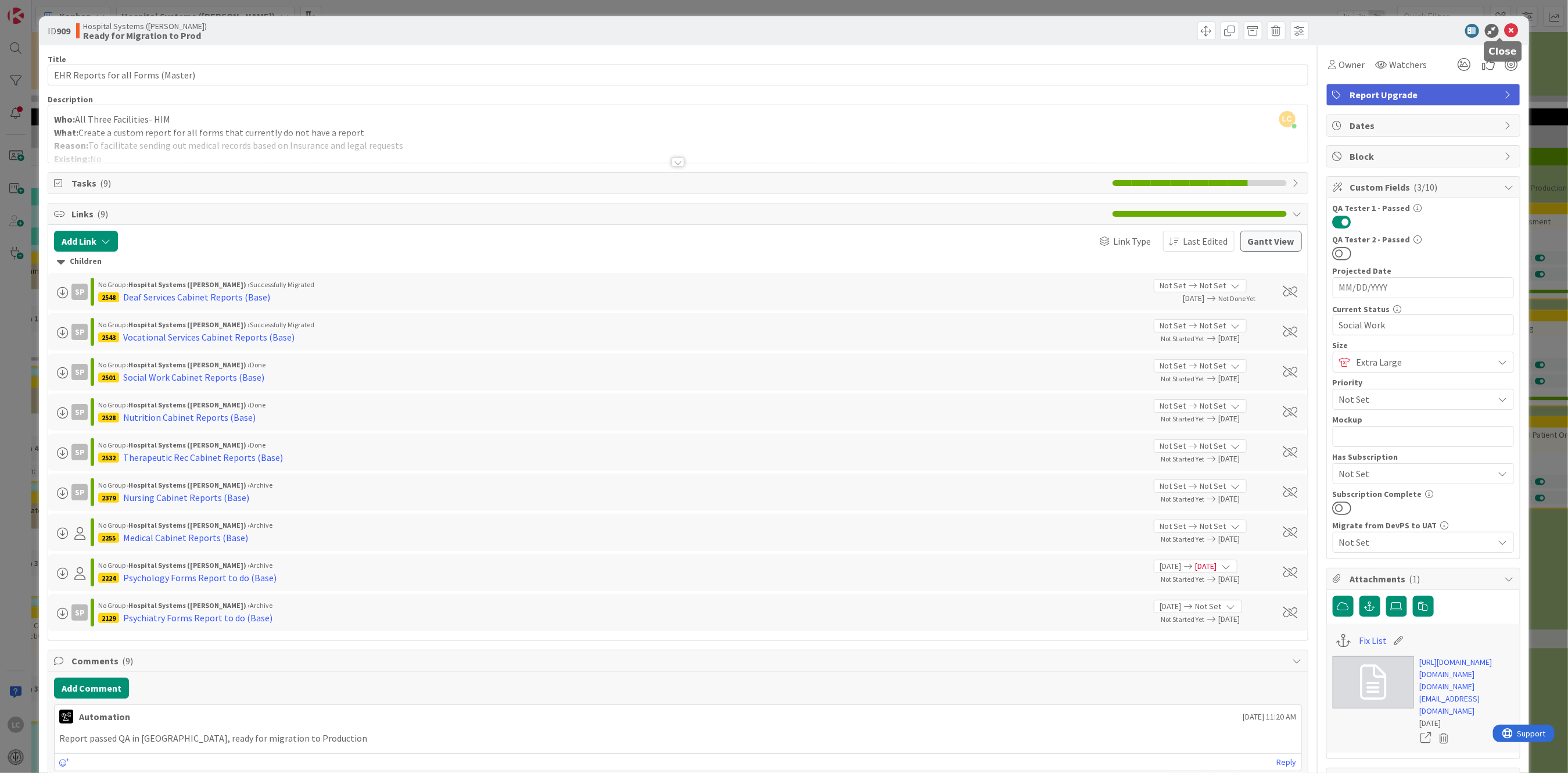
click at [1505, 26] on icon at bounding box center [1512, 30] width 14 height 14
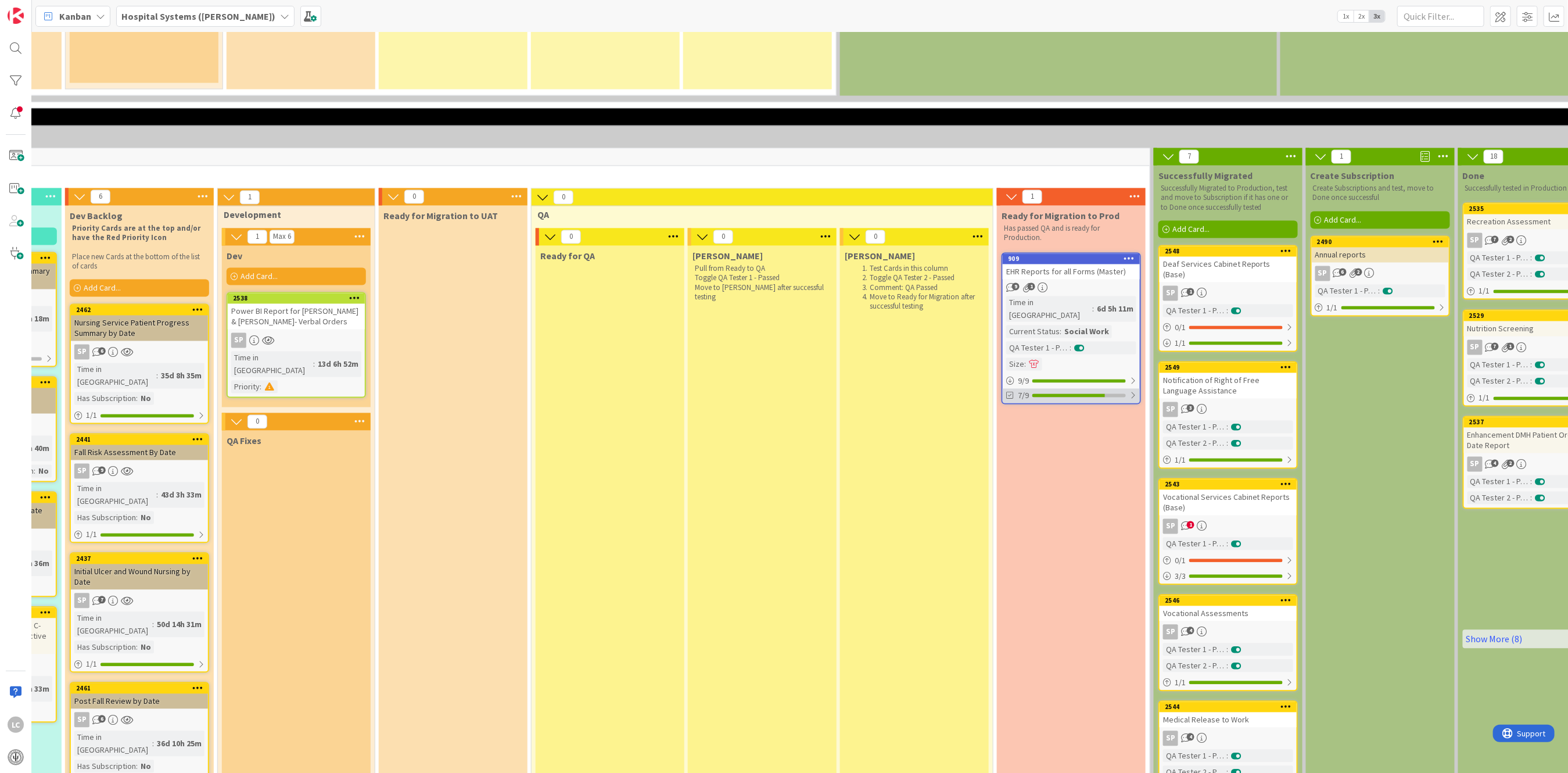
click at [1037, 389] on div "7/9" at bounding box center [1071, 396] width 137 height 15
click at [1008, 420] on icon at bounding box center [1011, 424] width 10 height 10
click at [1009, 420] on icon at bounding box center [1011, 424] width 10 height 10
click at [1025, 372] on div "Ready for Migration to Prod Has passed QA and is ready for Production. 909 EHR …" at bounding box center [1071, 623] width 149 height 835
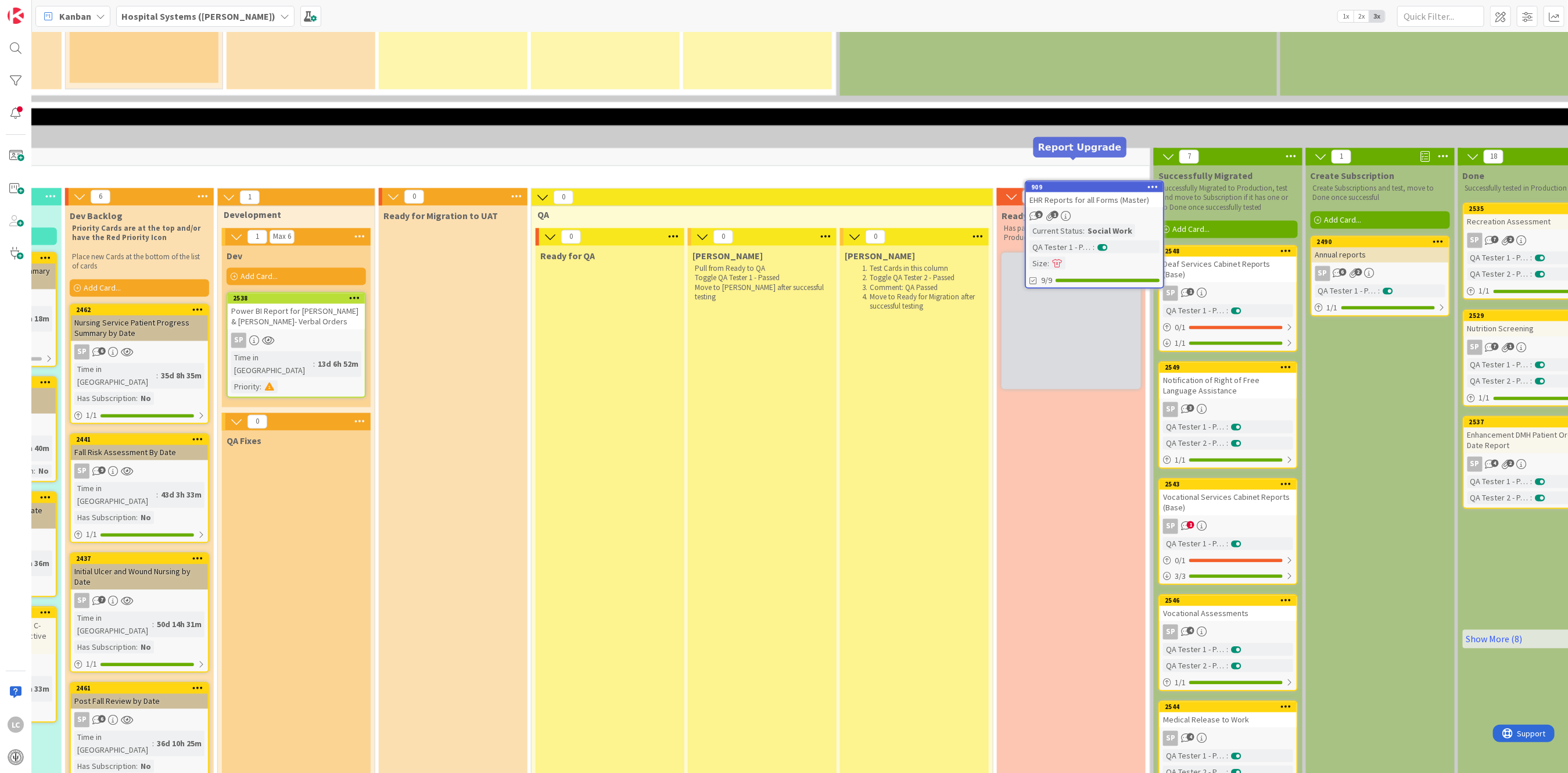
scroll to position [1570, 441]
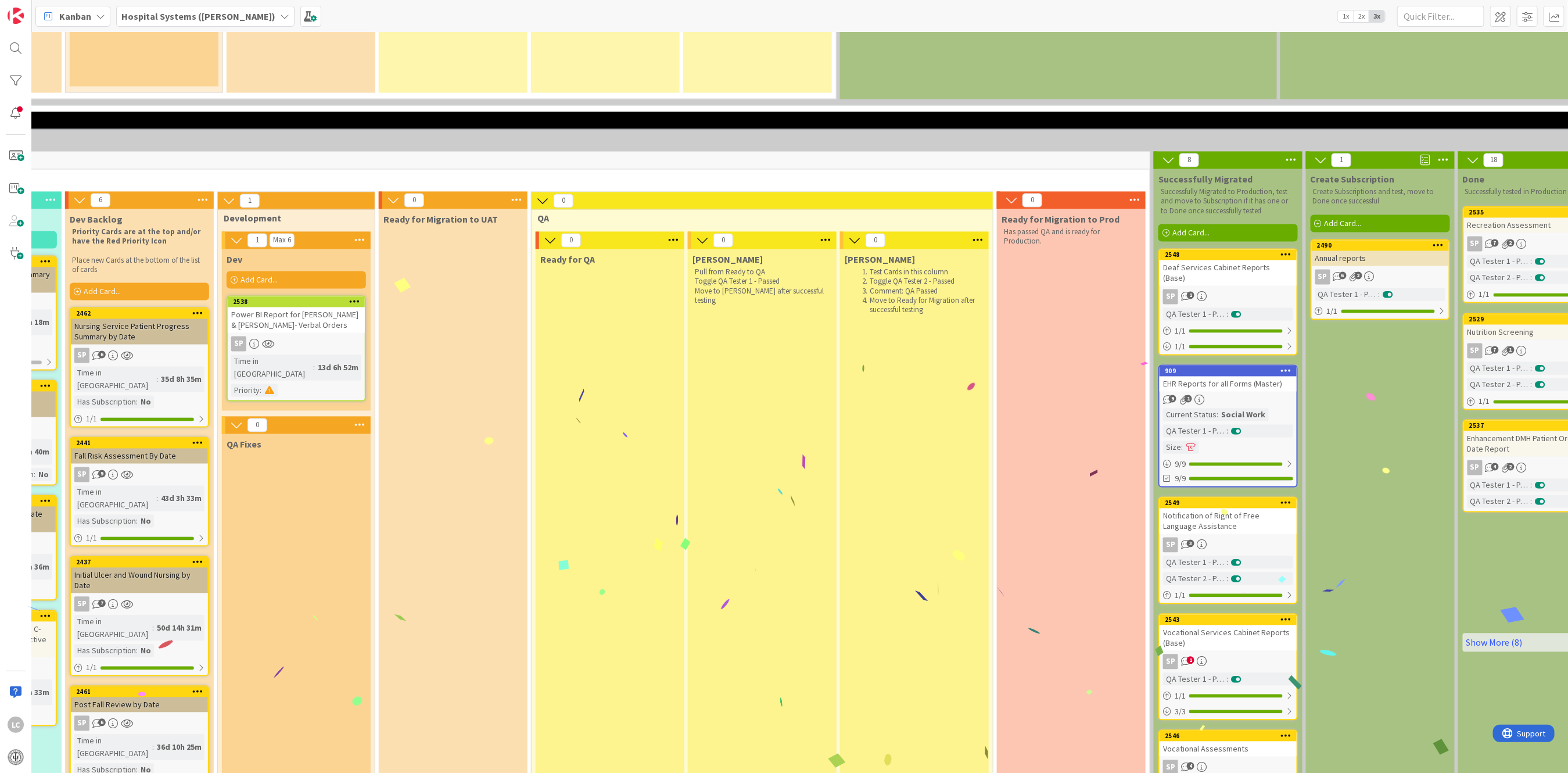
click at [779, 310] on div "[PERSON_NAME] from Ready to QA Toggle QA Tester 1 - Passed Move to [PERSON_NAME…" at bounding box center [762, 702] width 149 height 905
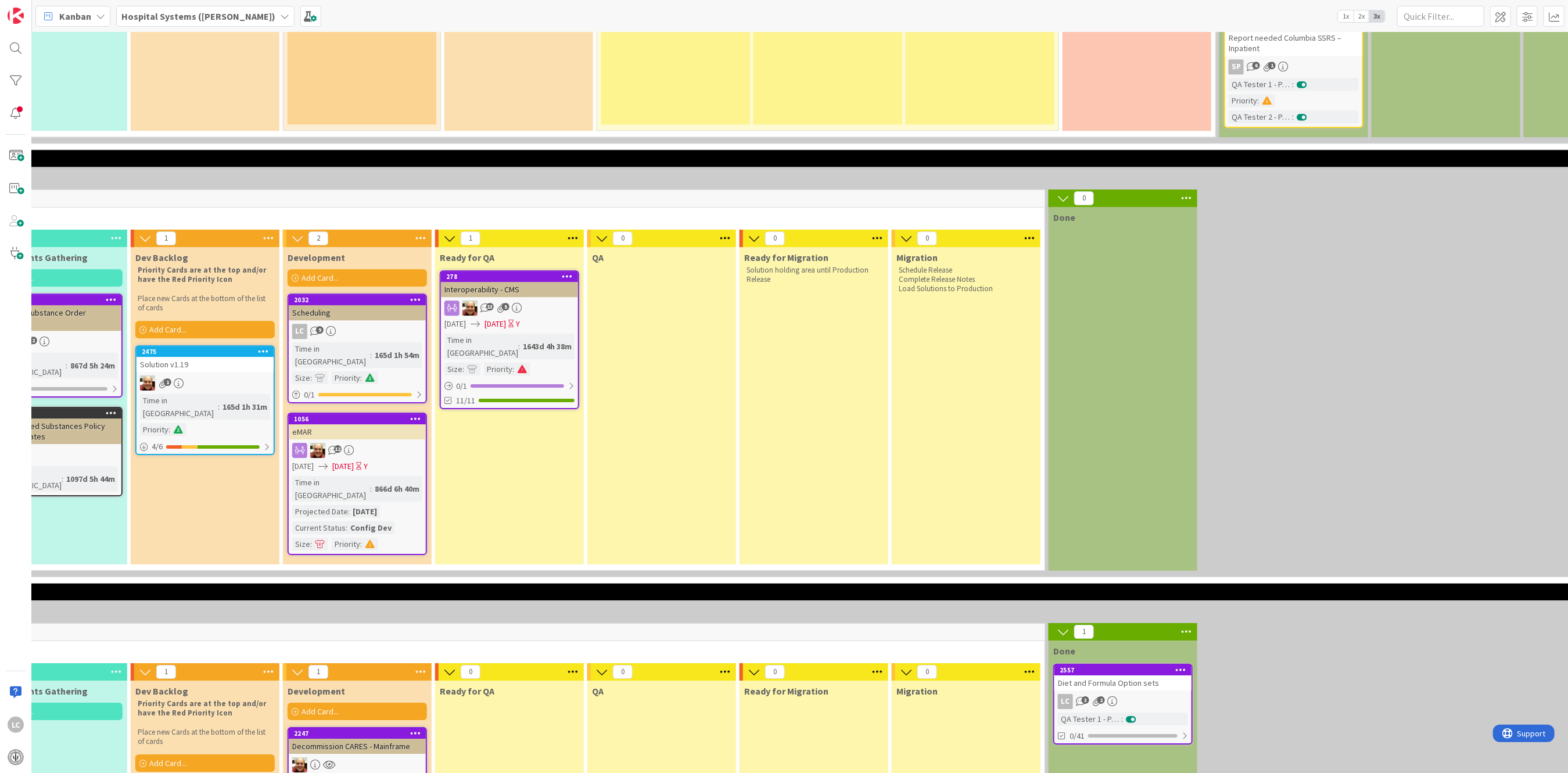
scroll to position [2600, 419]
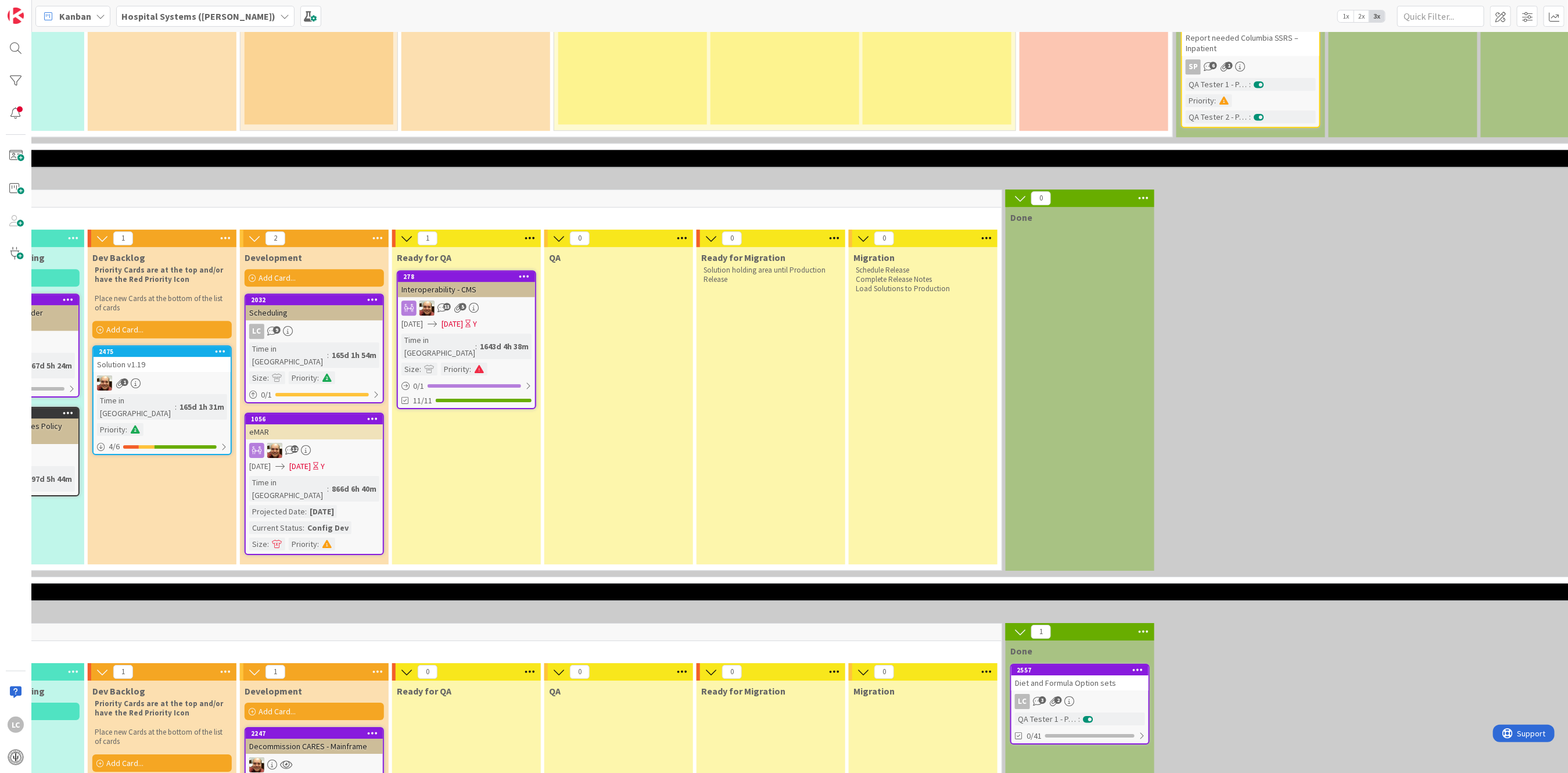
click at [1063, 675] on div "Diet and Formula Option sets" at bounding box center [1080, 682] width 137 height 15
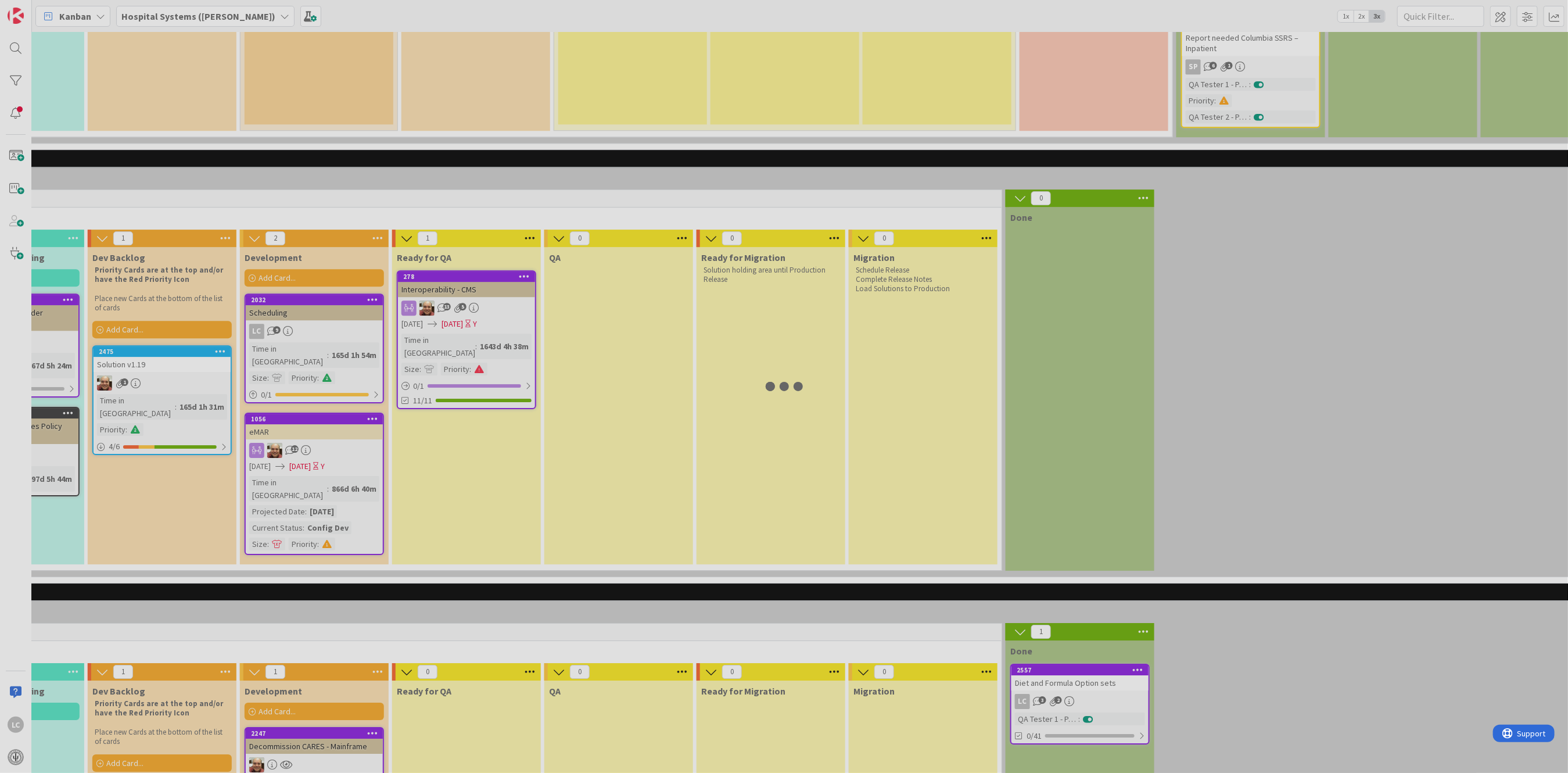
click at [1063, 556] on div at bounding box center [784, 386] width 1568 height 773
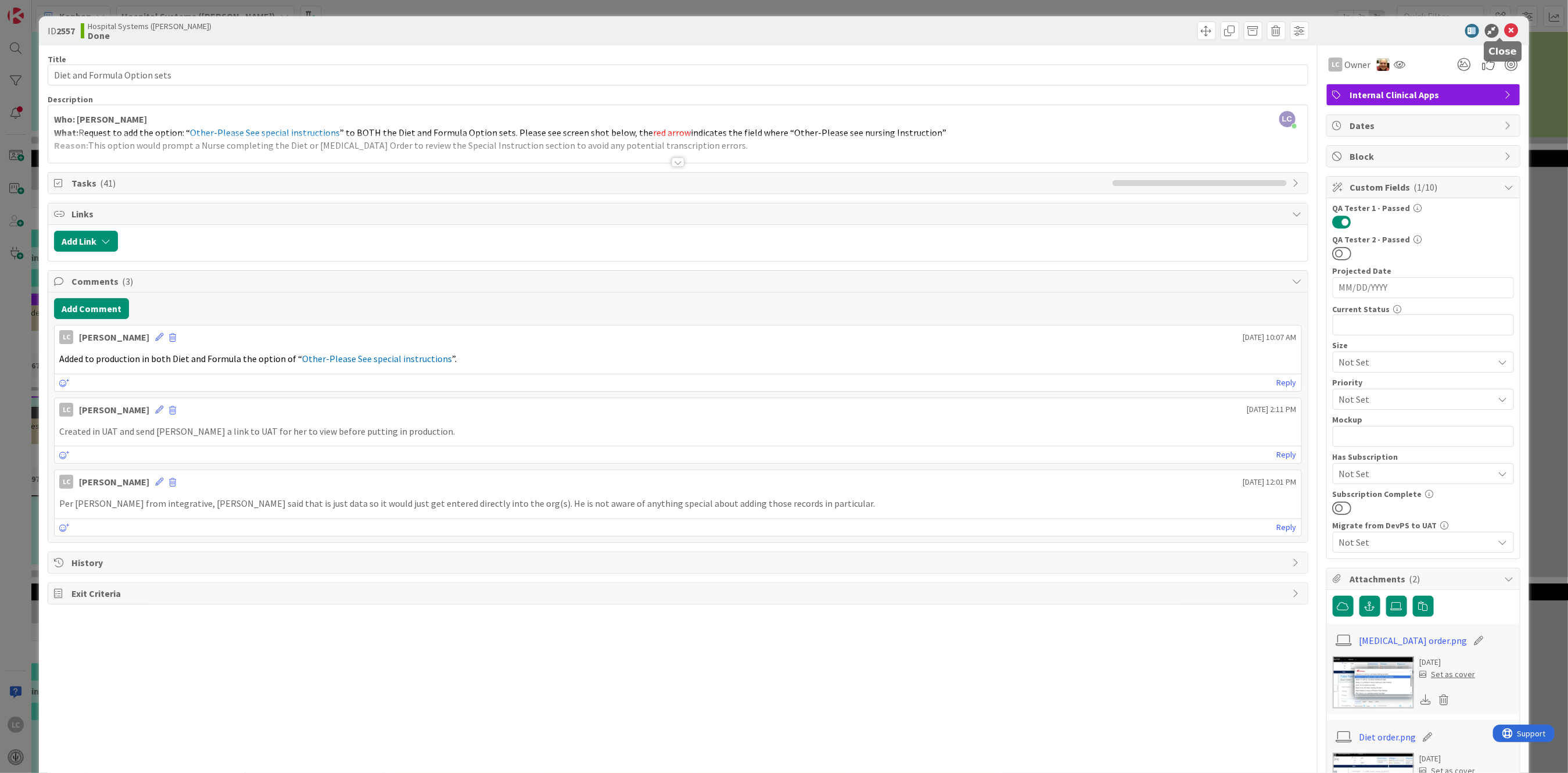
click at [1505, 31] on icon at bounding box center [1512, 30] width 14 height 14
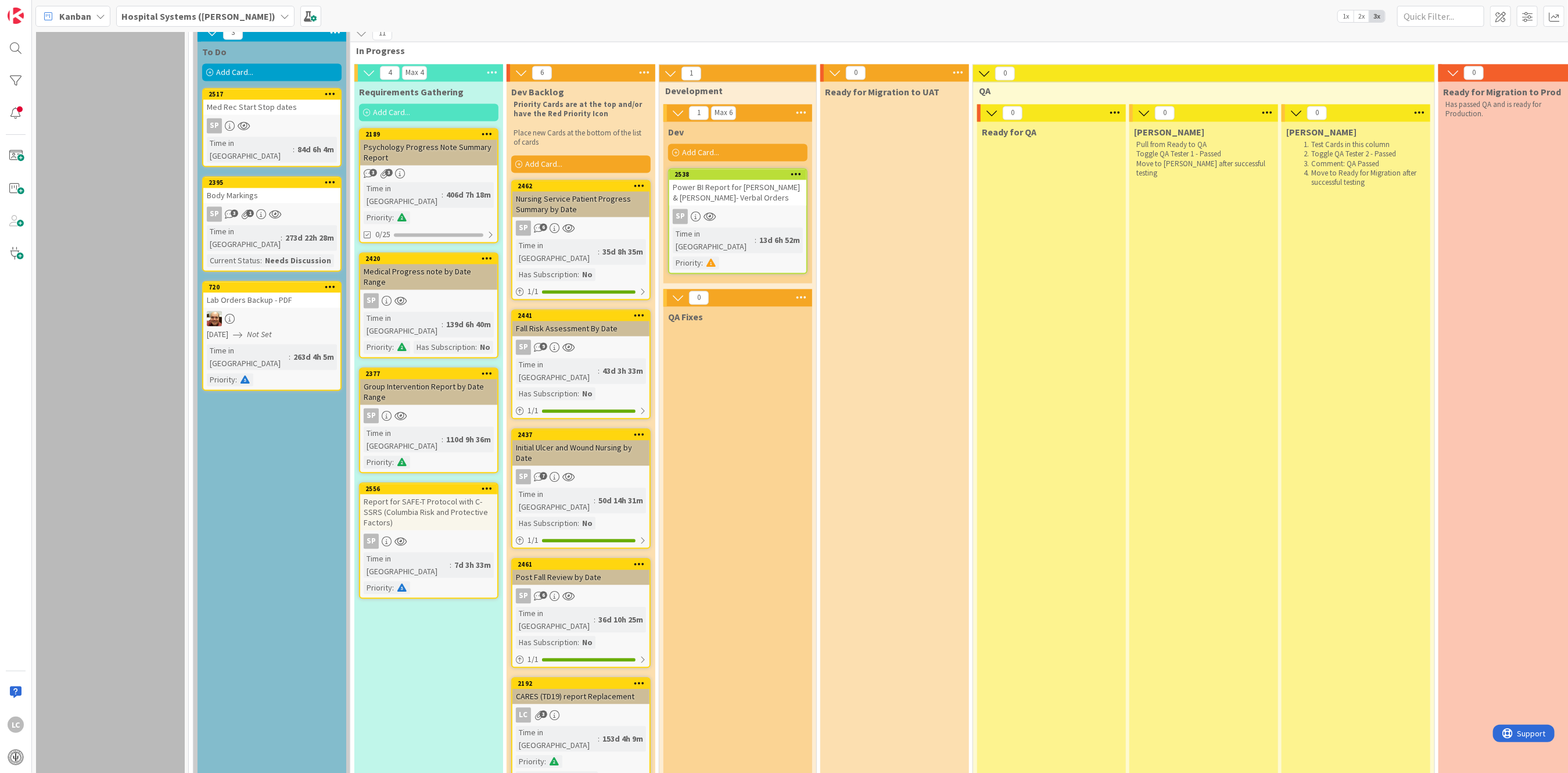
scroll to position [1671, 0]
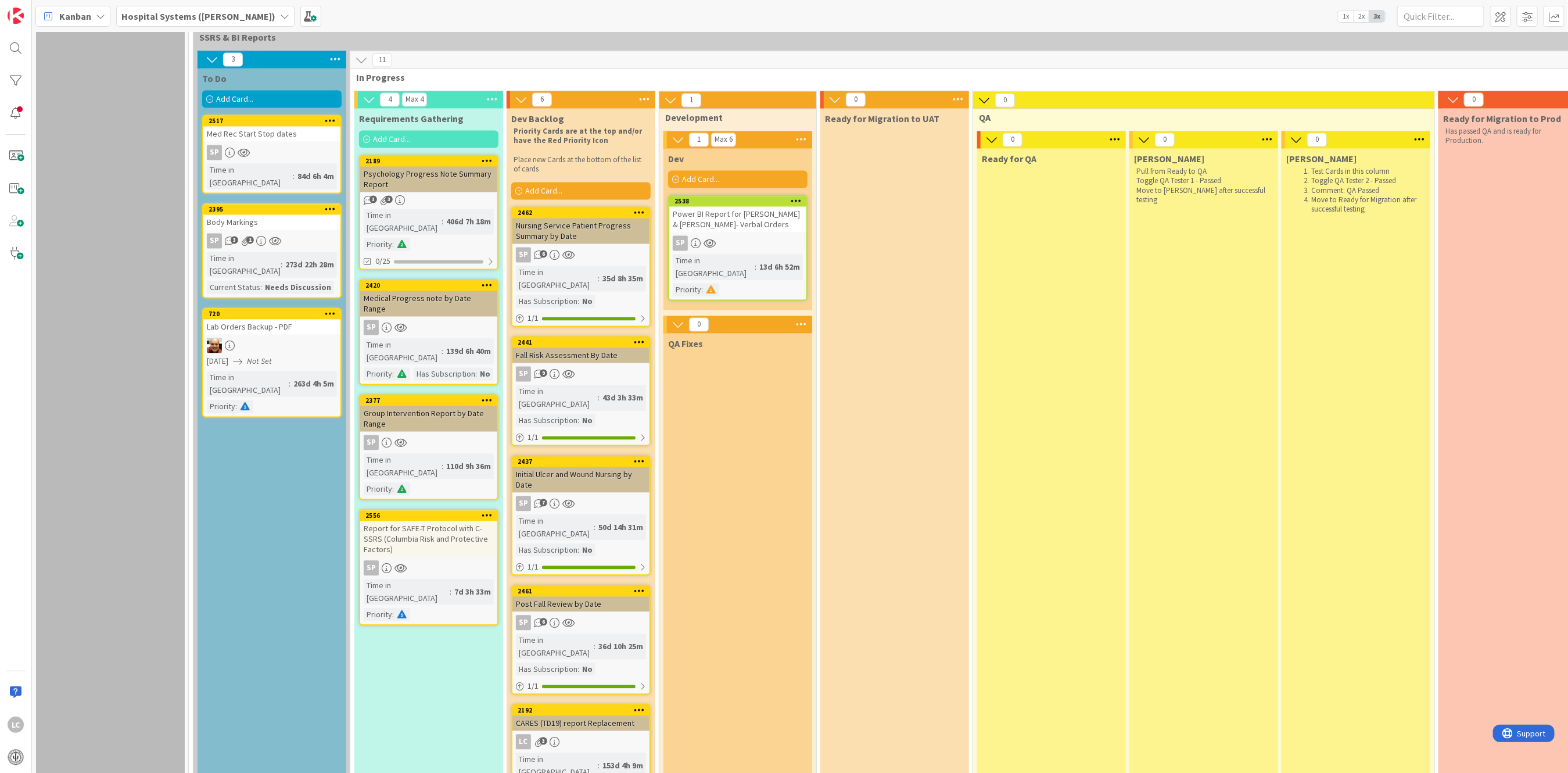
click at [430, 406] on div "Group Intervention Report by Date Range" at bounding box center [429, 418] width 137 height 25
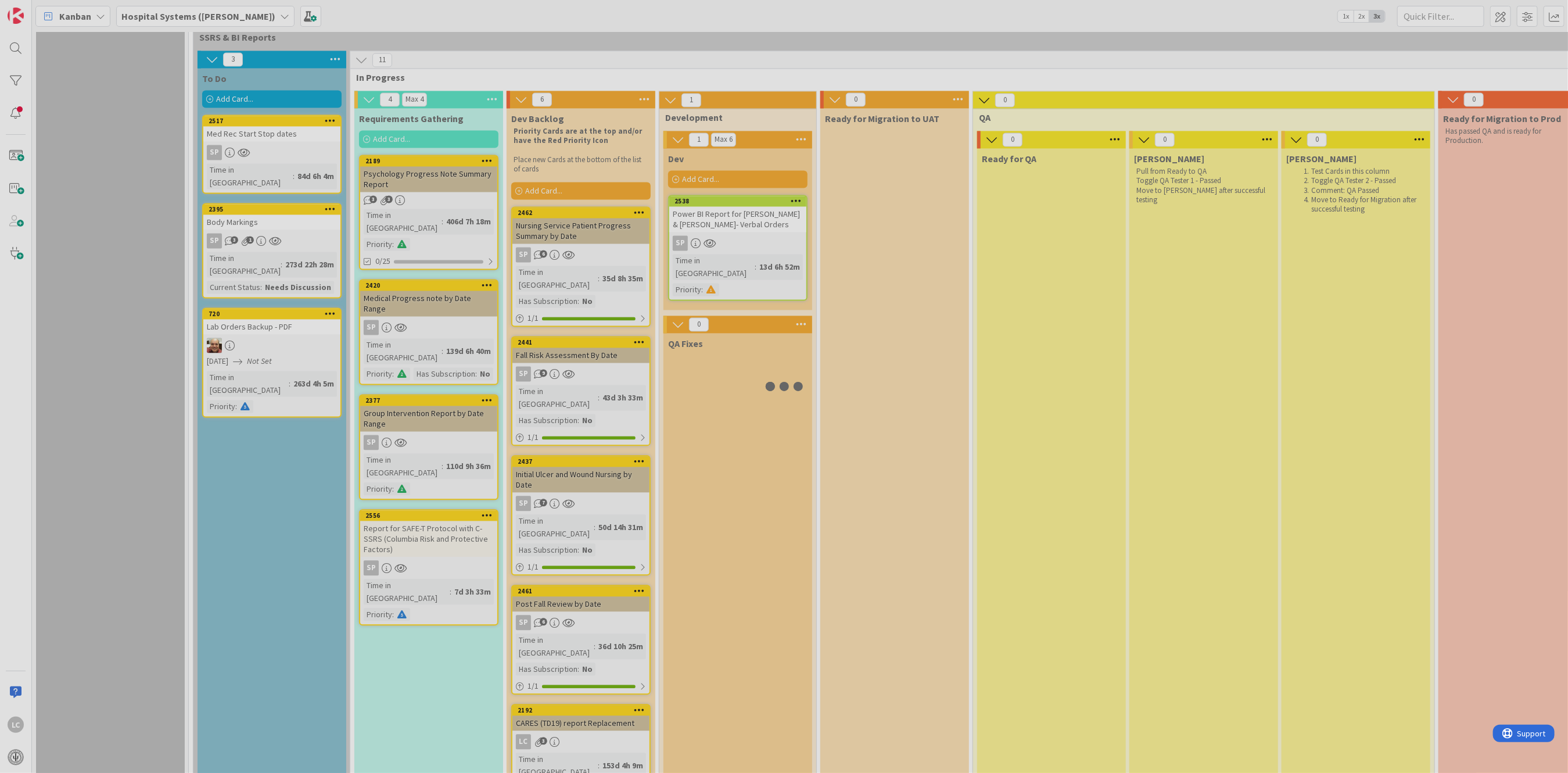
click at [430, 292] on div at bounding box center [784, 386] width 1568 height 773
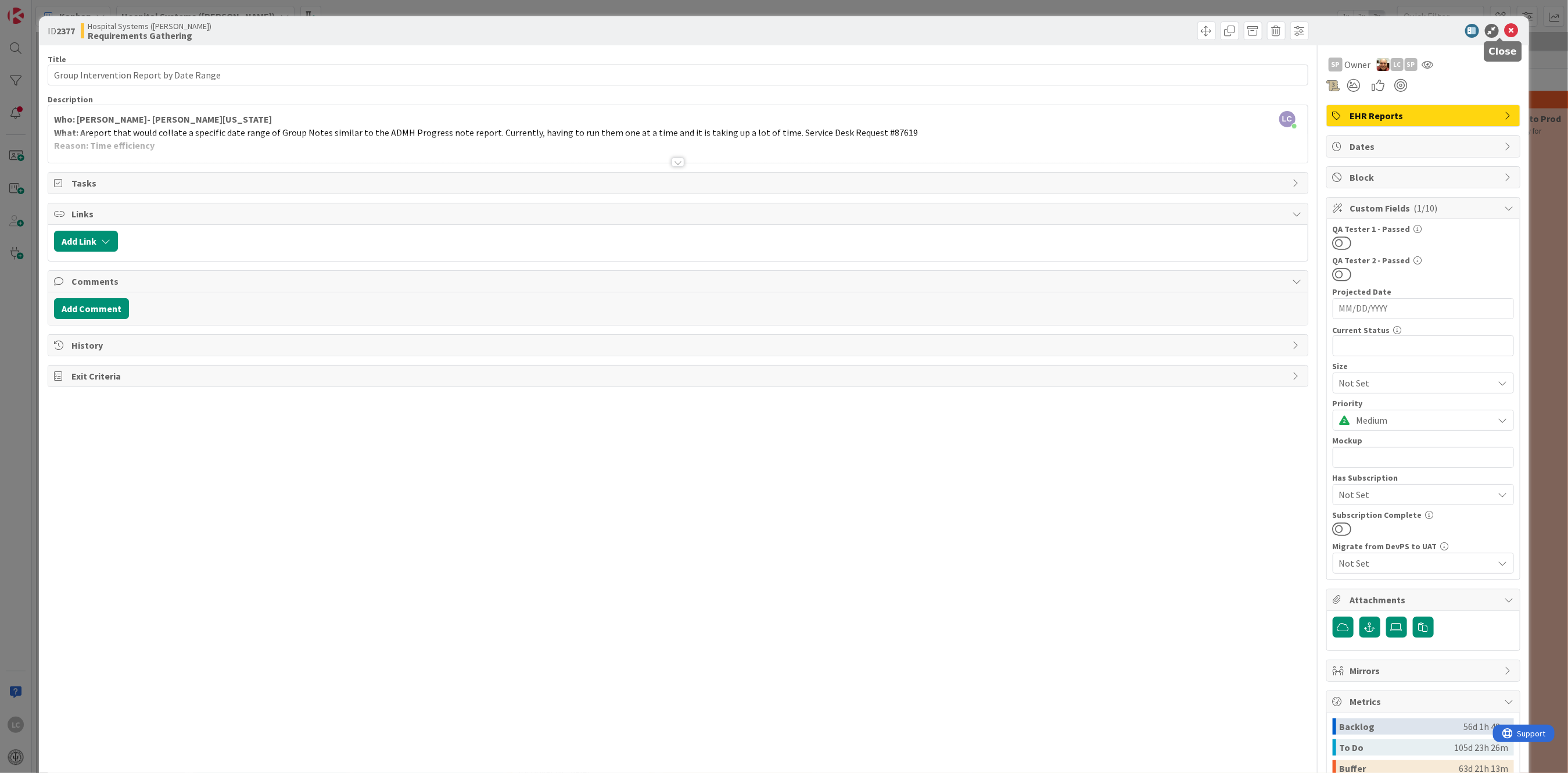
click at [1505, 33] on icon at bounding box center [1512, 30] width 14 height 14
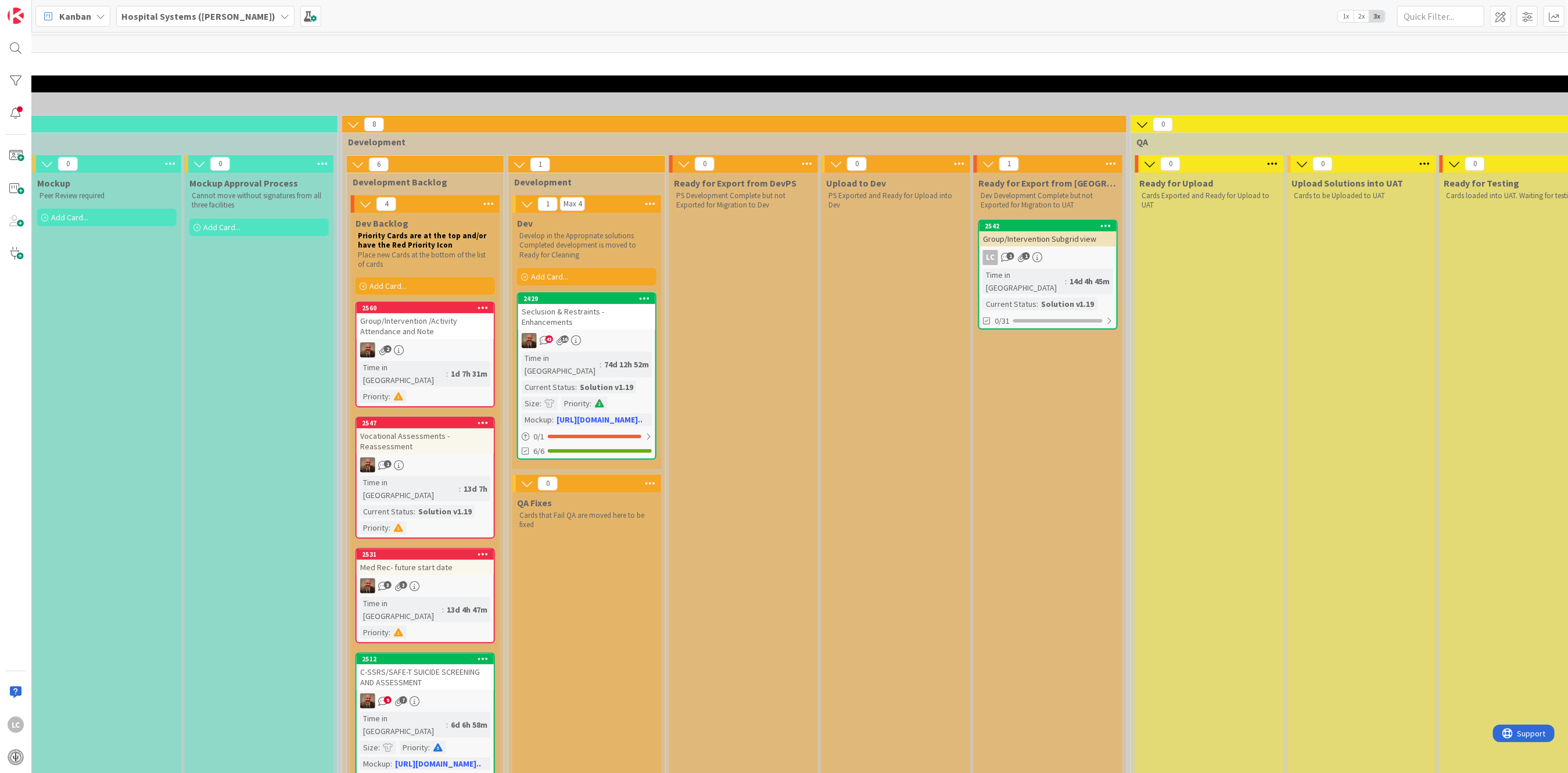
scroll to position [0, 702]
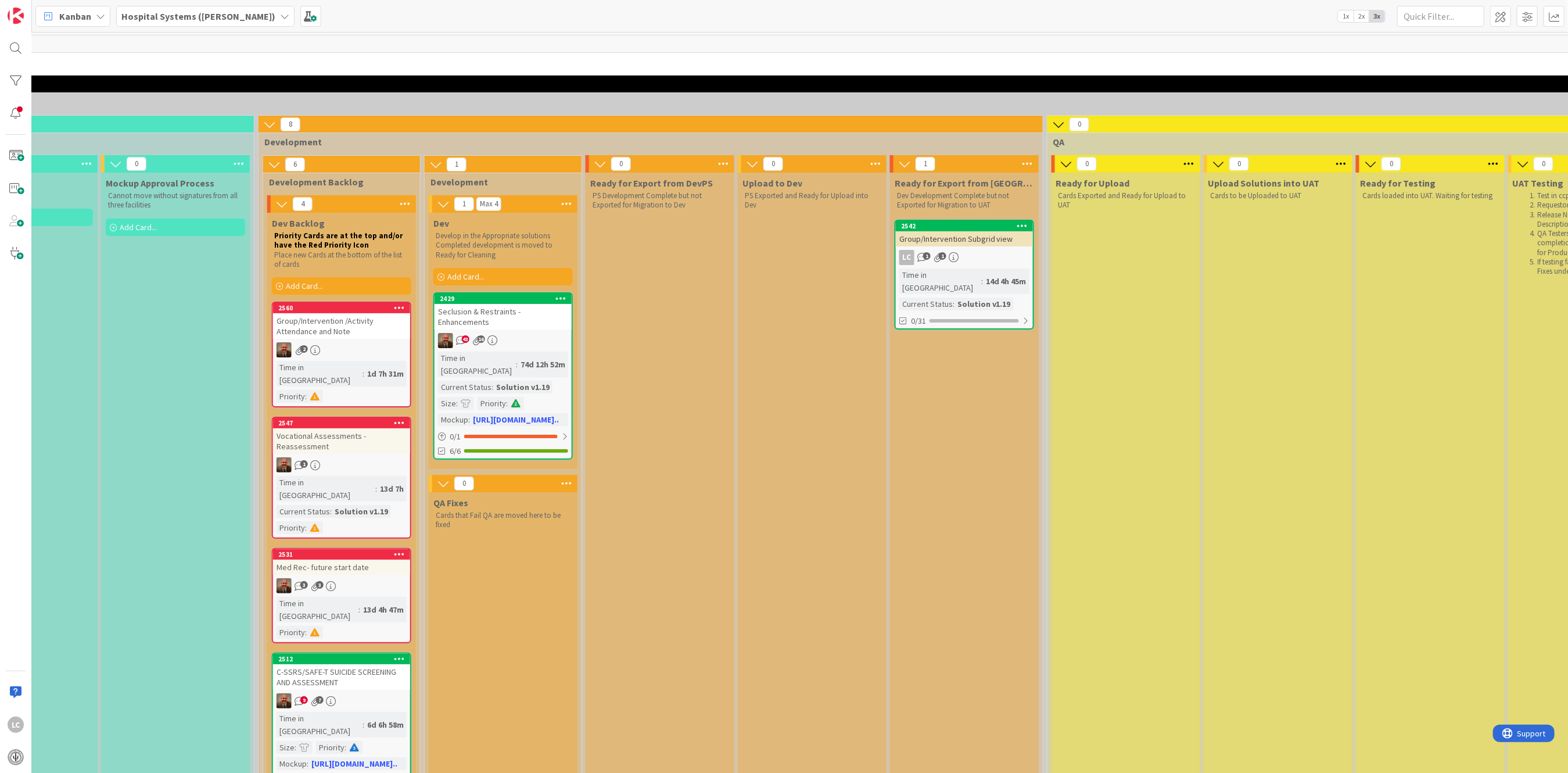
click at [966, 244] on div "Group/Intervention Subgrid view" at bounding box center [964, 239] width 137 height 15
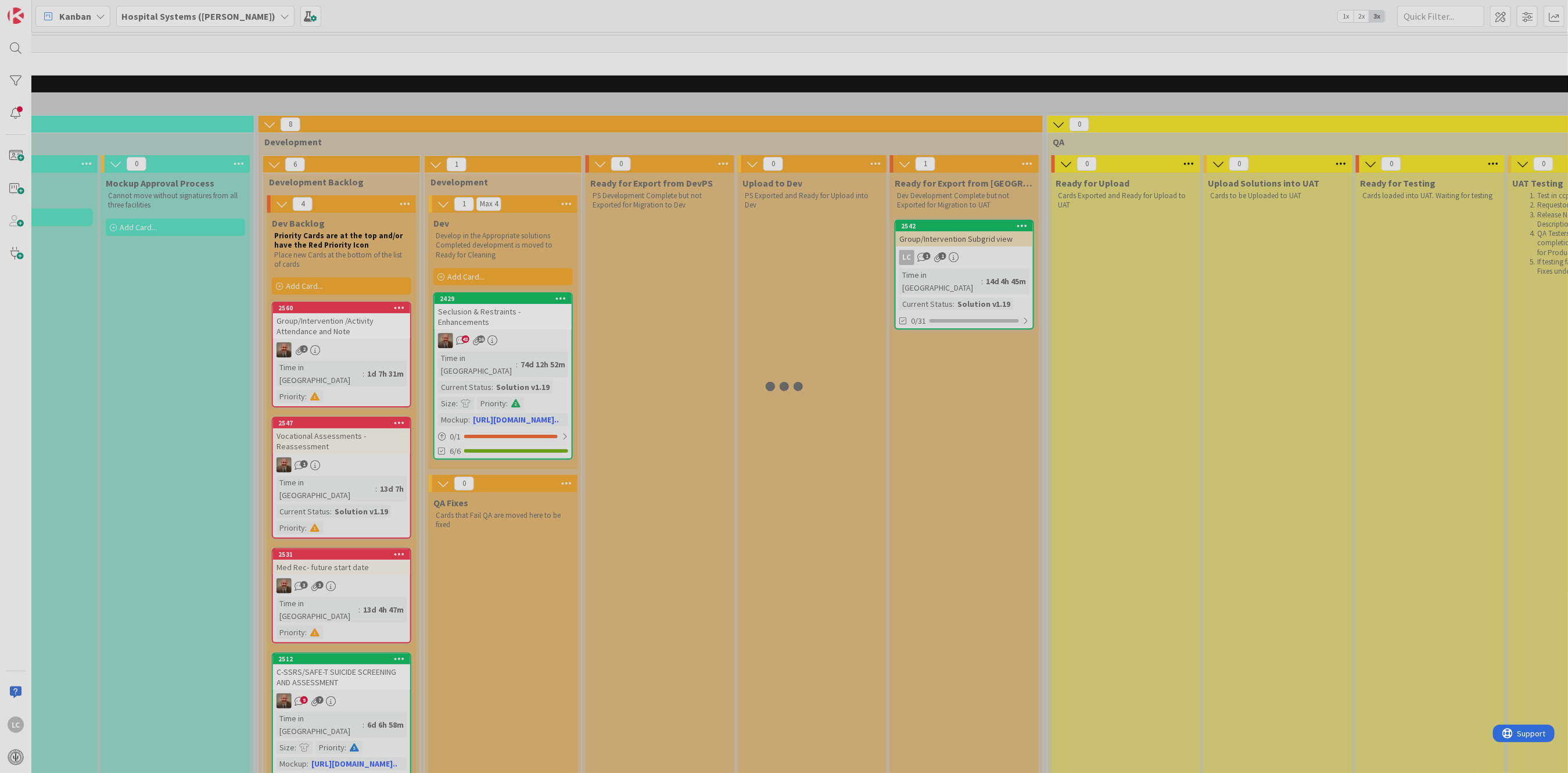
click at [966, 244] on div at bounding box center [784, 386] width 1568 height 773
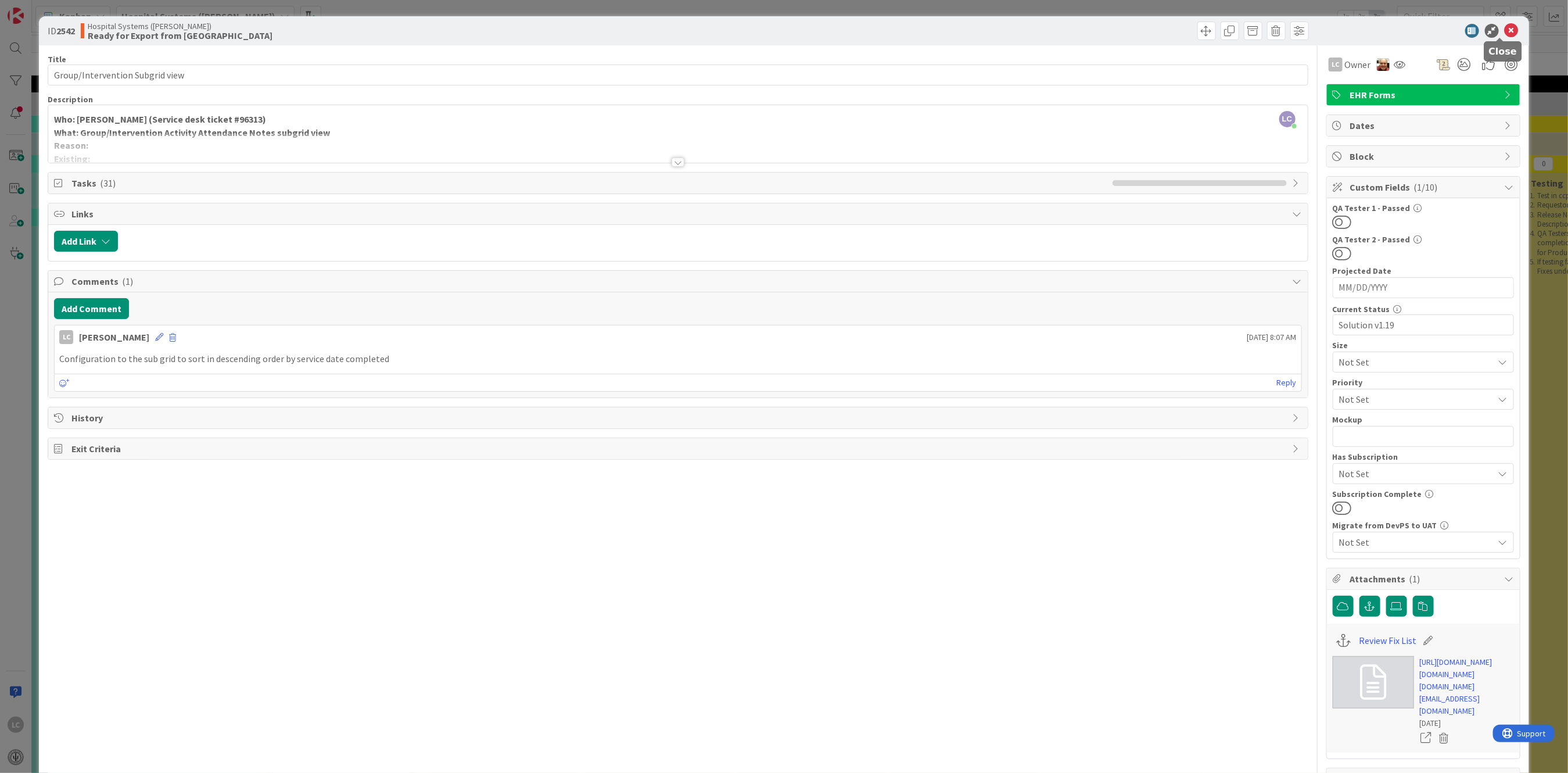
click at [1505, 25] on icon at bounding box center [1512, 30] width 14 height 14
